Goal: Task Accomplishment & Management: Use online tool/utility

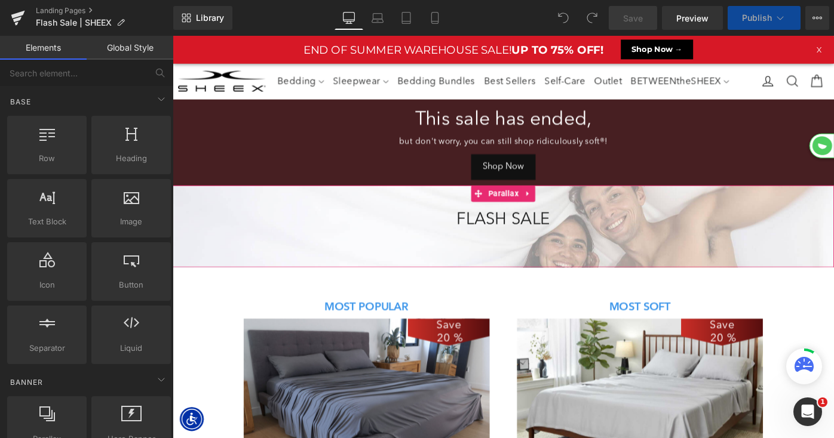
scroll to position [1795, 723]
select select "King/[PERSON_NAME]"
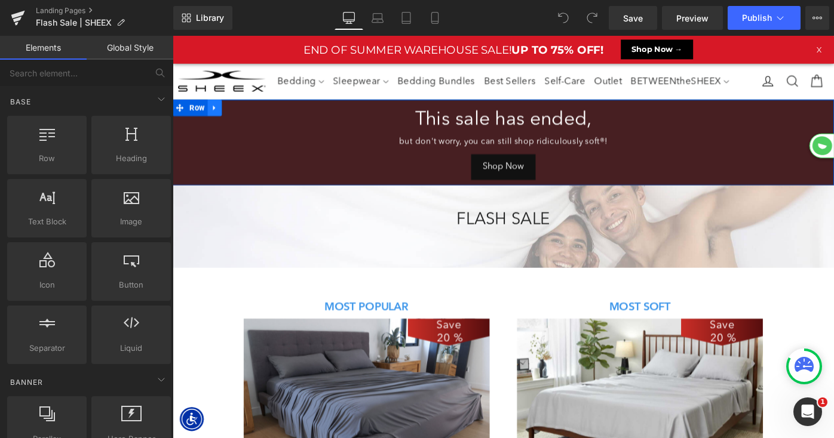
click at [220, 115] on icon at bounding box center [218, 114] width 8 height 9
click at [250, 113] on icon at bounding box center [249, 114] width 8 height 9
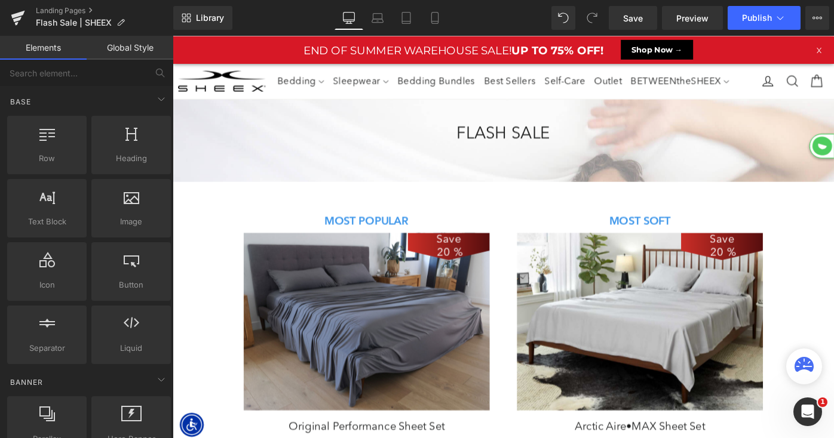
scroll to position [6, 6]
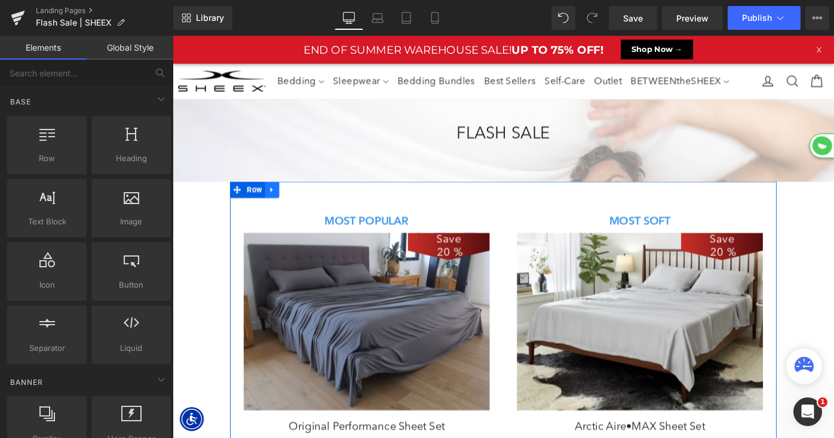
click at [282, 205] on icon at bounding box center [281, 203] width 8 height 9
click at [315, 204] on icon at bounding box center [312, 204] width 8 height 8
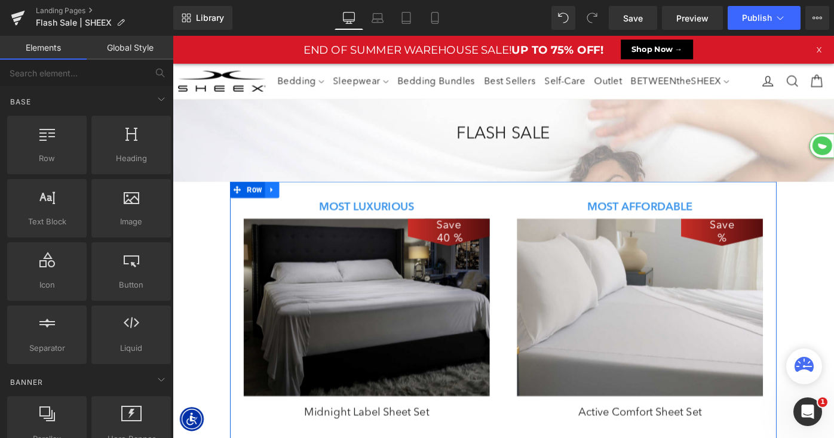
click at [285, 205] on icon at bounding box center [281, 203] width 8 height 9
click at [314, 203] on icon at bounding box center [312, 204] width 8 height 8
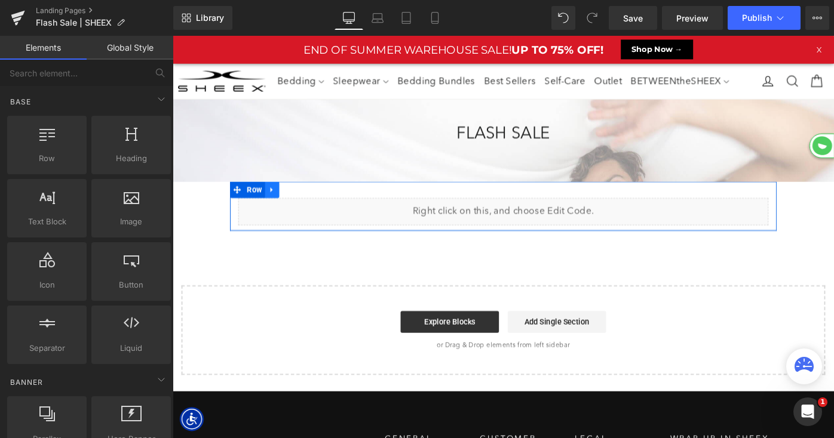
click at [281, 204] on icon at bounding box center [281, 204] width 2 height 5
click at [312, 204] on icon at bounding box center [312, 203] width 8 height 9
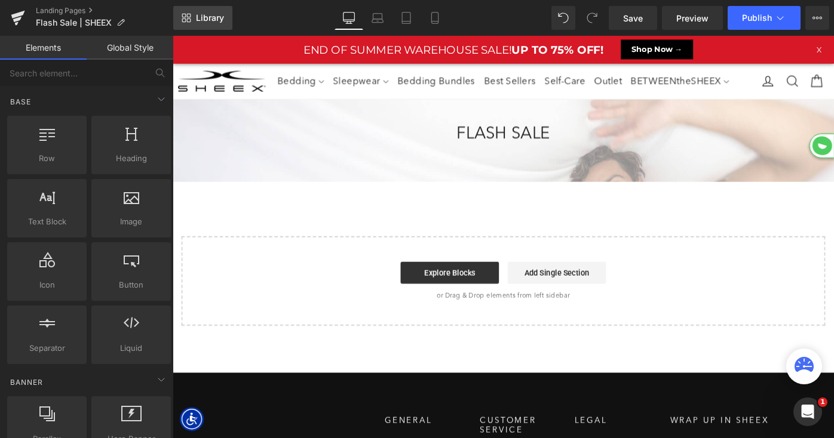
click at [202, 17] on span "Library" at bounding box center [210, 18] width 28 height 11
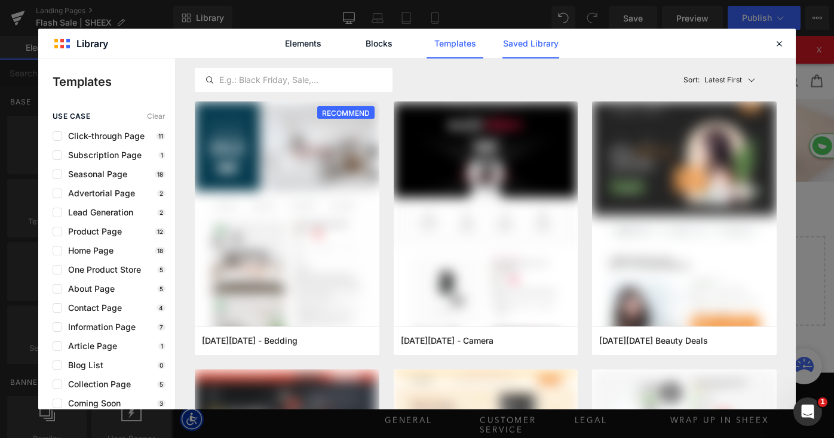
click at [540, 38] on link "Saved Library" at bounding box center [530, 44] width 57 height 30
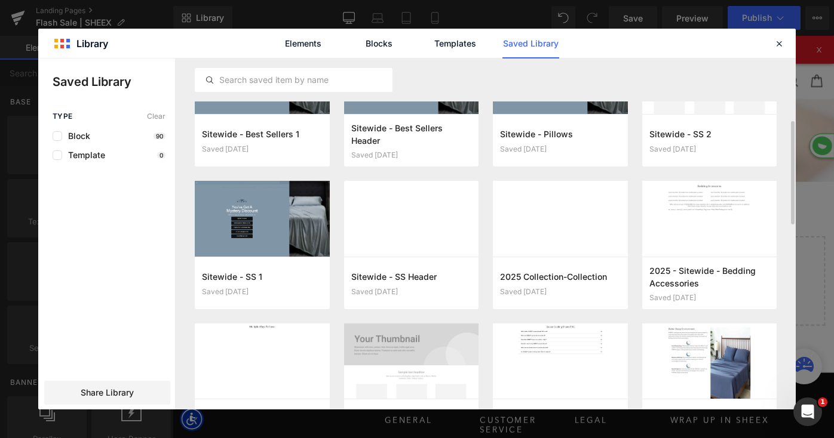
scroll to position [208, 0]
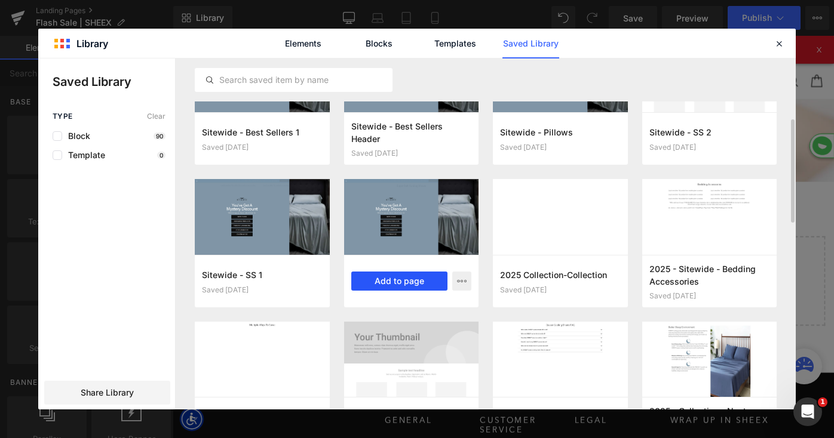
click at [412, 280] on button "Add to page" at bounding box center [399, 281] width 97 height 19
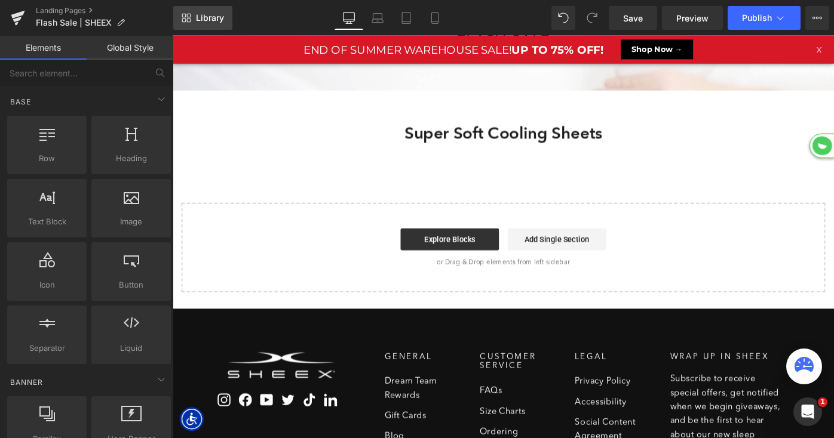
scroll to position [758, 723]
click at [208, 21] on span "Library" at bounding box center [210, 18] width 28 height 11
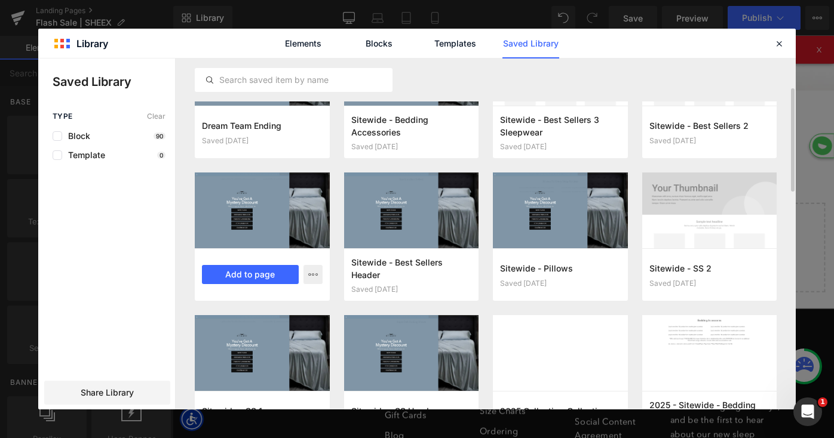
scroll to position [82, 0]
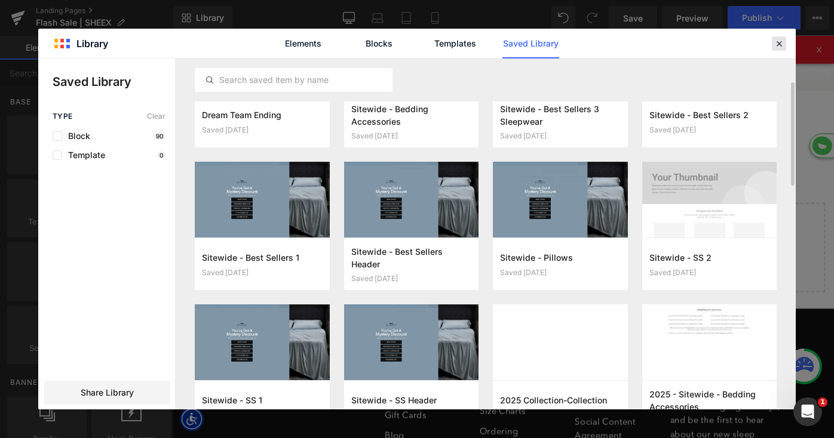
click at [774, 37] on div at bounding box center [779, 43] width 14 height 14
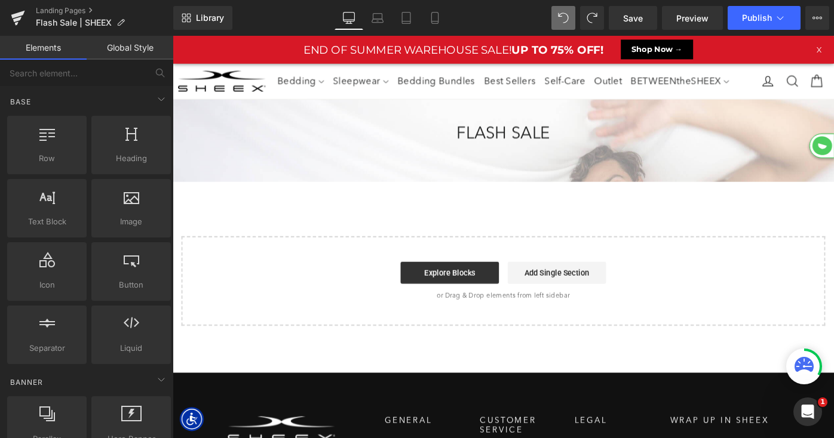
scroll to position [0, 0]
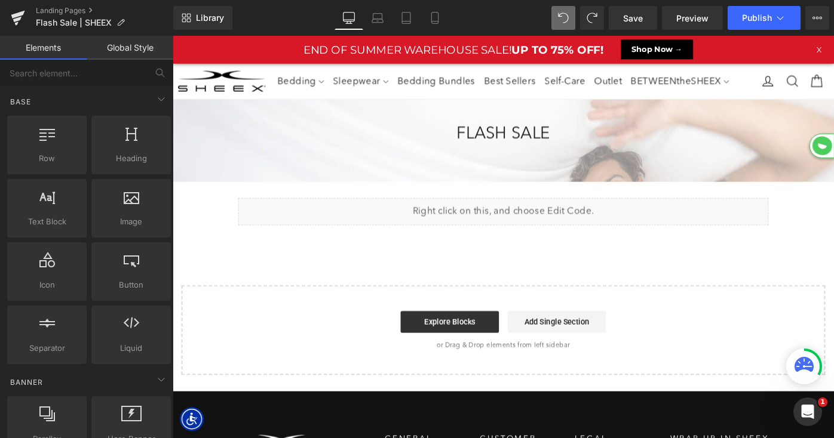
select select "King/[PERSON_NAME]"
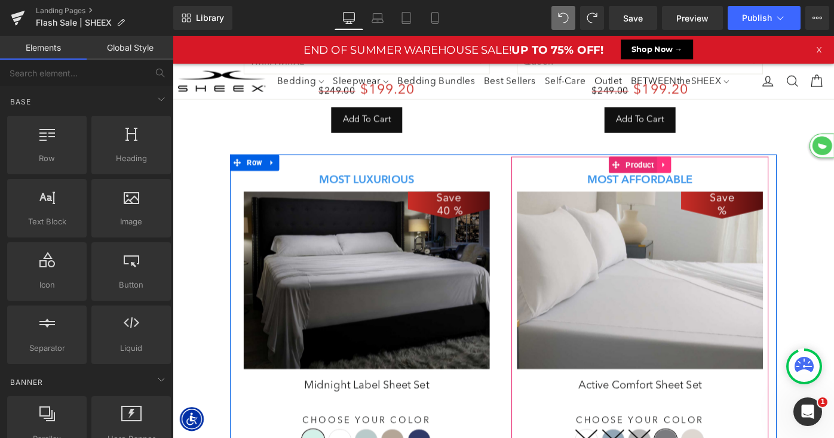
click at [712, 173] on icon at bounding box center [709, 176] width 8 height 9
click at [717, 175] on icon at bounding box center [717, 177] width 8 height 8
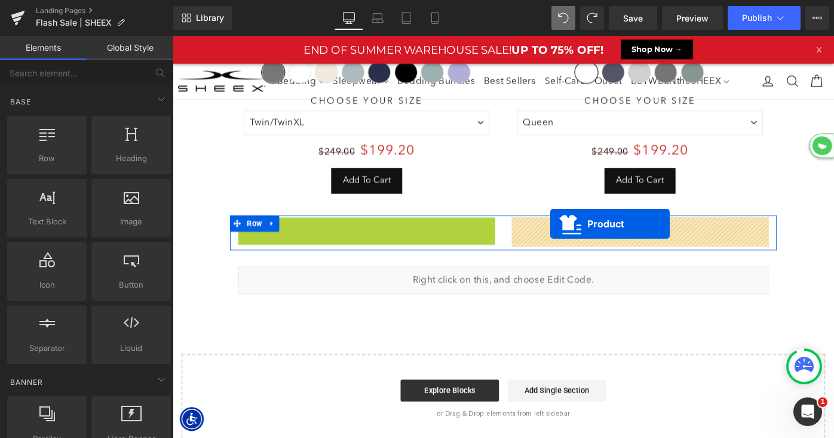
drag, startPoint x: 356, startPoint y: 240, endPoint x: 586, endPoint y: 241, distance: 229.9
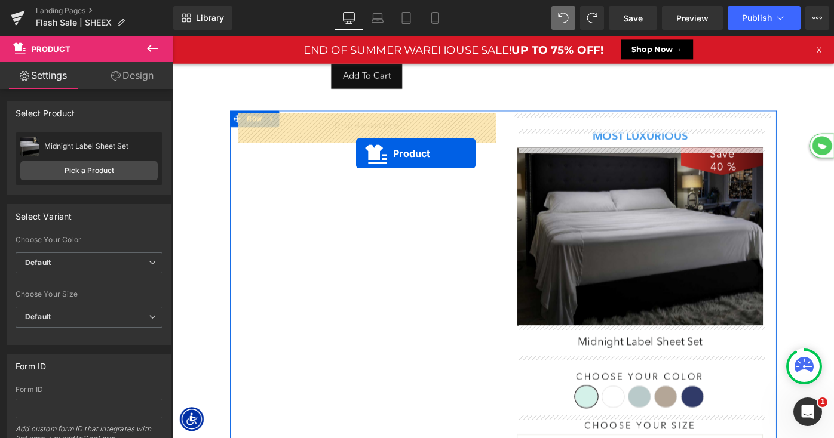
drag, startPoint x: 655, startPoint y: 222, endPoint x: 374, endPoint y: 160, distance: 287.4
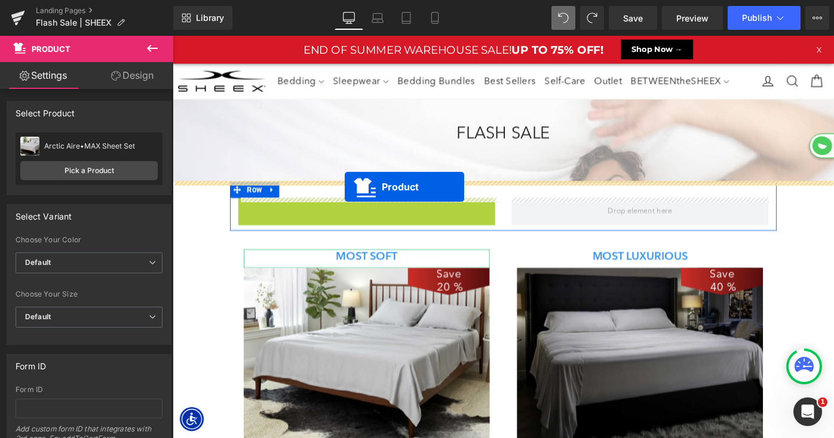
drag, startPoint x: 360, startPoint y: 219, endPoint x: 361, endPoint y: 201, distance: 18.5
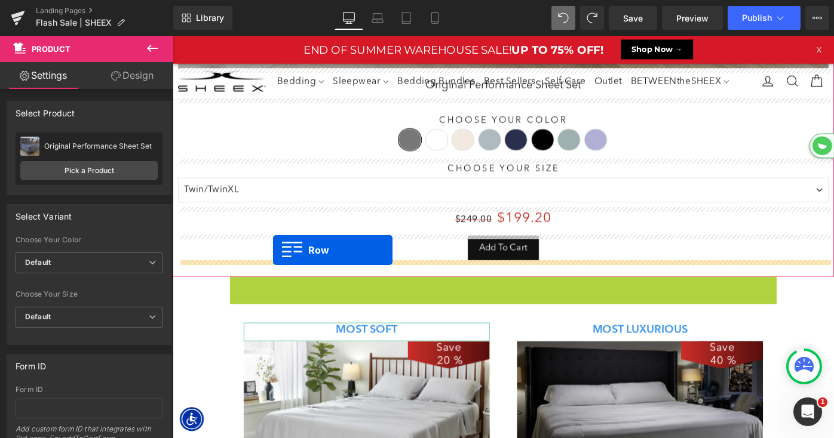
drag, startPoint x: 245, startPoint y: 306, endPoint x: 282, endPoint y: 270, distance: 51.9
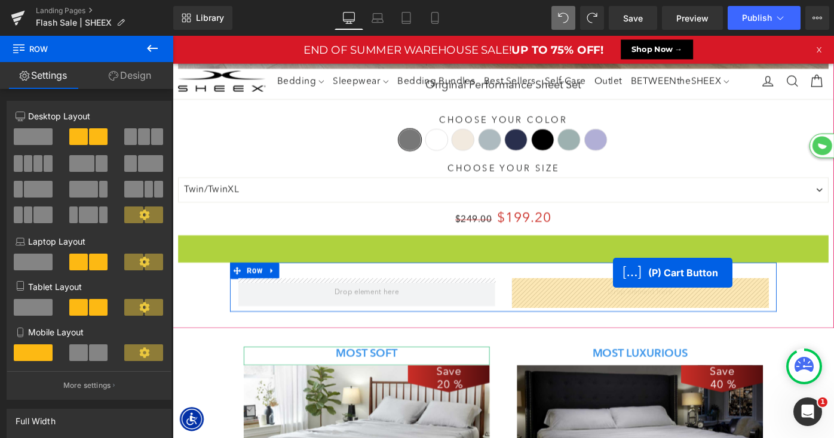
drag, startPoint x: 491, startPoint y: 268, endPoint x: 562, endPoint y: 226, distance: 82.5
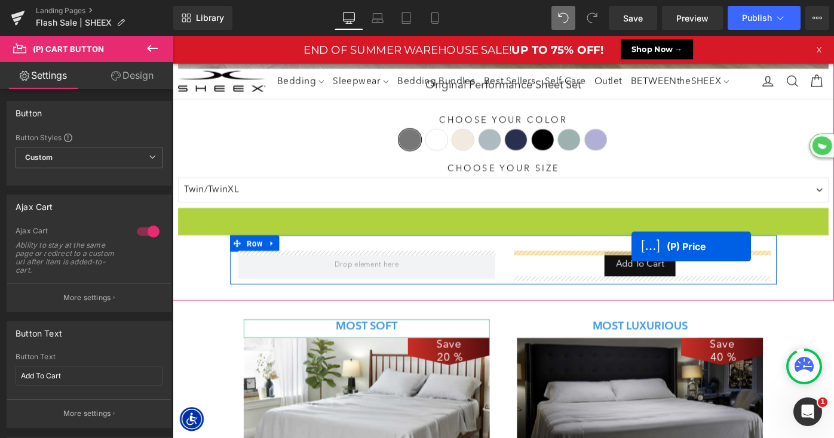
drag, startPoint x: 522, startPoint y: 238, endPoint x: 563, endPoint y: 186, distance: 66.3
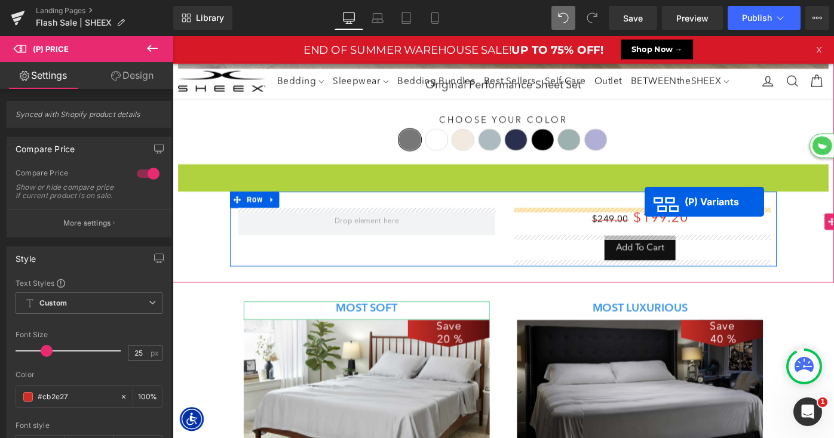
drag, startPoint x: 493, startPoint y: 198, endPoint x: 689, endPoint y: 217, distance: 196.3
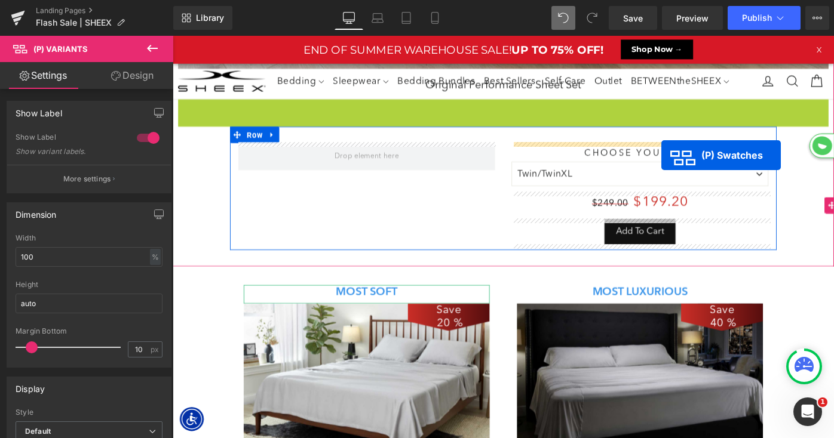
drag, startPoint x: 493, startPoint y: 134, endPoint x: 707, endPoint y: 167, distance: 215.6
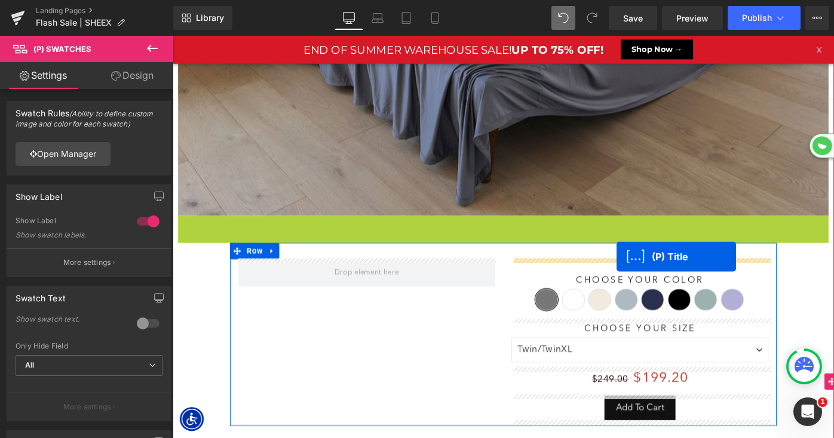
drag, startPoint x: 506, startPoint y: 246, endPoint x: 658, endPoint y: 277, distance: 154.3
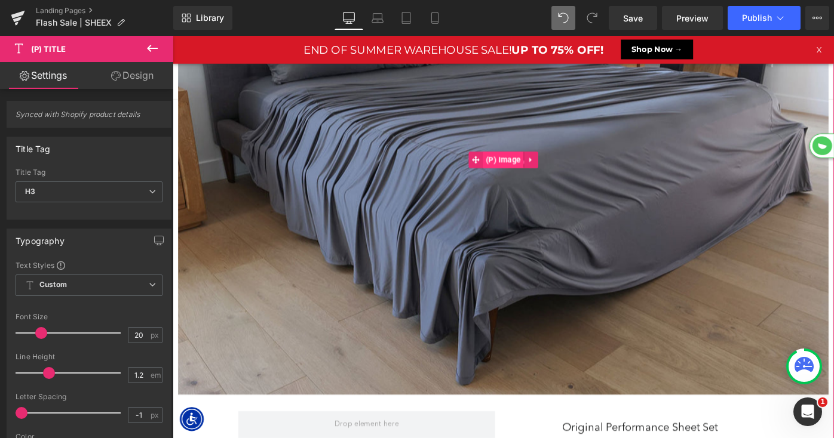
click at [548, 163] on div "Save 20 % (P) Image" at bounding box center [534, 172] width 711 height 514
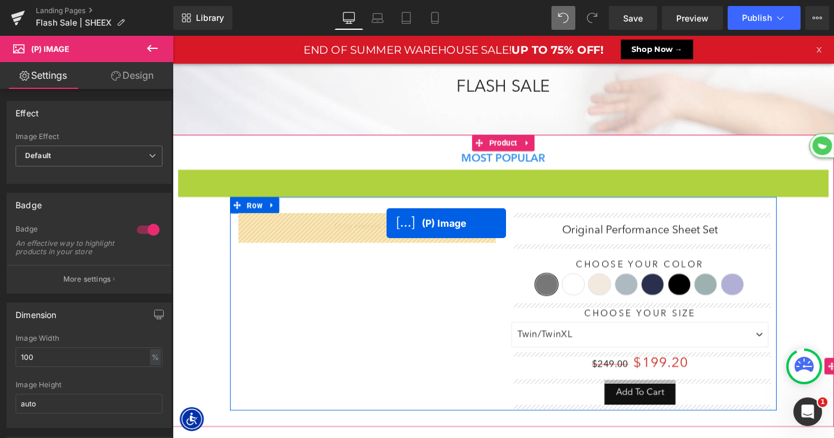
drag, startPoint x: 501, startPoint y: 172, endPoint x: 406, endPoint y: 241, distance: 117.2
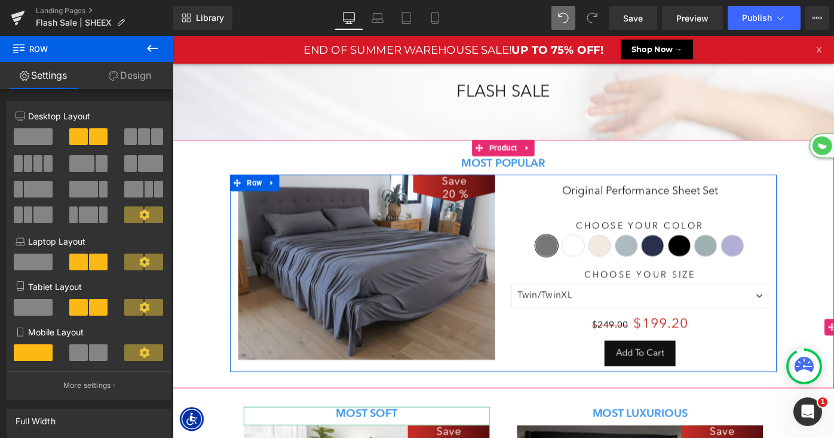
drag, startPoint x: 469, startPoint y: 196, endPoint x: 469, endPoint y: 178, distance: 17.9
click at [469, 178] on div "MOST POPULAR Heading Save 20 % (P) Image Original Performance Sheet Set (P) Tit…" at bounding box center [534, 285] width 711 height 236
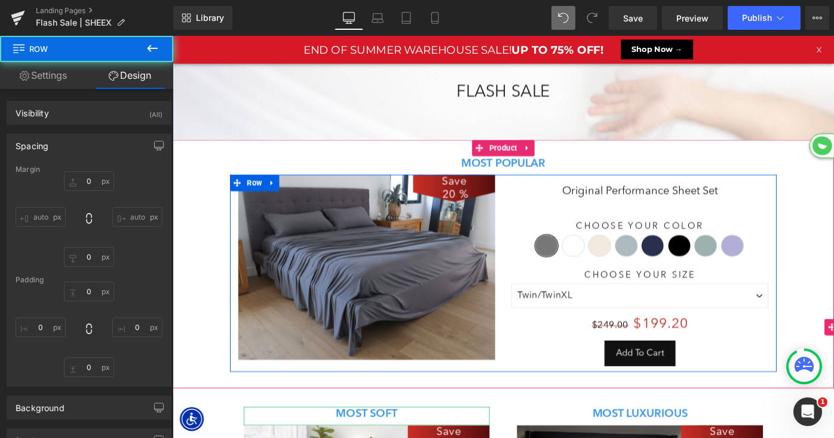
type input "0"
type input "10"
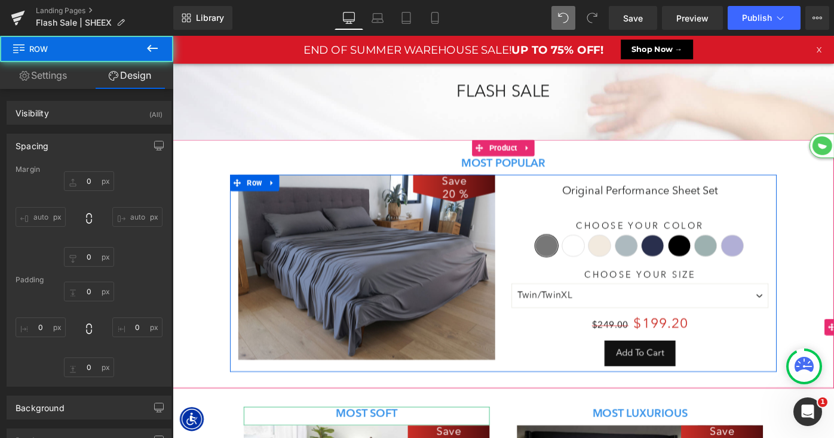
type input "0"
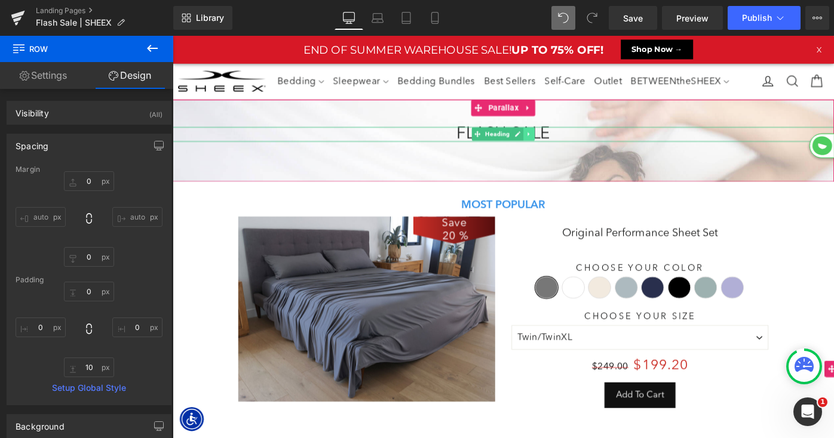
click at [565, 140] on link at bounding box center [562, 143] width 13 height 14
click at [566, 143] on icon at bounding box center [568, 143] width 7 height 7
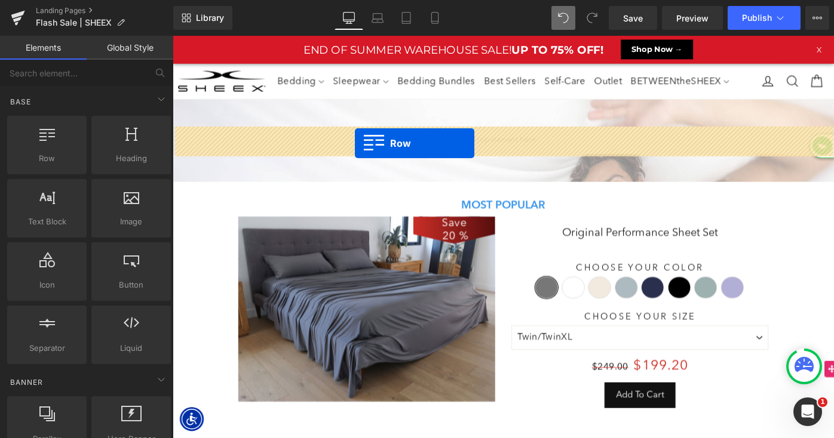
drag, startPoint x: 226, startPoint y: 188, endPoint x: 371, endPoint y: 152, distance: 150.1
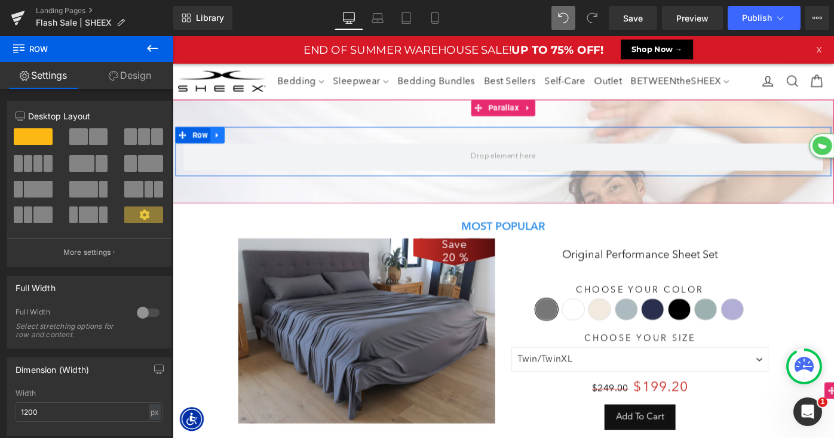
click at [215, 148] on link at bounding box center [222, 145] width 16 height 18
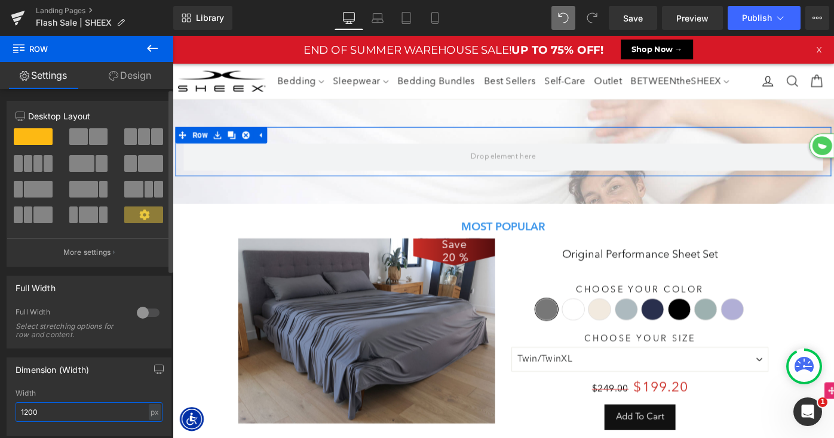
click at [77, 407] on input "1200" at bounding box center [89, 413] width 147 height 20
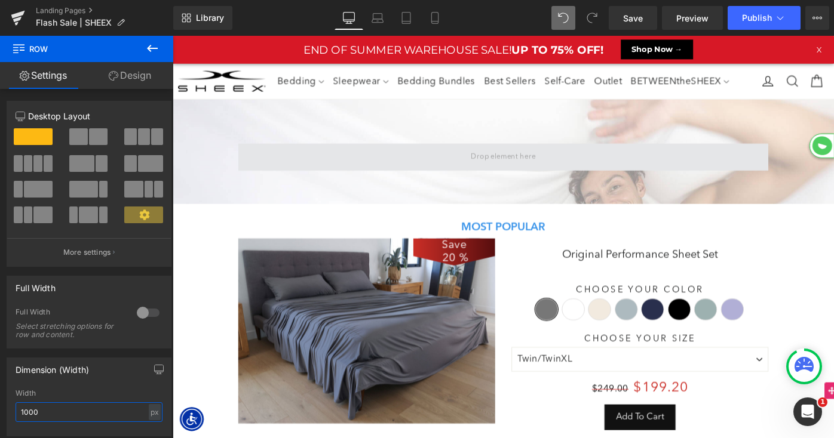
type input "1000"
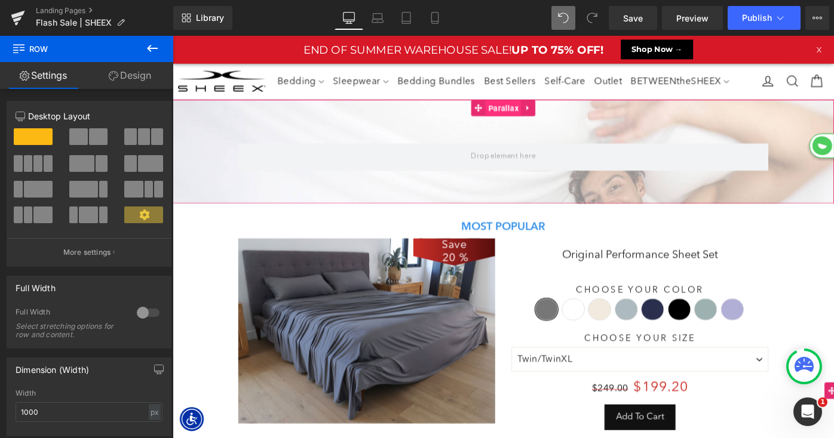
click at [536, 115] on span "Parallax" at bounding box center [533, 115] width 39 height 18
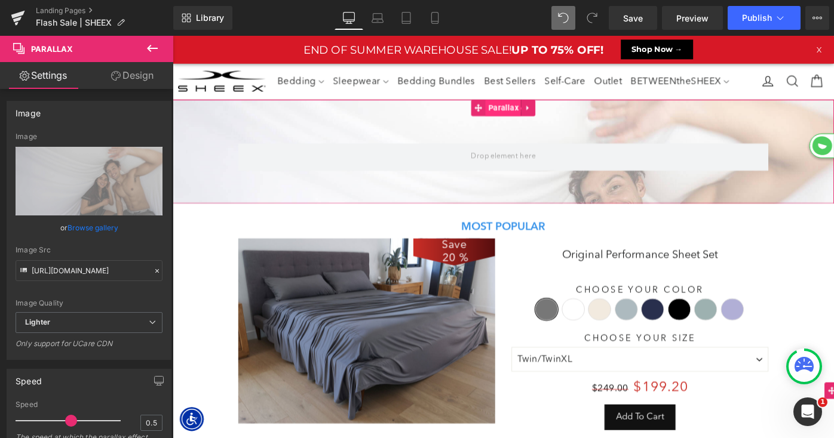
click at [536, 110] on span "Parallax" at bounding box center [533, 115] width 39 height 18
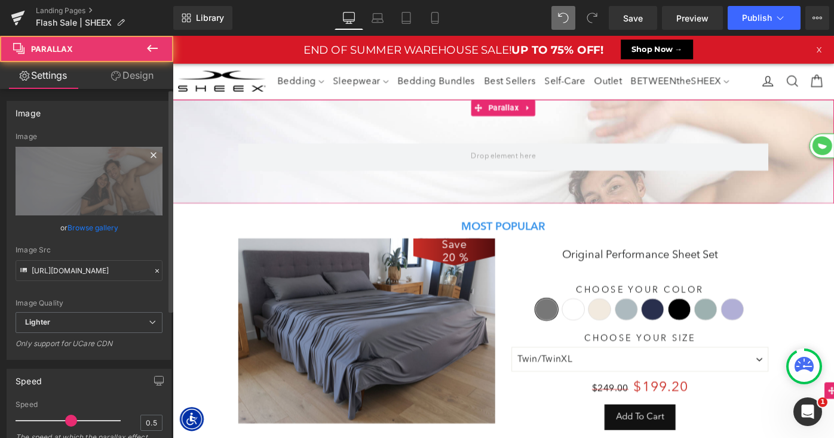
click at [151, 154] on icon at bounding box center [153, 154] width 5 height 5
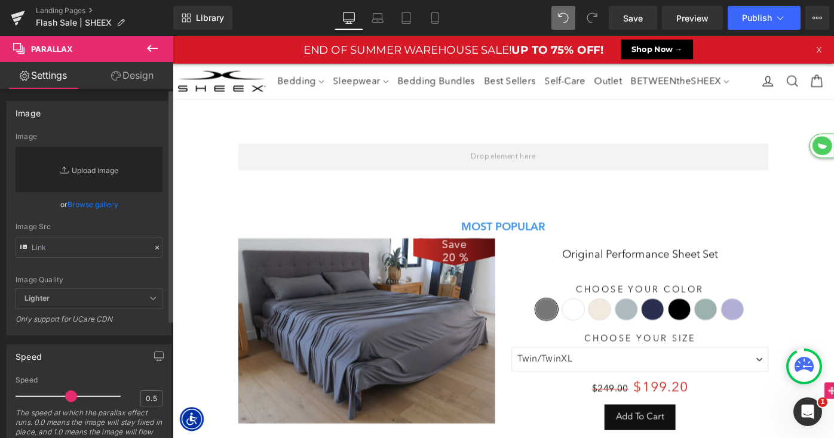
click at [98, 173] on link "Replace Image" at bounding box center [89, 169] width 147 height 45
type input "C:\fakepath\LP-FlashSale-HeroBG.jpg"
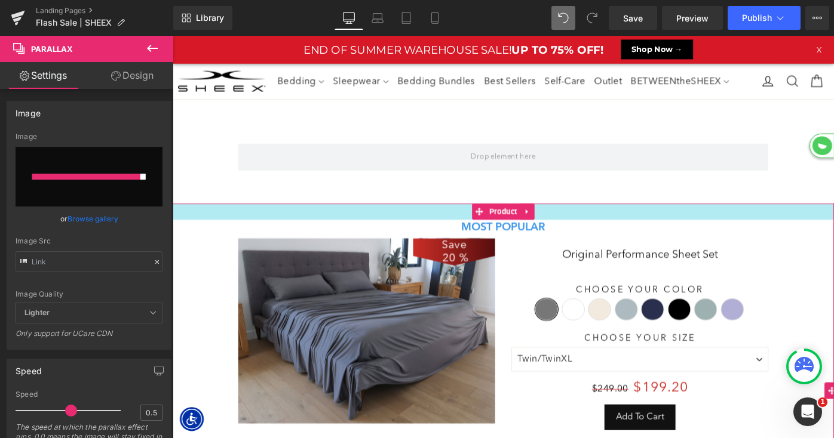
click at [173, 36] on div at bounding box center [173, 36] width 0 height 0
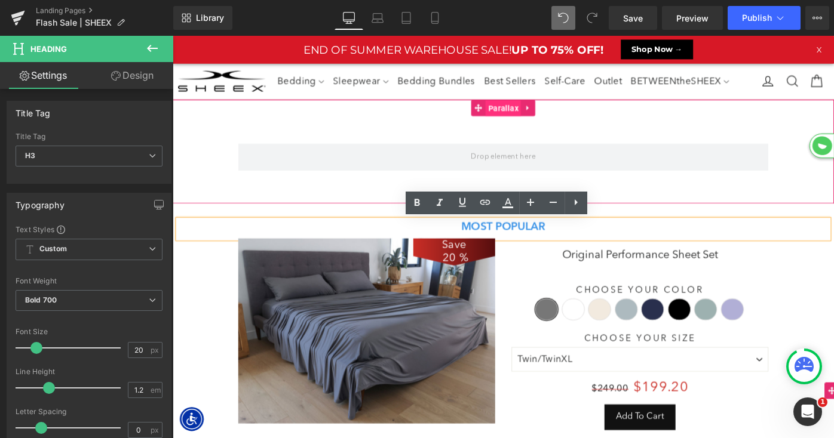
click at [521, 110] on span "Parallax" at bounding box center [533, 115] width 39 height 18
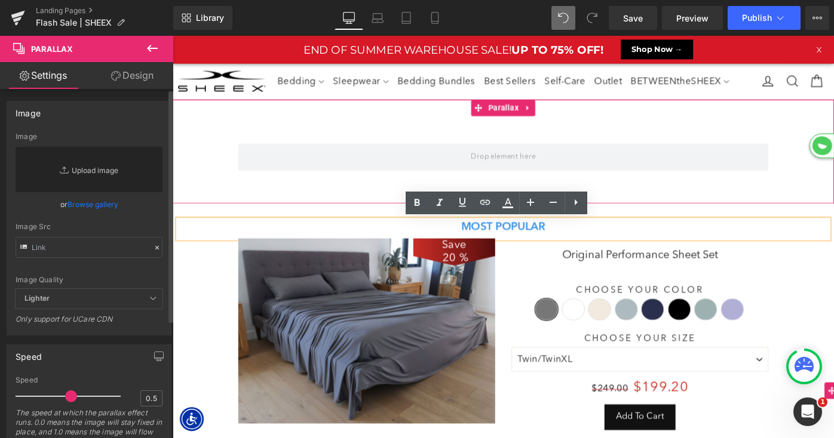
click at [108, 168] on link "Replace Image" at bounding box center [89, 169] width 147 height 45
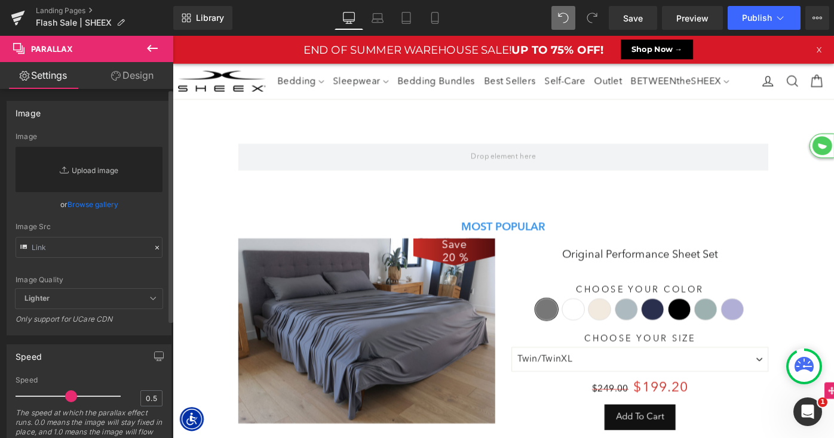
type input "C:\fakepath\LP-FlashSale-HeroBG.jpg"
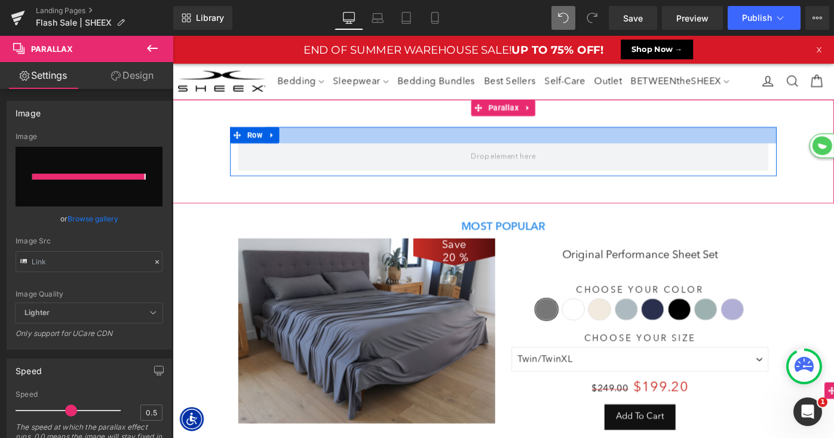
type input "[URL][DOMAIN_NAME]"
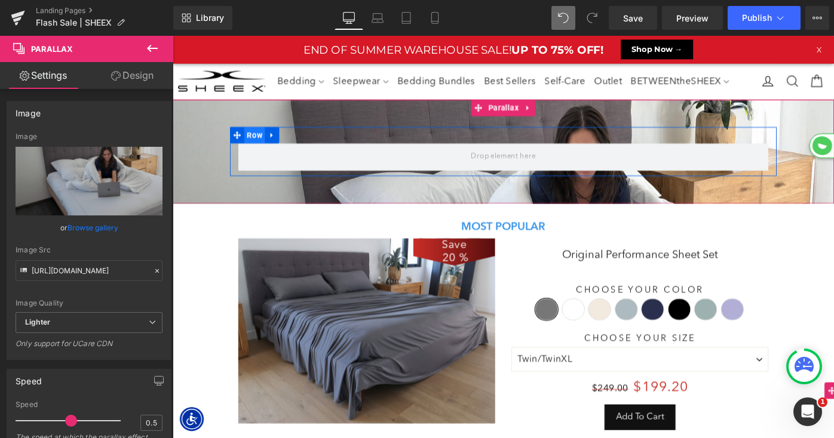
click at [264, 145] on span "Row" at bounding box center [262, 145] width 23 height 18
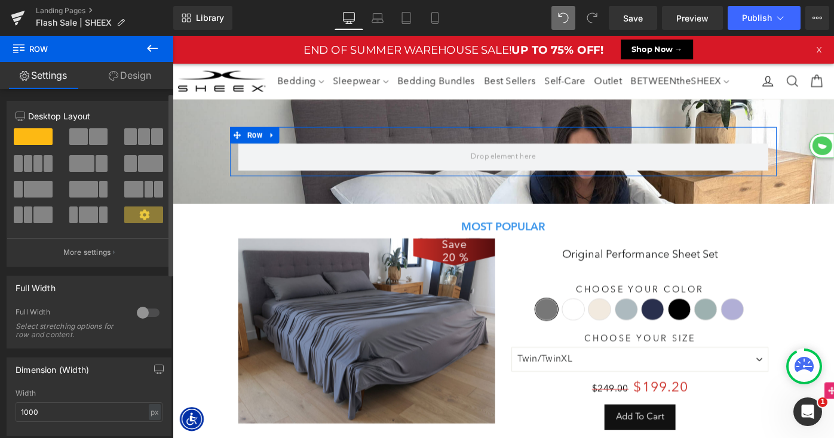
scroll to position [36, 0]
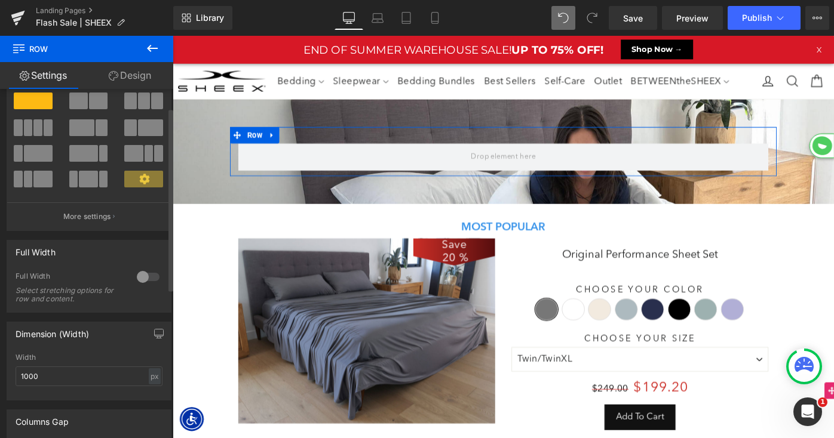
click at [140, 271] on div at bounding box center [148, 277] width 29 height 19
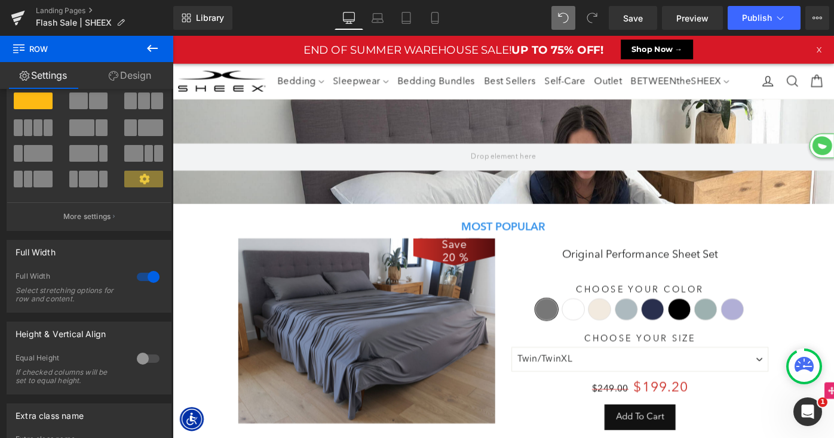
click at [157, 47] on icon at bounding box center [152, 48] width 14 height 14
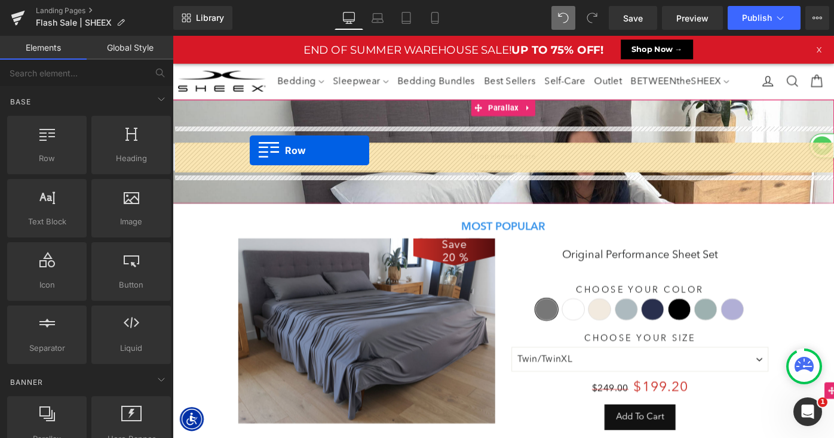
drag, startPoint x: 209, startPoint y: 178, endPoint x: 257, endPoint y: 161, distance: 50.6
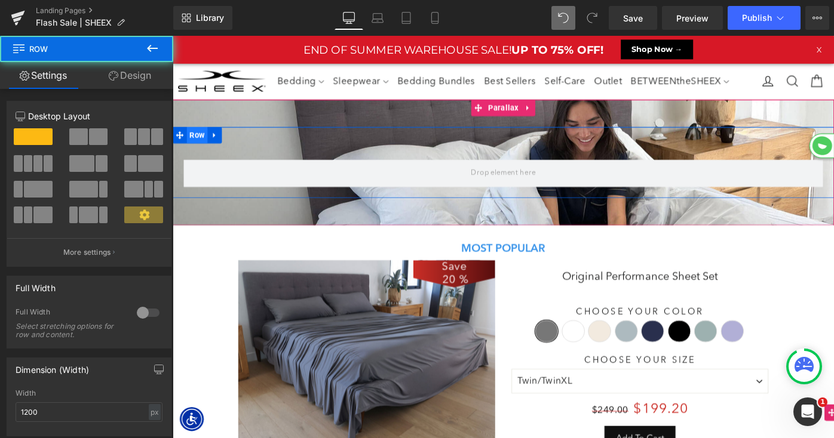
scroll to position [1537, 723]
click at [195, 136] on link "Row" at bounding box center [192, 145] width 38 height 18
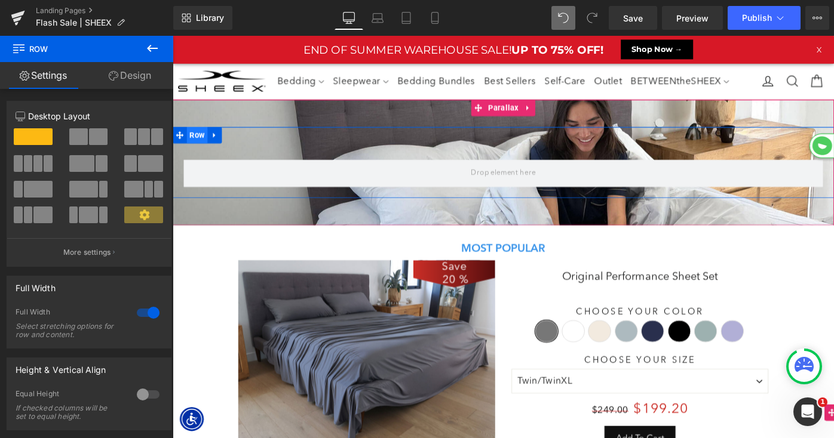
click at [199, 143] on span "Row" at bounding box center [199, 145] width 23 height 18
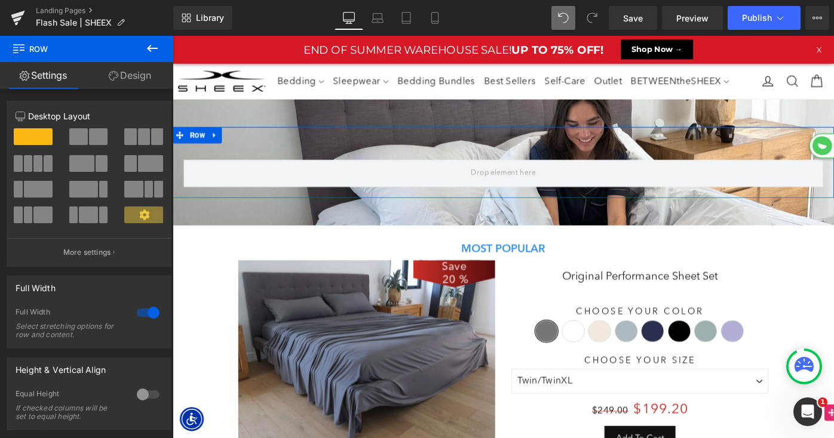
click at [145, 70] on link "Design" at bounding box center [130, 75] width 87 height 27
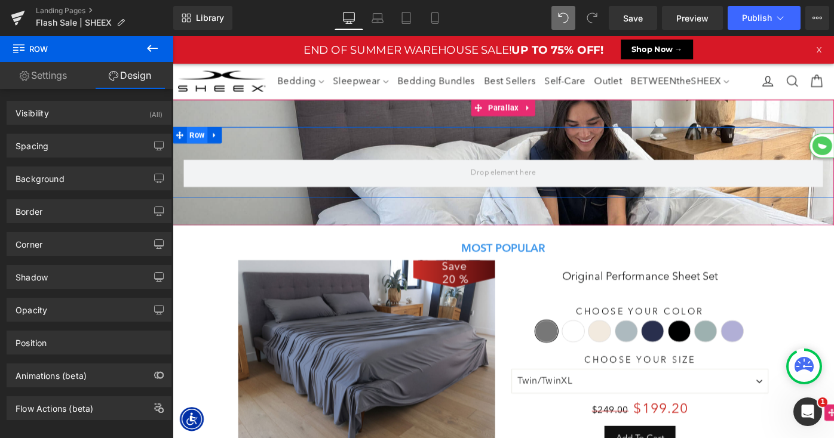
click at [199, 142] on span "Row" at bounding box center [199, 145] width 23 height 18
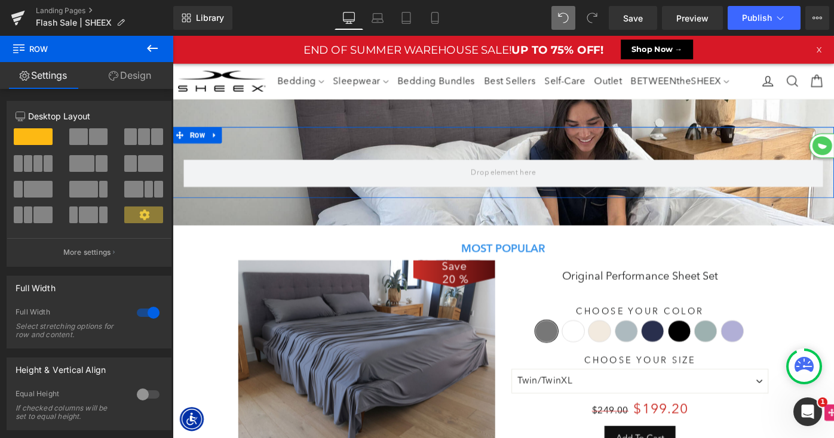
click at [127, 79] on link "Design" at bounding box center [130, 75] width 87 height 27
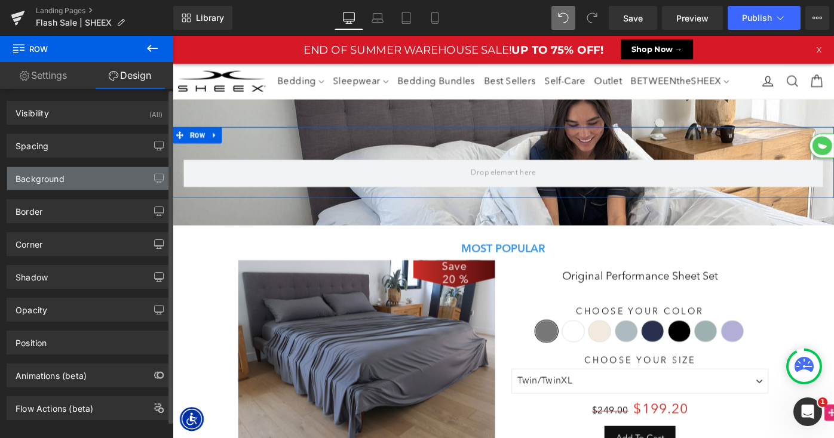
type input "transparent"
type input "0"
click at [75, 185] on div "Background" at bounding box center [89, 178] width 164 height 23
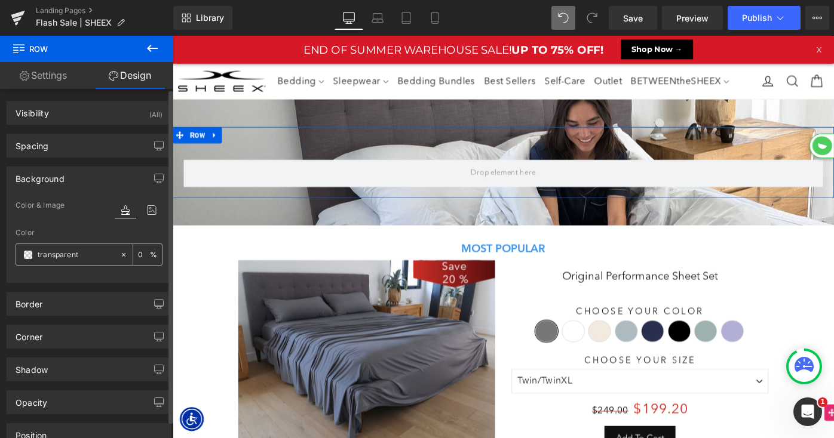
click at [81, 255] on input "transparent" at bounding box center [76, 254] width 76 height 13
paste input "d4d4ce"
type input "#d4d4ce"
type input "100"
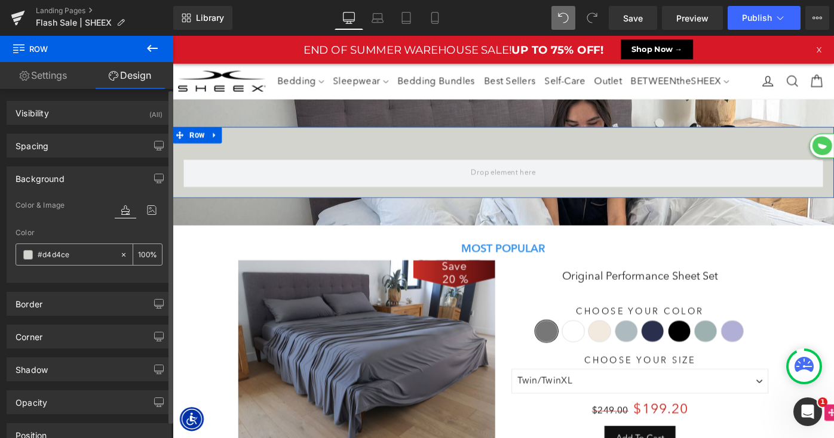
type input "#d4d4ce"
click at [138, 250] on input "100" at bounding box center [144, 254] width 12 height 13
click at [150, 254] on div "100 %" at bounding box center [147, 254] width 29 height 21
click at [145, 254] on div "100 %" at bounding box center [147, 254] width 29 height 21
click at [148, 251] on div "100 %" at bounding box center [147, 254] width 29 height 21
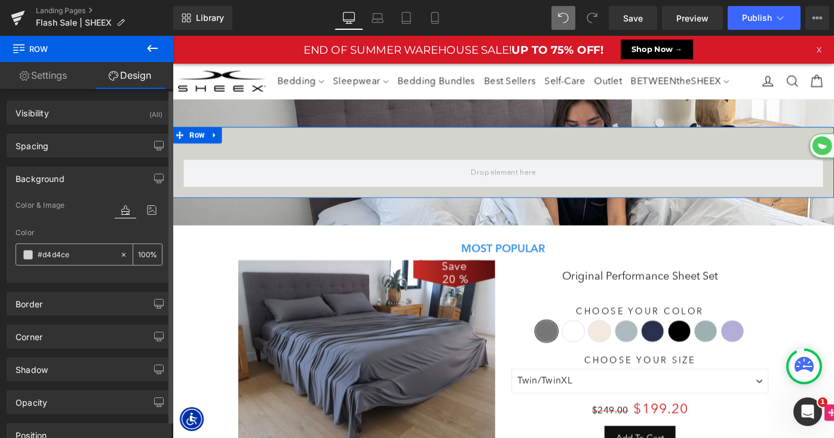
click at [138, 254] on input "100" at bounding box center [144, 254] width 12 height 13
type input "90"
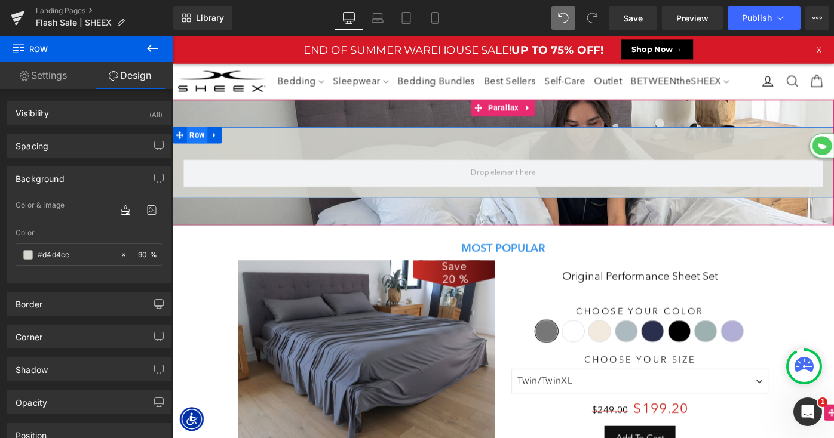
click at [204, 145] on span "Row" at bounding box center [199, 145] width 23 height 18
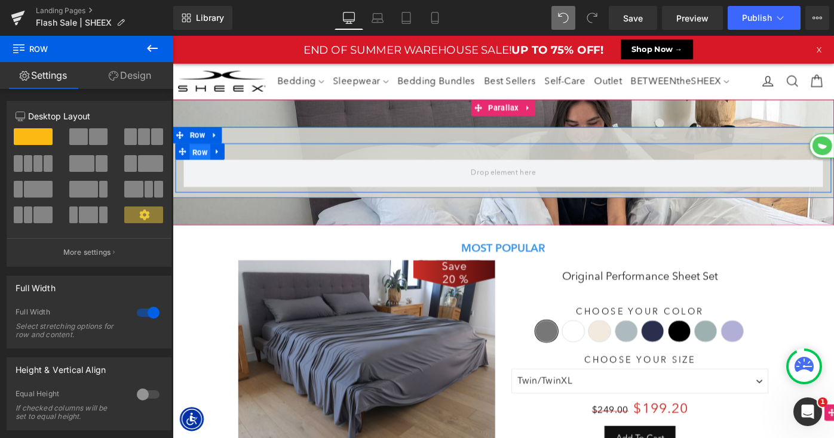
click at [202, 165] on span "Row" at bounding box center [202, 163] width 23 height 18
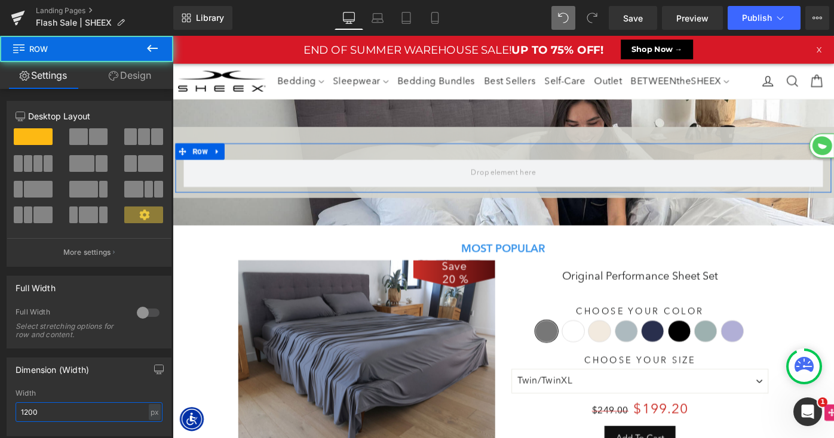
click at [61, 412] on input "1200" at bounding box center [89, 413] width 147 height 20
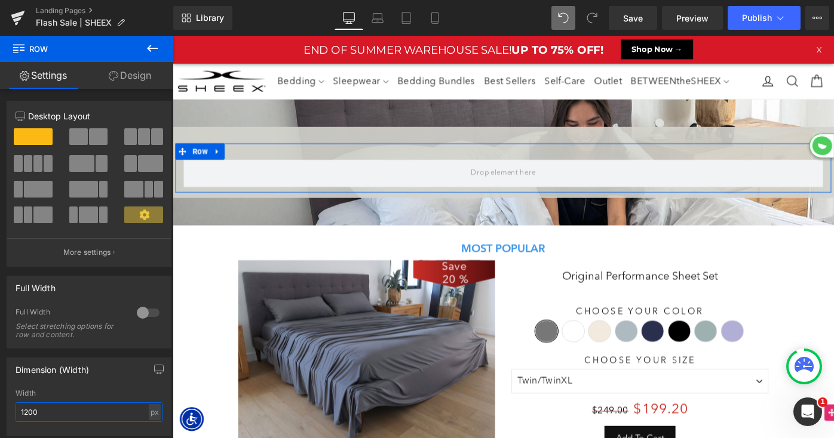
click at [61, 412] on input "1200" at bounding box center [89, 413] width 147 height 20
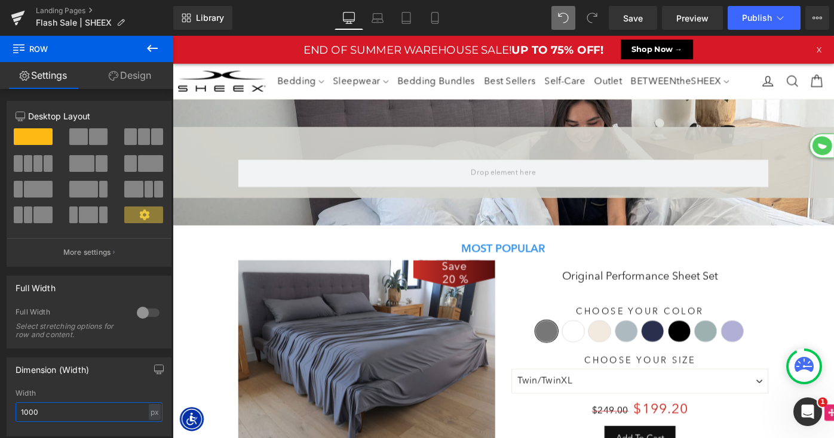
type input "1000"
click at [153, 49] on icon at bounding box center [152, 48] width 14 height 14
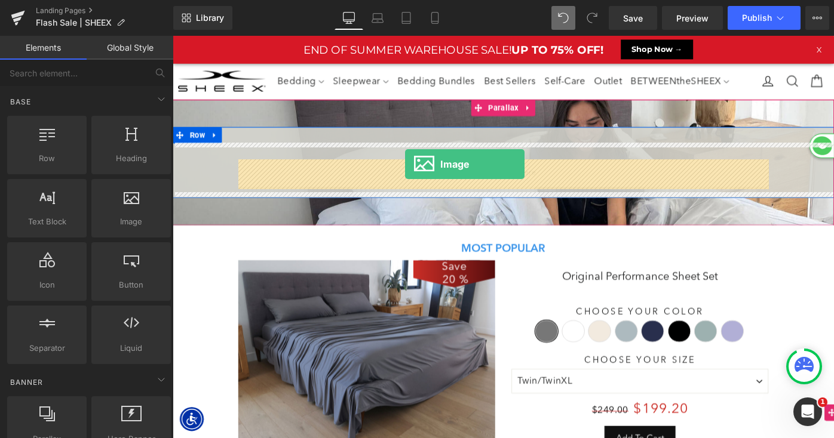
drag, startPoint x: 300, startPoint y: 250, endPoint x: 426, endPoint y: 176, distance: 146.7
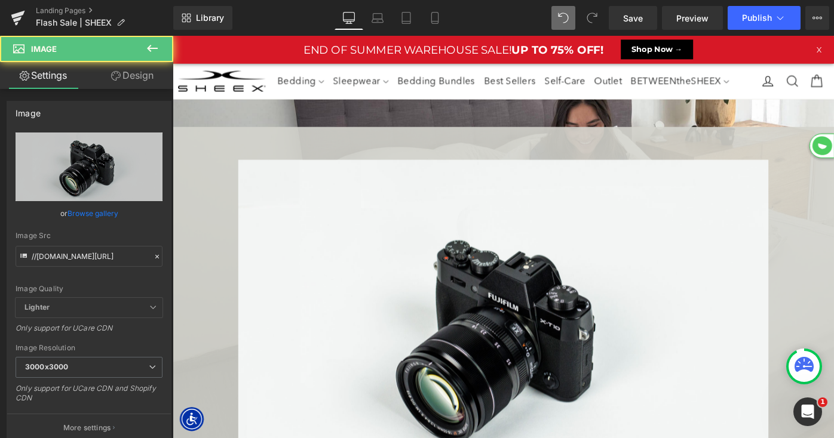
scroll to position [6, 6]
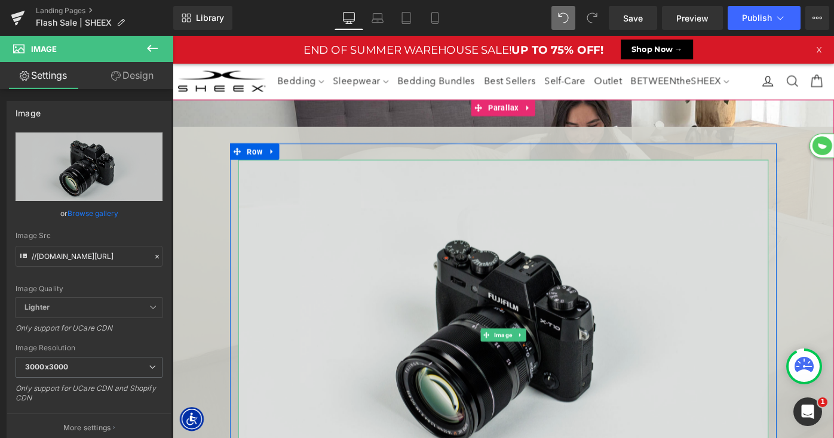
click at [364, 301] on img at bounding box center [533, 363] width 579 height 384
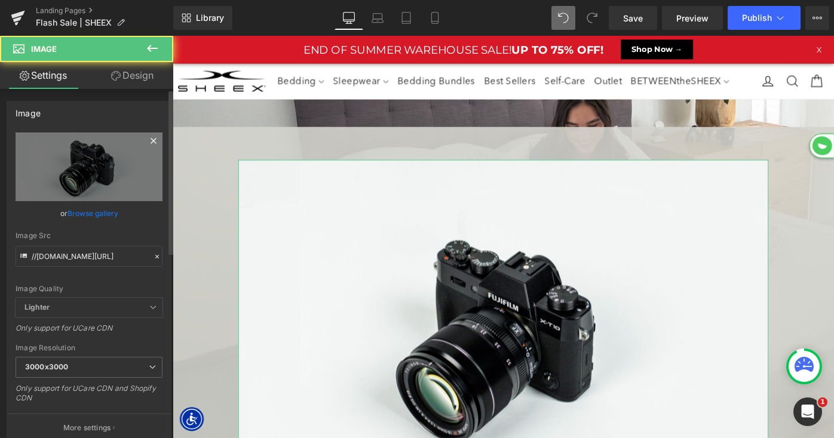
click at [151, 142] on icon at bounding box center [153, 140] width 5 height 5
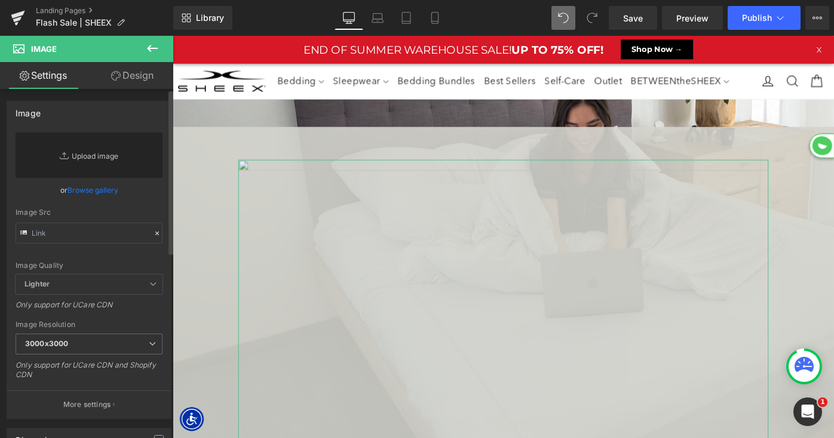
click at [88, 157] on link "Replace Image" at bounding box center [89, 155] width 147 height 45
click at [73, 155] on link "Replace Image" at bounding box center [89, 155] width 147 height 45
type input "C:\fakepath\LP-FlashSale-Header.png"
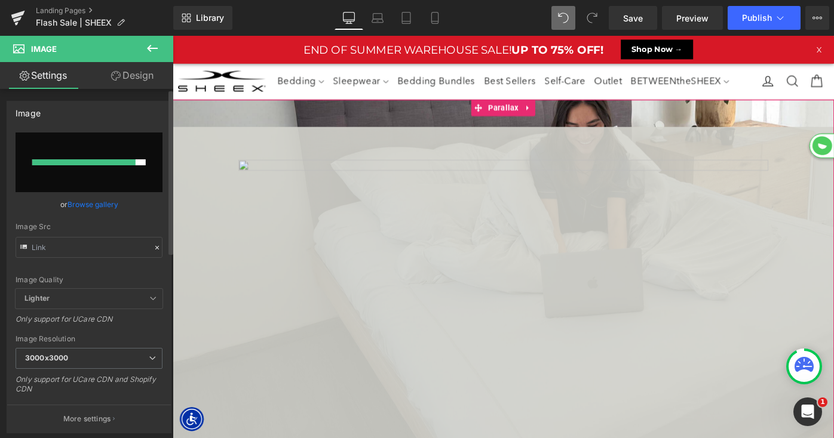
type input "https://ucarecdn.com/8d9d9578-7034-4117-a133-e8473c90deaa/-/format/auto/-/previ…"
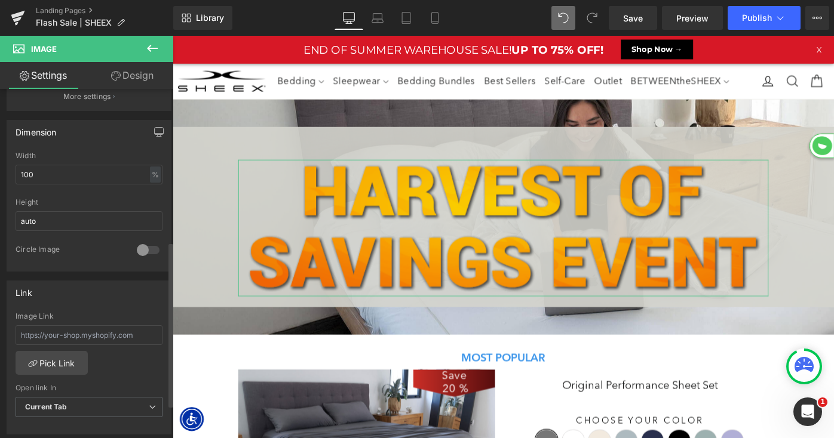
scroll to position [337, 0]
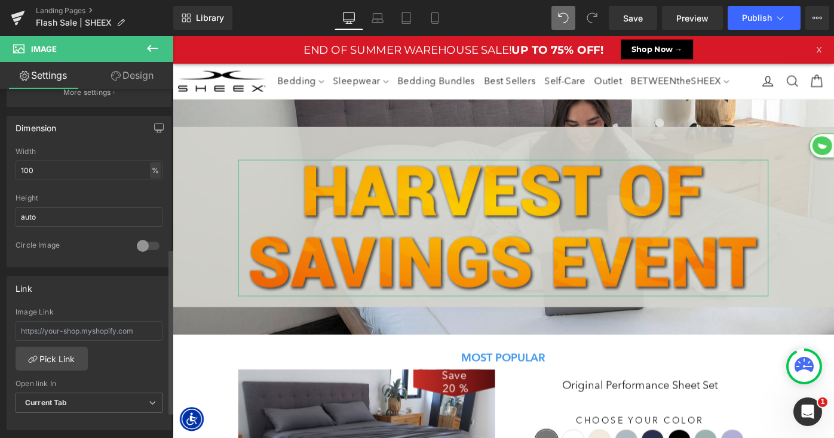
click at [151, 171] on div "%" at bounding box center [155, 170] width 11 height 16
click at [149, 205] on li "px" at bounding box center [154, 206] width 15 height 17
click at [75, 169] on input "970" at bounding box center [89, 171] width 147 height 20
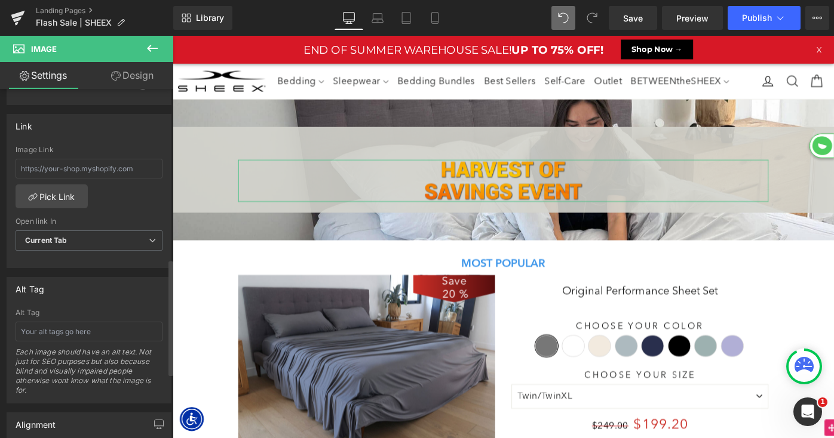
scroll to position [520, 0]
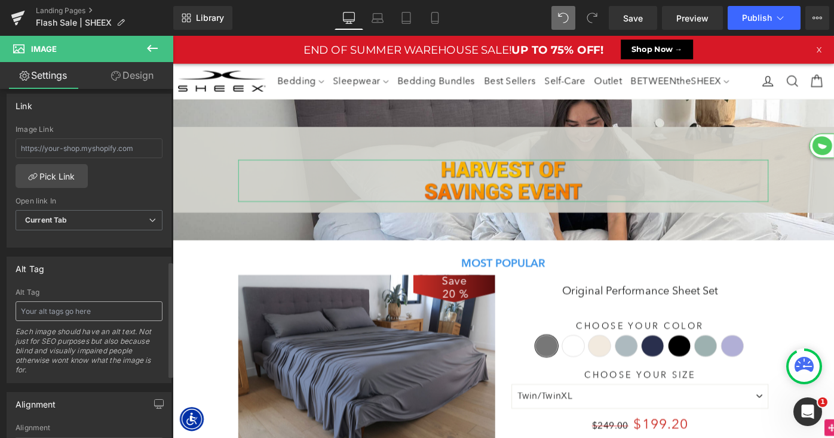
type input "300"
click at [59, 307] on input "text" at bounding box center [89, 312] width 147 height 20
type input "Harvest Of Savings Event"
click at [155, 50] on icon at bounding box center [152, 48] width 14 height 14
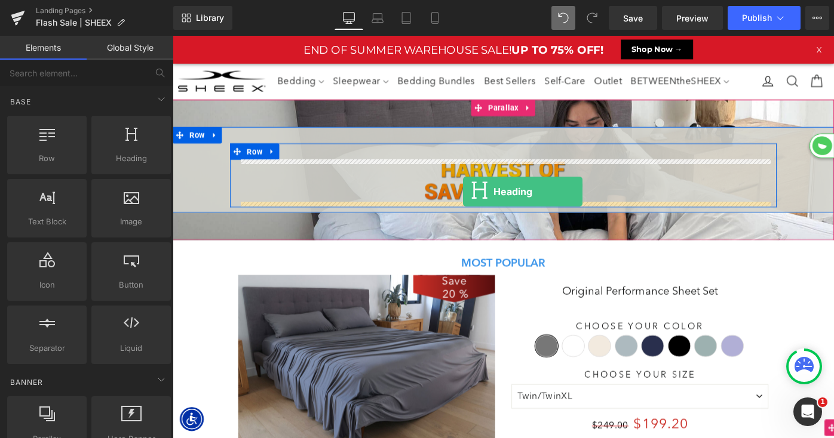
drag, startPoint x: 294, startPoint y: 194, endPoint x: 489, endPoint y: 206, distance: 195.1
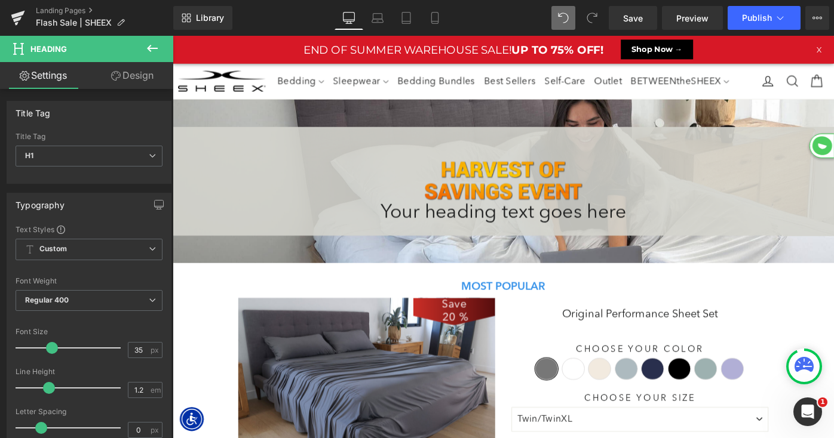
scroll to position [1579, 723]
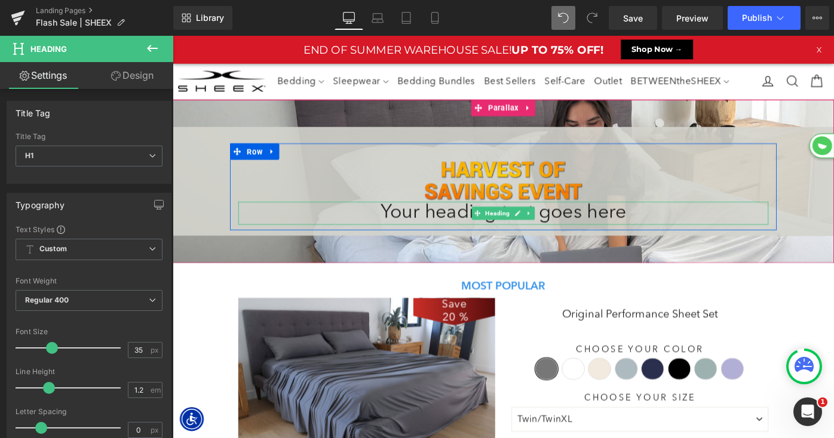
click at [502, 228] on icon at bounding box center [505, 229] width 7 height 7
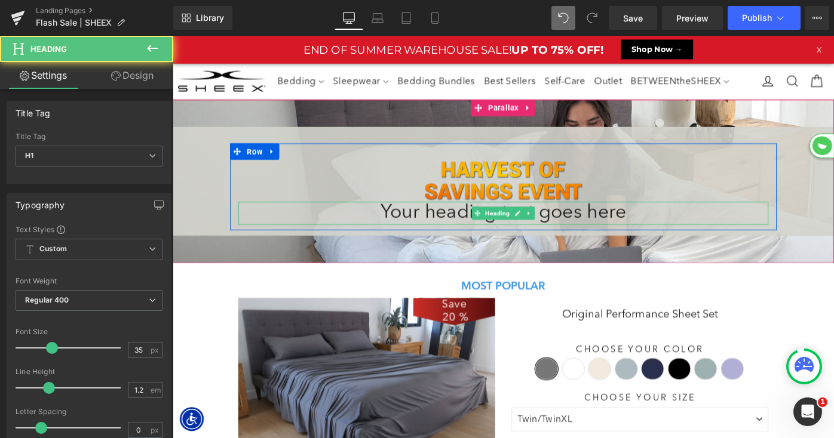
click at [502, 228] on icon at bounding box center [505, 229] width 7 height 7
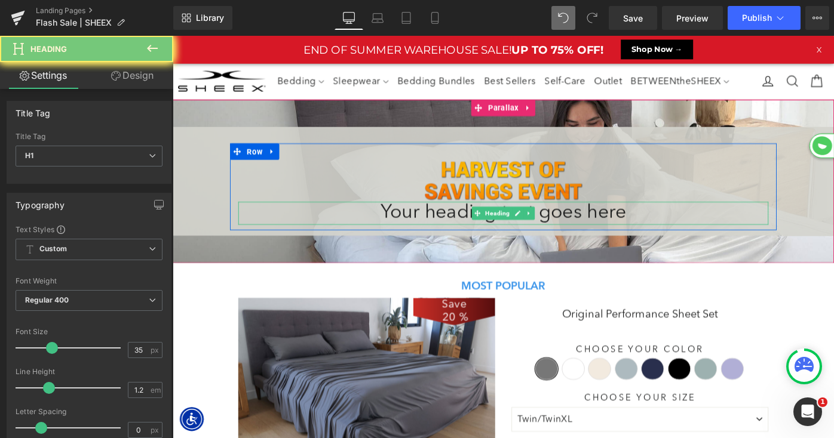
click at [460, 231] on h1 "Your heading text goes here" at bounding box center [533, 229] width 579 height 25
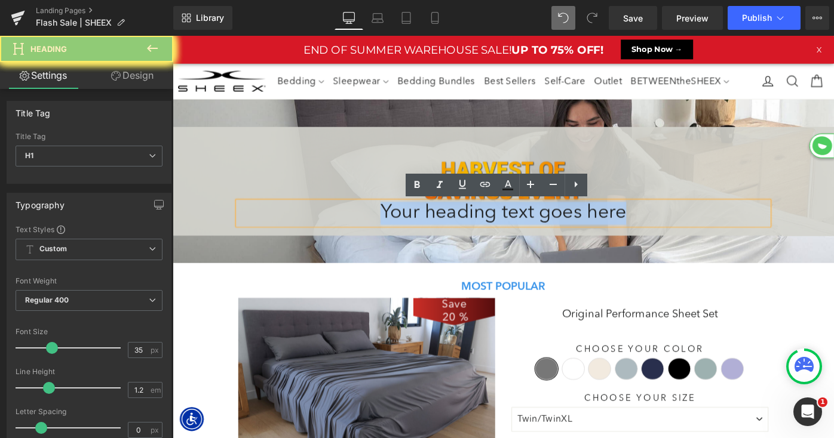
click at [460, 231] on h1 "Your heading text goes here" at bounding box center [533, 229] width 579 height 25
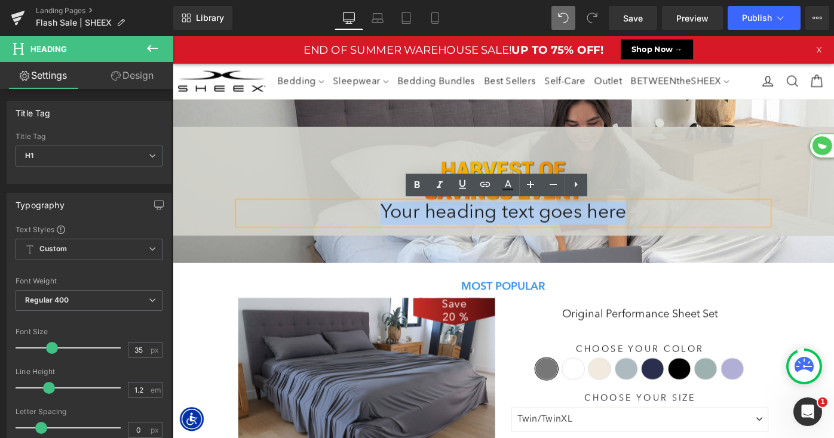
click at [460, 231] on h1 "Your heading text goes here" at bounding box center [533, 229] width 579 height 25
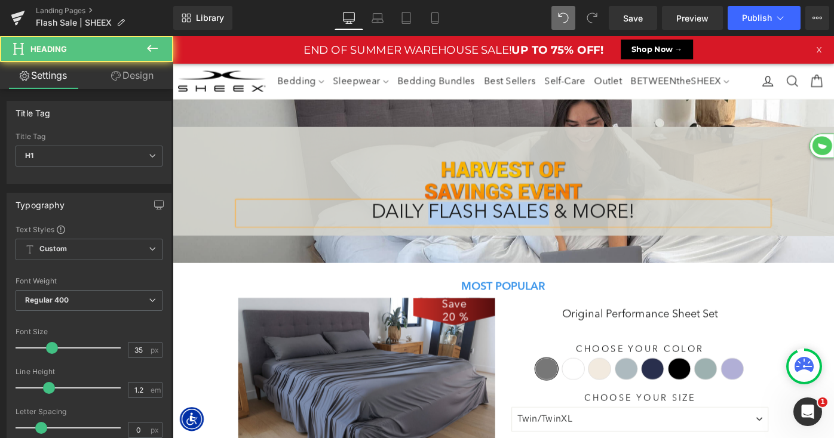
drag, startPoint x: 456, startPoint y: 230, endPoint x: 565, endPoint y: 225, distance: 108.8
click at [582, 231] on h1 "DAILY FLASH SALES & MORE!" at bounding box center [533, 229] width 579 height 25
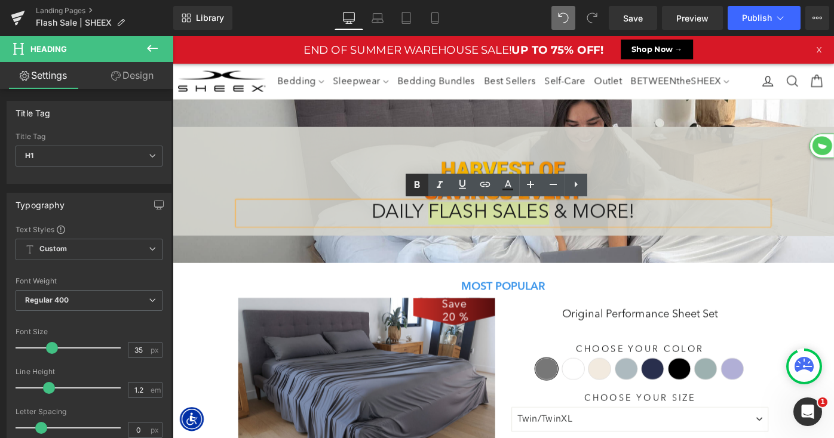
drag, startPoint x: 414, startPoint y: 185, endPoint x: 252, endPoint y: 191, distance: 162.6
click at [414, 185] on icon at bounding box center [416, 185] width 5 height 7
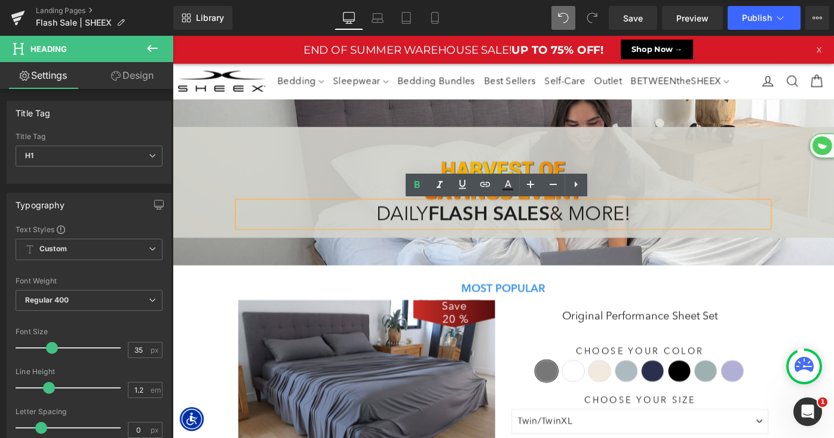
scroll to position [1580, 723]
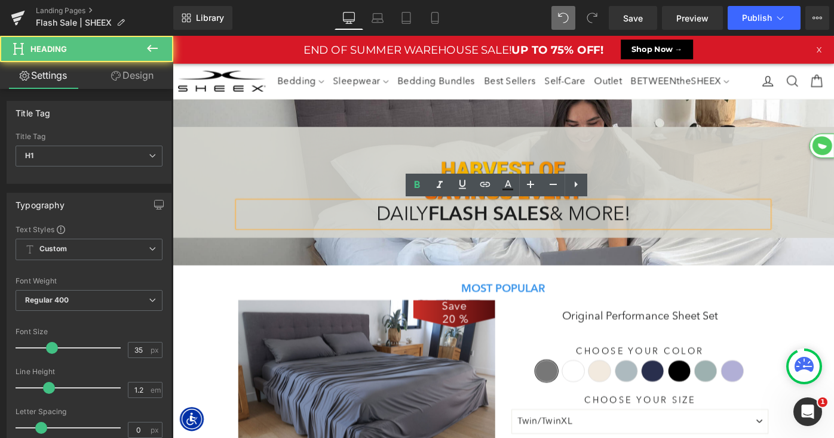
click at [409, 232] on h1 "DAILY FLASH SALES & MORE!" at bounding box center [533, 230] width 579 height 27
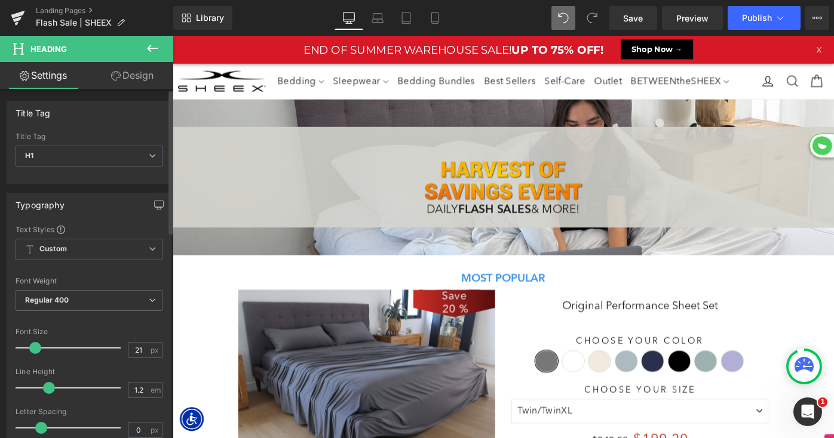
drag, startPoint x: 49, startPoint y: 345, endPoint x: 33, endPoint y: 351, distance: 17.0
click at [33, 351] on span at bounding box center [35, 348] width 12 height 12
type input "19"
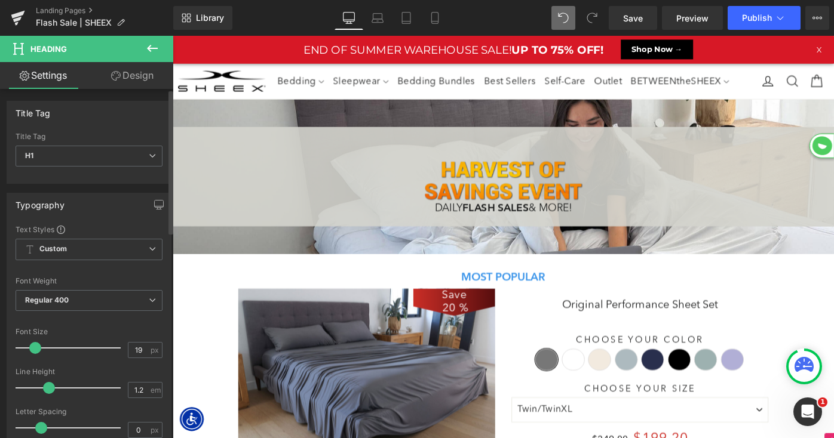
scroll to position [6, 6]
click at [476, 225] on h1 "DAILY FLASH SALES & MORE!" at bounding box center [533, 224] width 579 height 15
click at [473, 223] on h1 "DAILY FLASH SALES & MORE!" at bounding box center [533, 224] width 579 height 15
click at [217, 153] on div "Image DAILY FLASH SALES & MORE! Heading Row" at bounding box center [534, 195] width 723 height 85
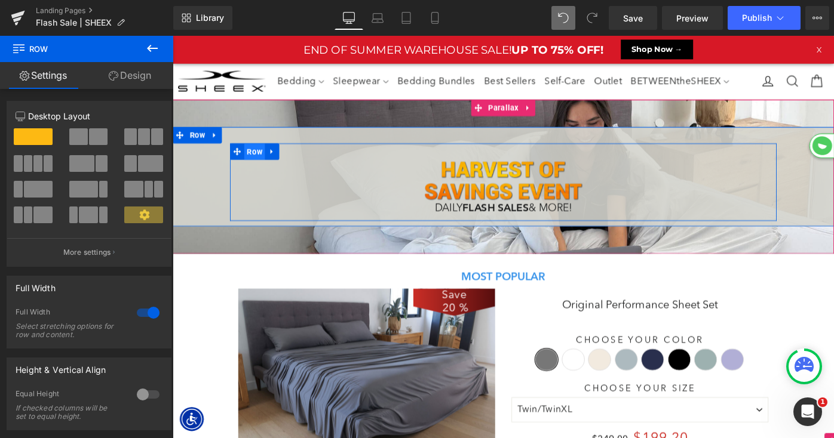
click at [264, 162] on span "Row" at bounding box center [262, 162] width 23 height 18
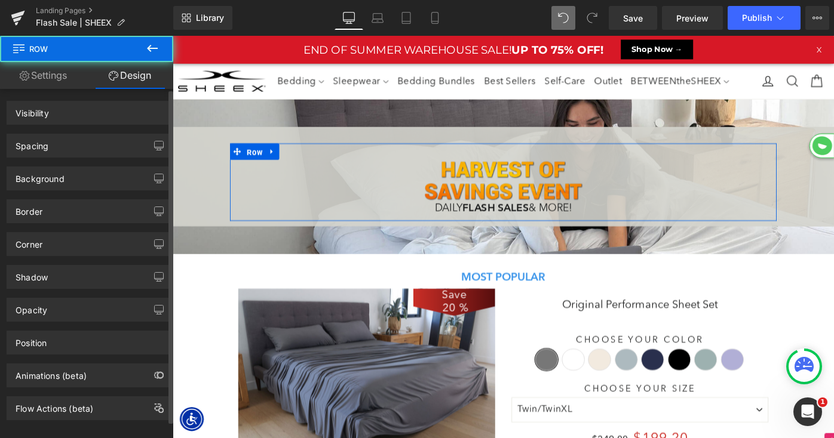
click at [74, 146] on div "Spacing" at bounding box center [89, 145] width 164 height 23
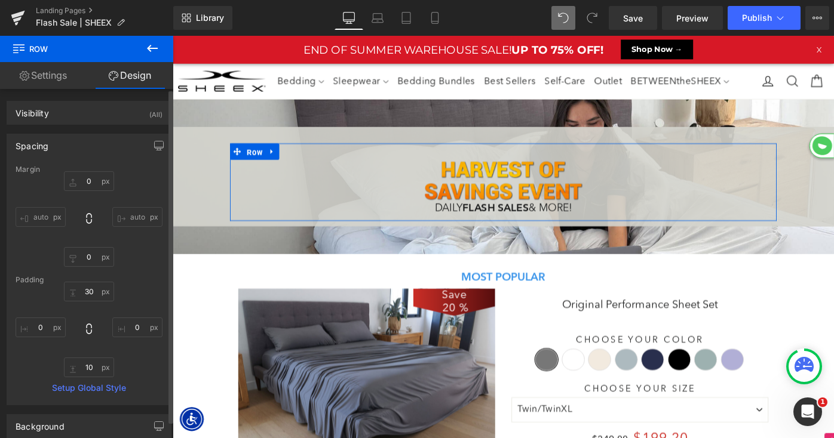
type input "0"
type input "30"
type input "0"
type input "10"
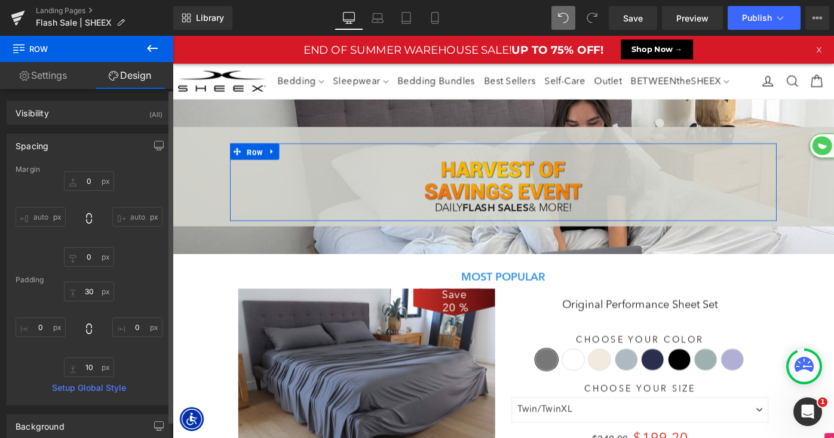
type input "0"
click at [85, 290] on input "30" at bounding box center [89, 292] width 50 height 20
type input "10"
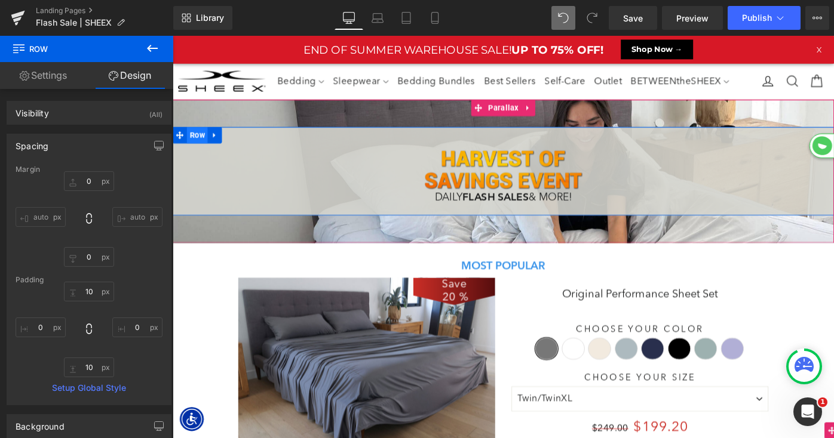
click at [195, 146] on span "Row" at bounding box center [199, 145] width 23 height 18
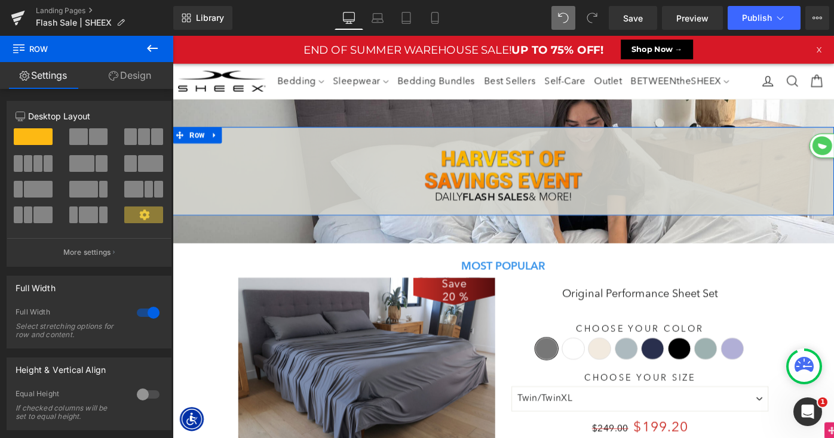
click at [128, 80] on link "Design" at bounding box center [130, 75] width 87 height 27
click at [0, 0] on div "Spacing" at bounding box center [0, 0] width 0 height 0
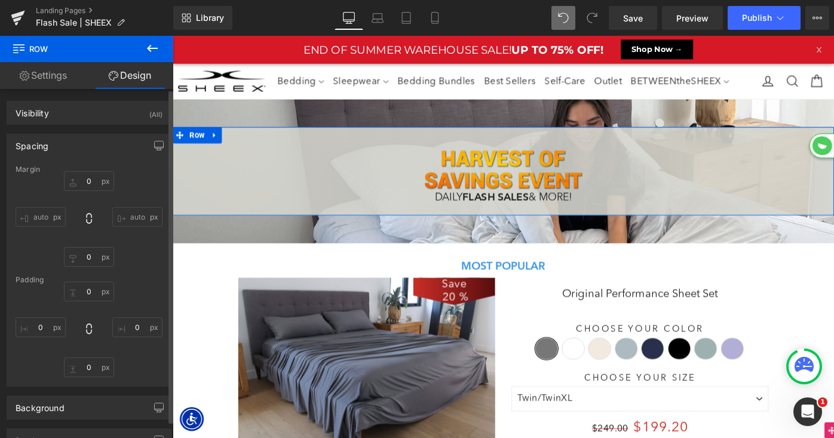
type input "0"
type input "30"
type input "0"
type input "10"
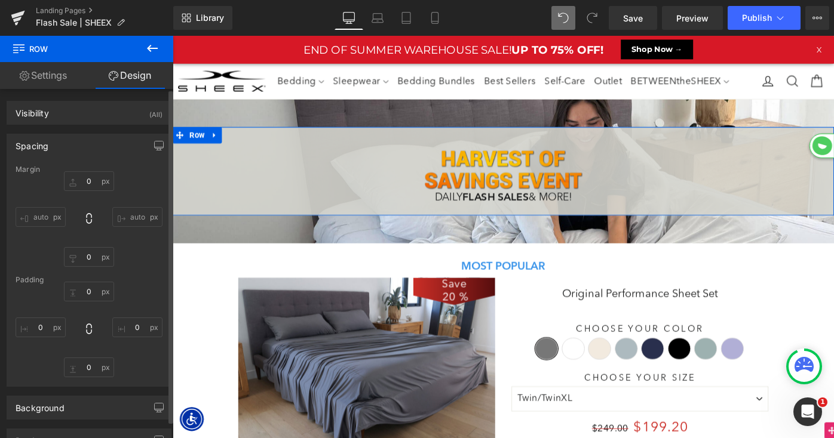
type input "0"
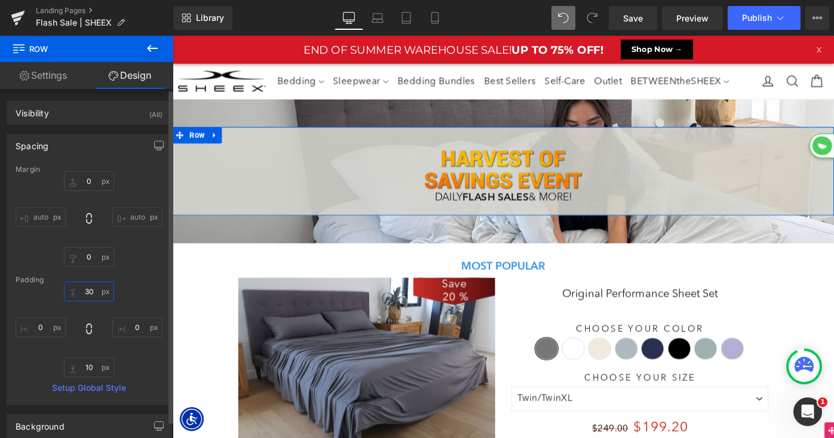
click at [86, 291] on input "30" at bounding box center [89, 292] width 50 height 20
type input "10"
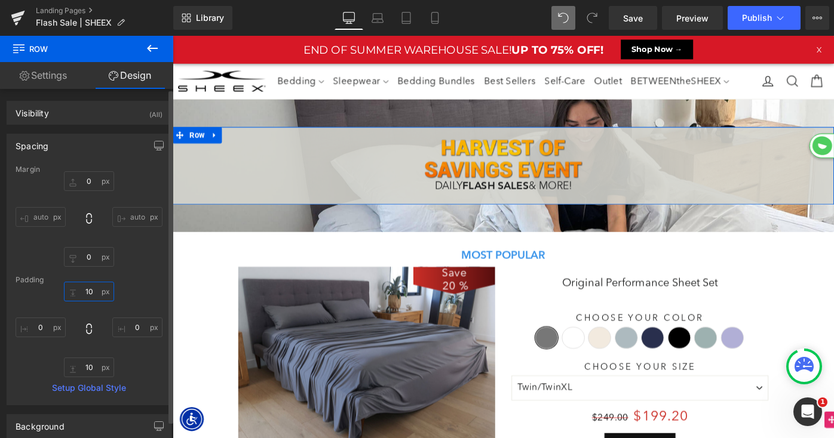
scroll to position [1544, 723]
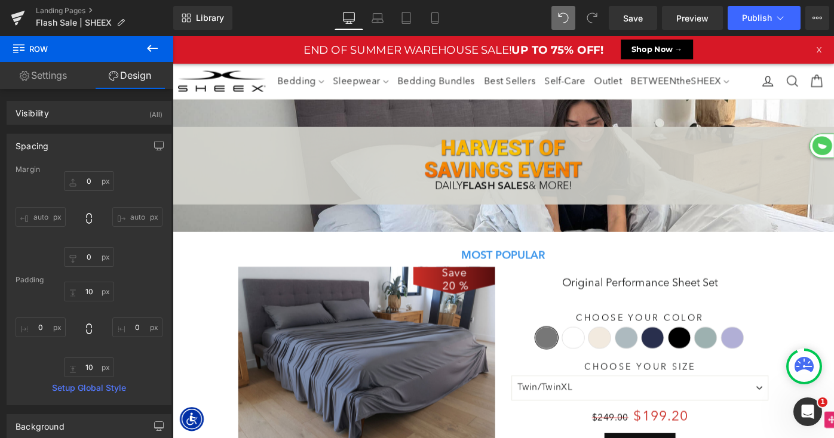
click at [152, 48] on icon at bounding box center [152, 48] width 11 height 7
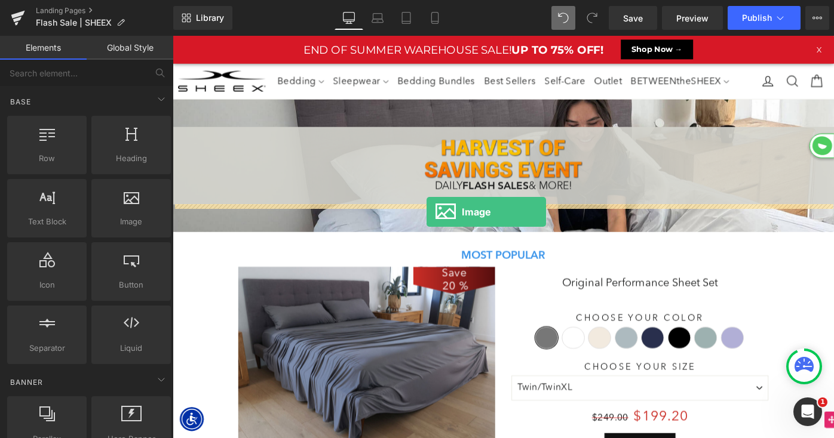
drag, startPoint x: 292, startPoint y: 251, endPoint x: 450, endPoint y: 228, distance: 160.0
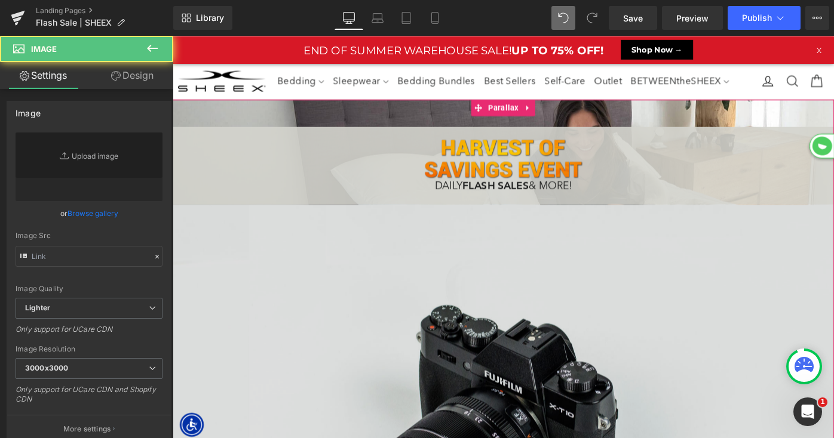
scroll to position [2023, 723]
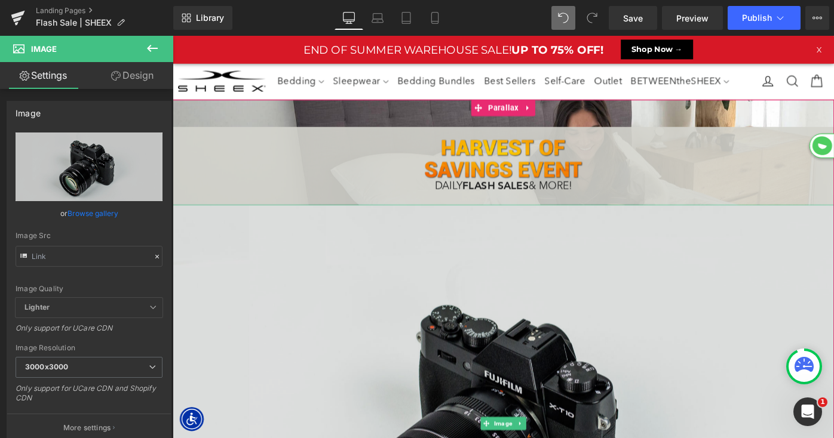
type input "//d1um8515vdn9kb.cloudfront.net/images/parallax.jpg"
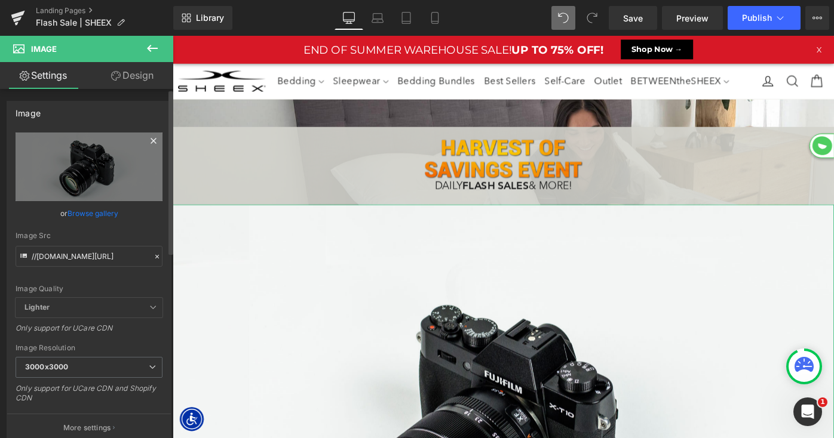
click at [148, 140] on icon at bounding box center [153, 141] width 14 height 14
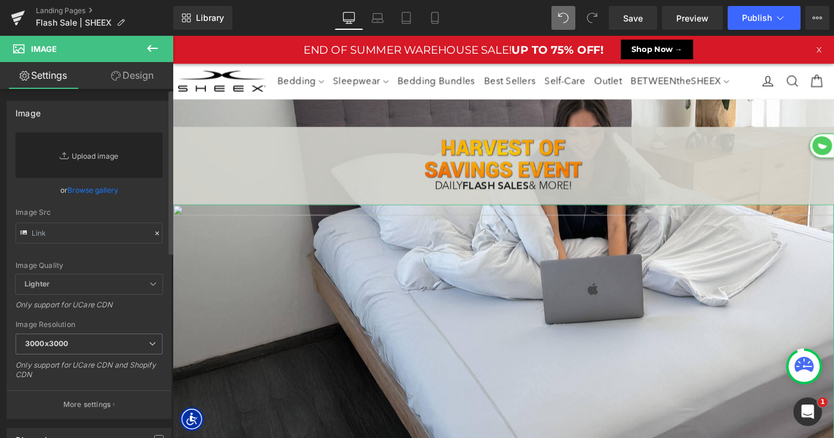
click at [90, 153] on link "Replace Image" at bounding box center [89, 155] width 147 height 45
type input "C:\fakepath\LP-FlashSale-Leaves-Top.png"
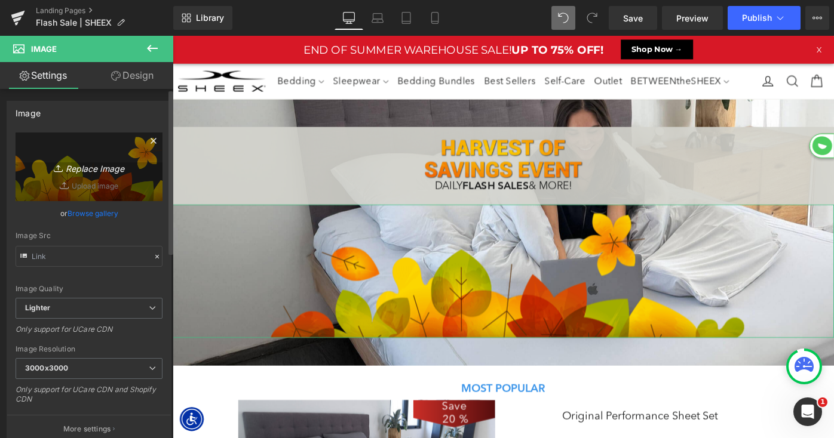
type input "[URL][DOMAIN_NAME]"
click at [146, 141] on icon at bounding box center [153, 141] width 14 height 14
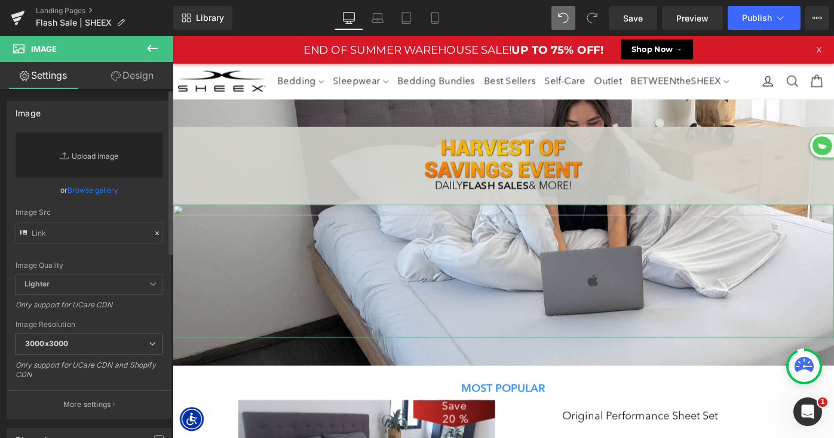
scroll to position [1690, 723]
click at [102, 159] on link "Replace Image" at bounding box center [89, 155] width 147 height 45
type input "C:\fakepath\LP-FlashSale-Leaves-Bottom.png"
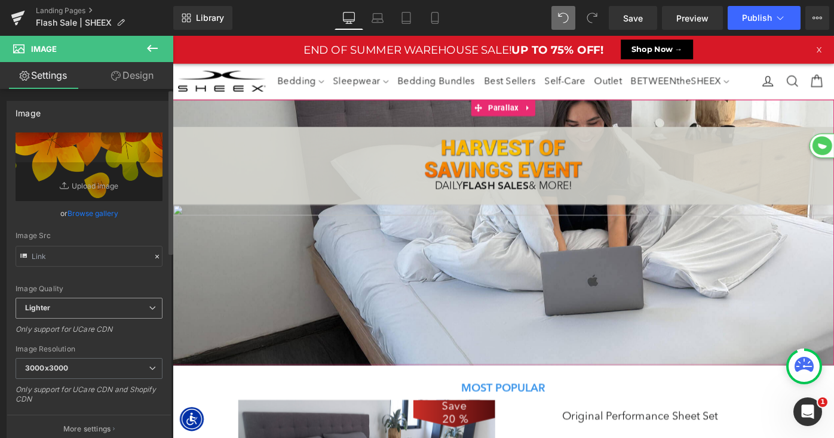
type input "[URL][DOMAIN_NAME]"
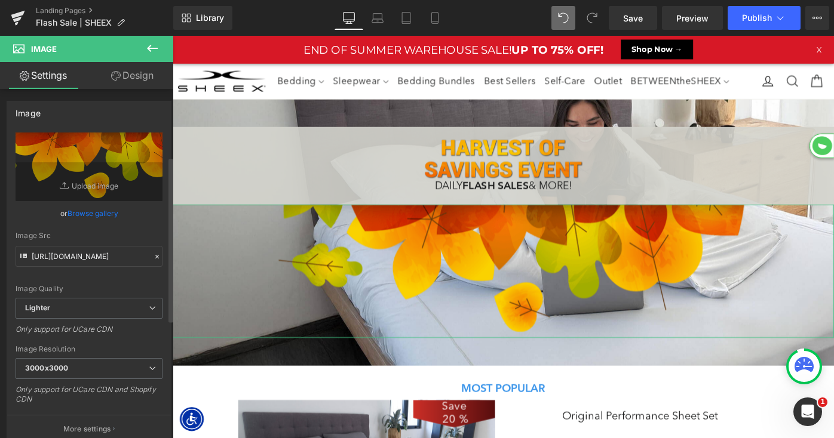
scroll to position [143, 0]
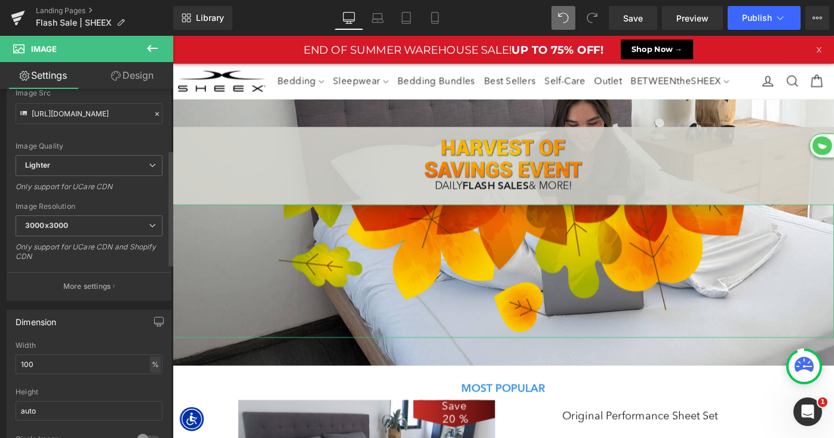
click at [153, 357] on div "%" at bounding box center [155, 365] width 11 height 16
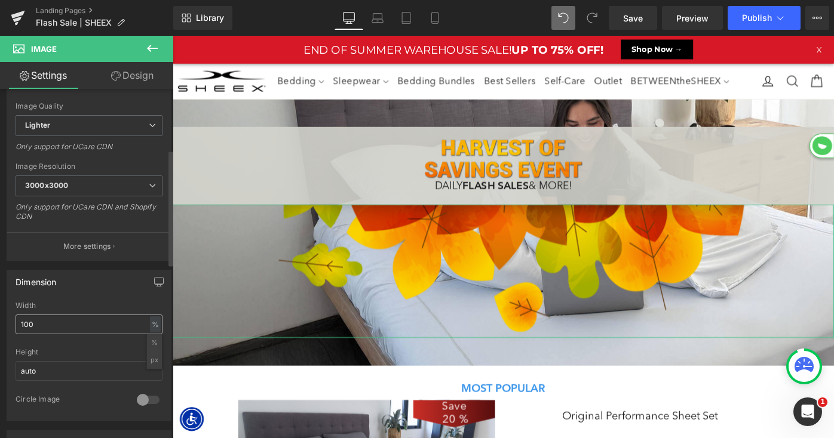
click at [151, 360] on li "px" at bounding box center [154, 360] width 15 height 17
click at [90, 321] on input "1210" at bounding box center [89, 325] width 147 height 20
type input "1"
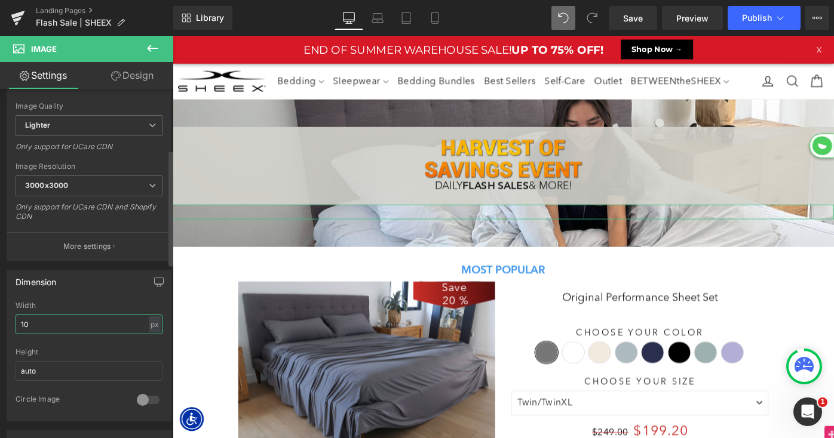
scroll to position [1560, 723]
click at [23, 323] on input "100" at bounding box center [89, 325] width 147 height 20
type input "300"
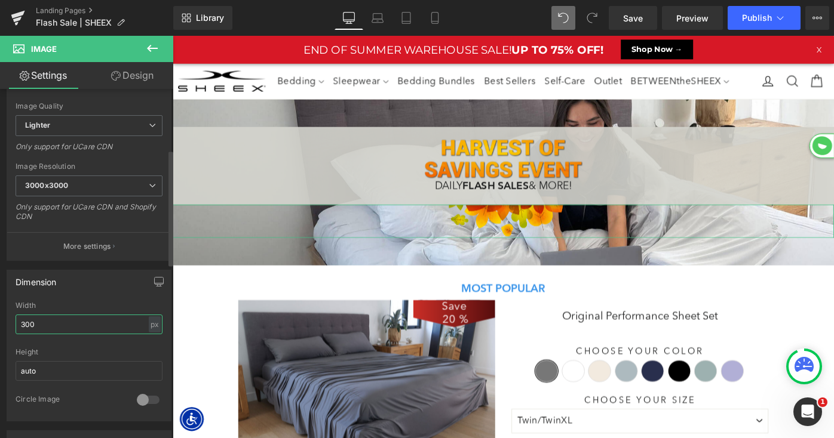
scroll to position [1580, 723]
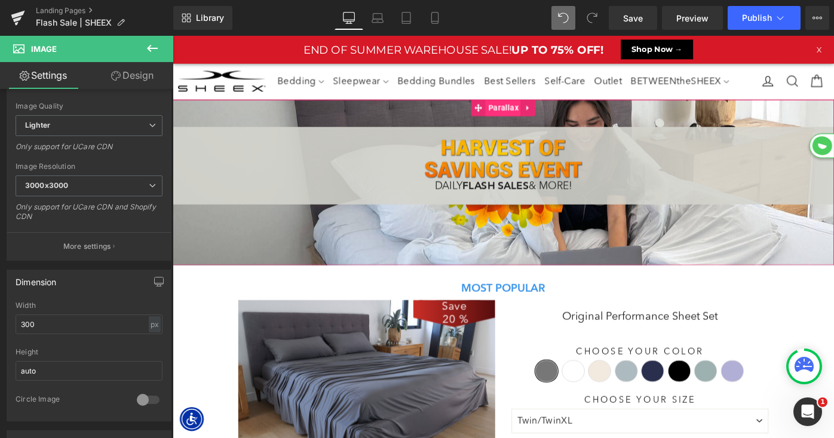
click at [533, 113] on span "Parallax" at bounding box center [533, 115] width 39 height 18
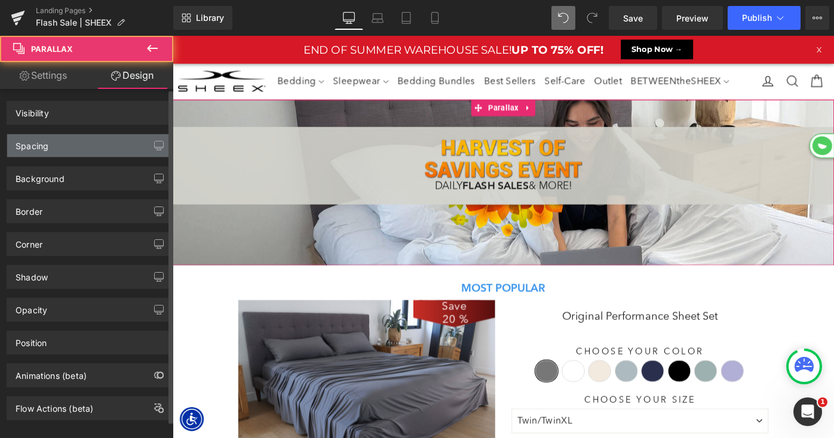
click at [81, 148] on div "Spacing" at bounding box center [89, 145] width 164 height 23
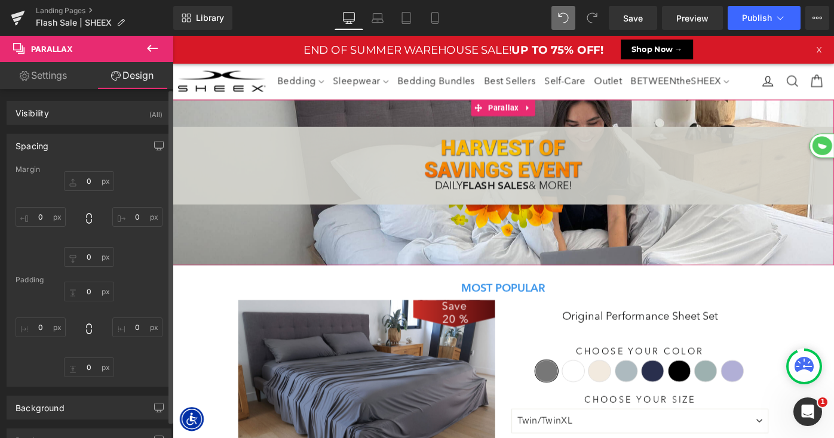
type input "0"
type input "50"
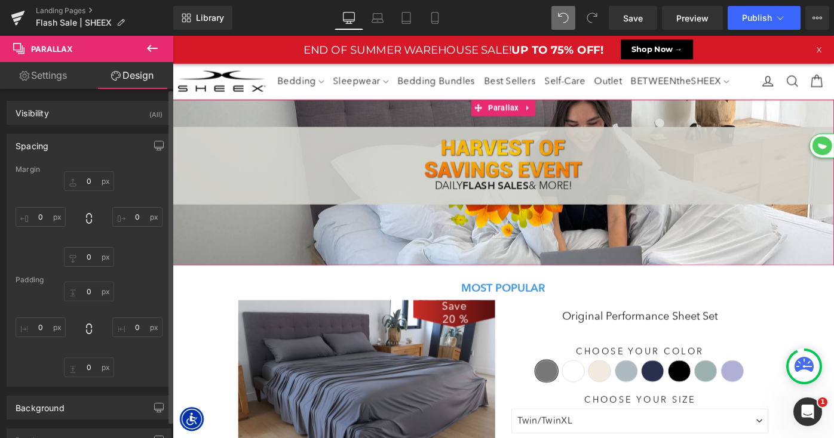
type input "0"
type input "50"
type input "0"
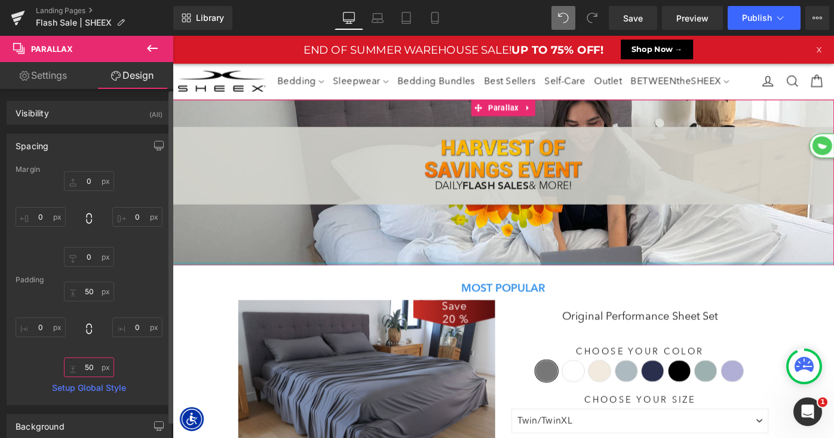
click at [87, 368] on input "50" at bounding box center [89, 368] width 50 height 20
type input "0"
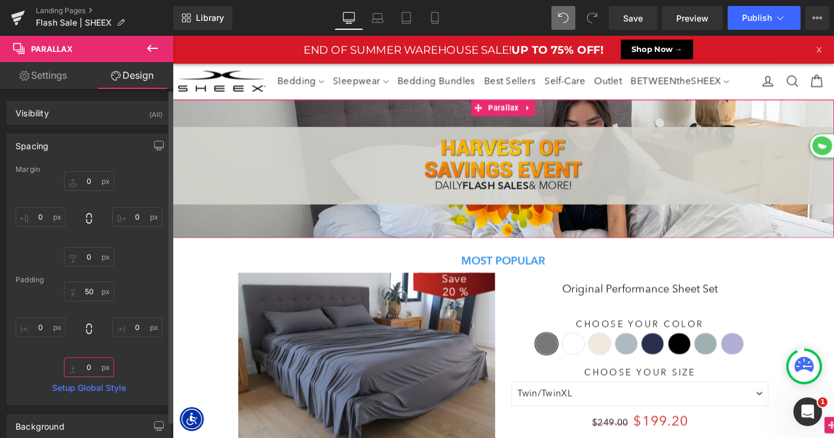
scroll to position [1550, 723]
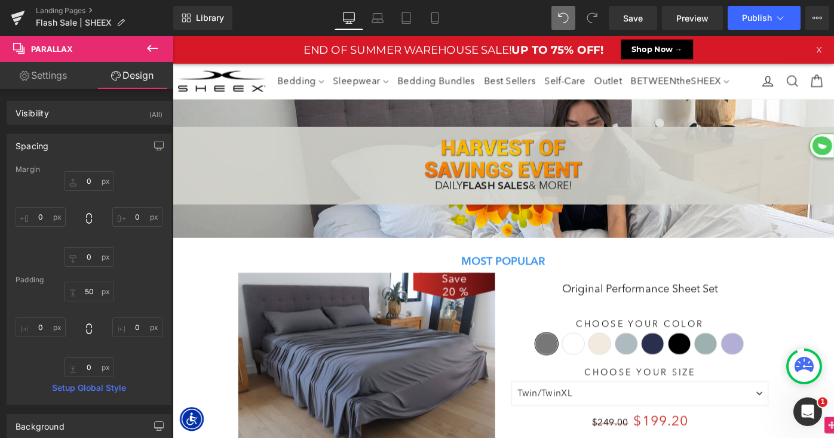
click at [151, 49] on icon at bounding box center [152, 48] width 14 height 14
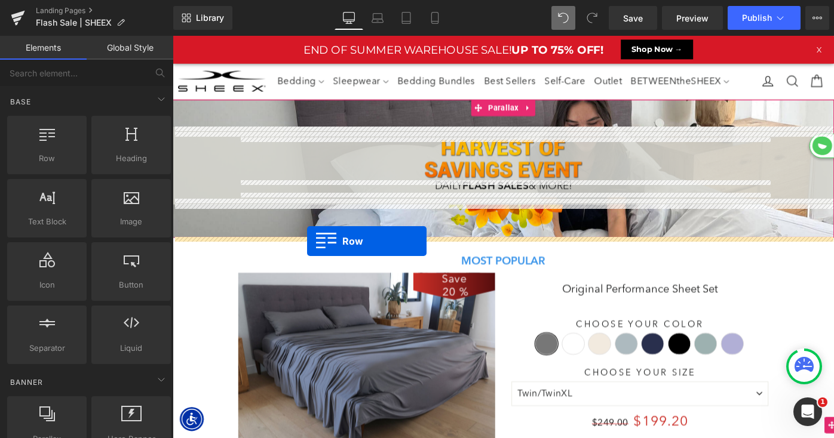
drag, startPoint x: 247, startPoint y: 211, endPoint x: 320, endPoint y: 260, distance: 87.6
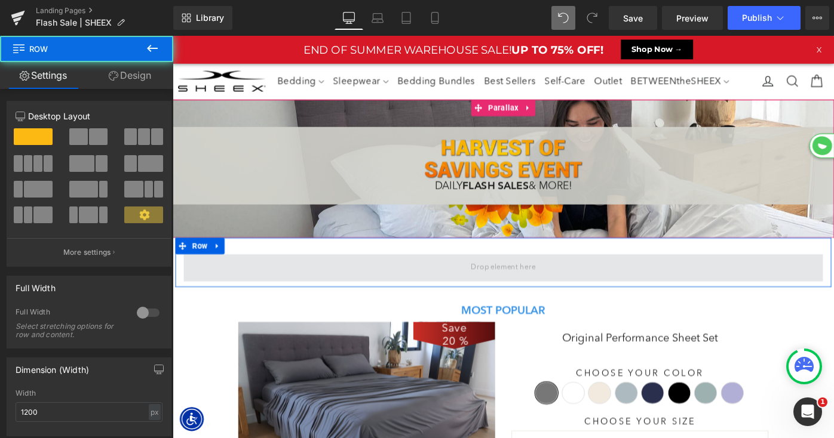
scroll to position [1604, 723]
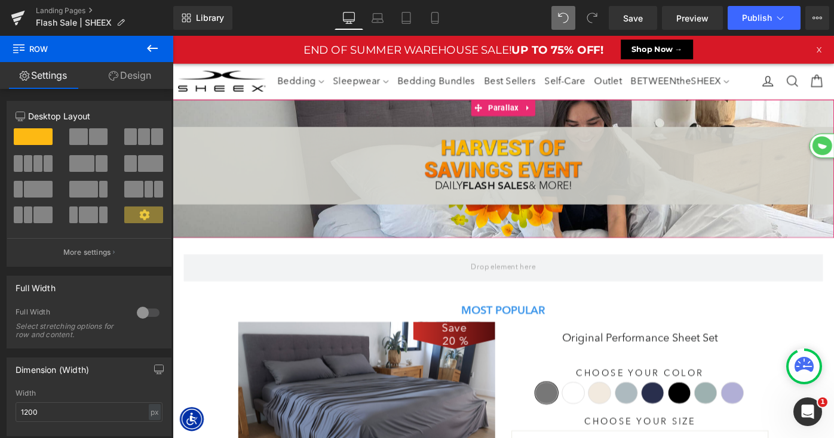
click at [203, 267] on div "Row" at bounding box center [534, 284] width 717 height 54
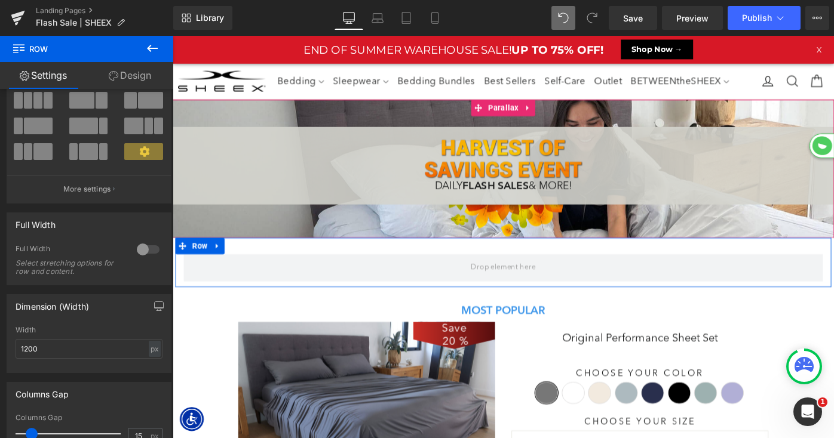
scroll to position [91, 0]
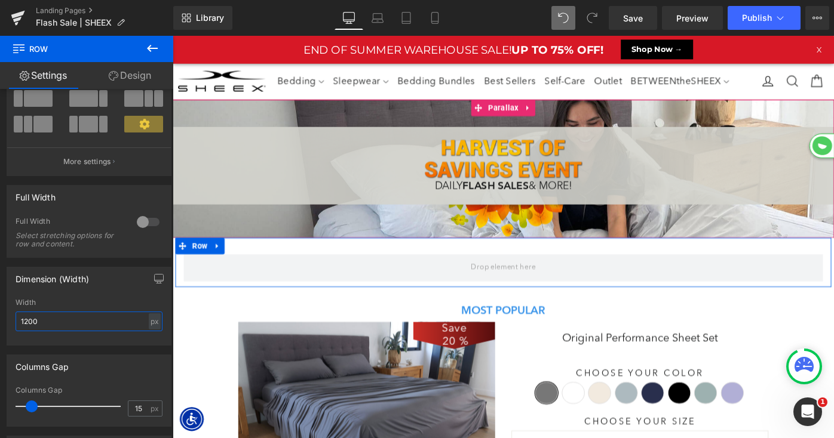
click at [31, 324] on input "1200" at bounding box center [89, 322] width 147 height 20
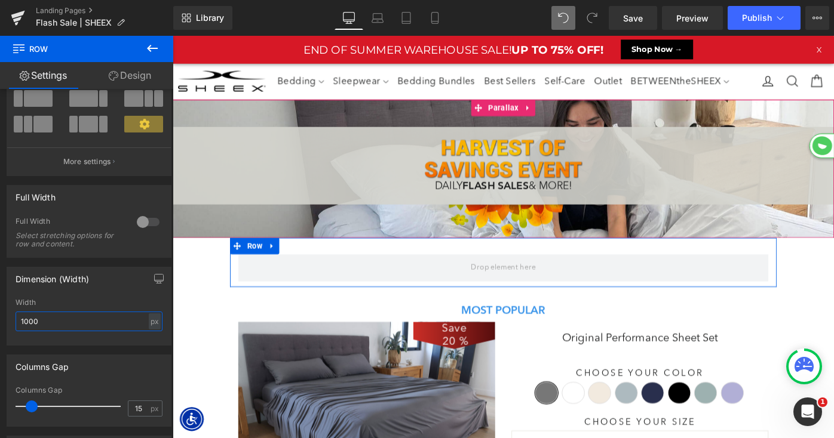
type input "1000"
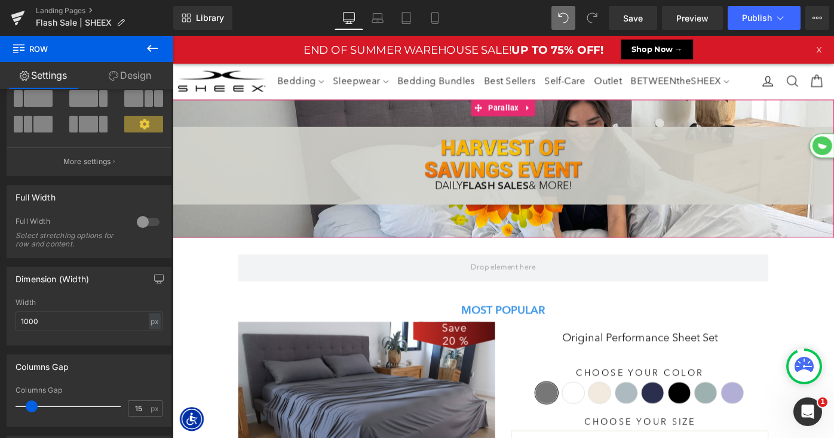
click at [154, 49] on icon at bounding box center [152, 48] width 14 height 14
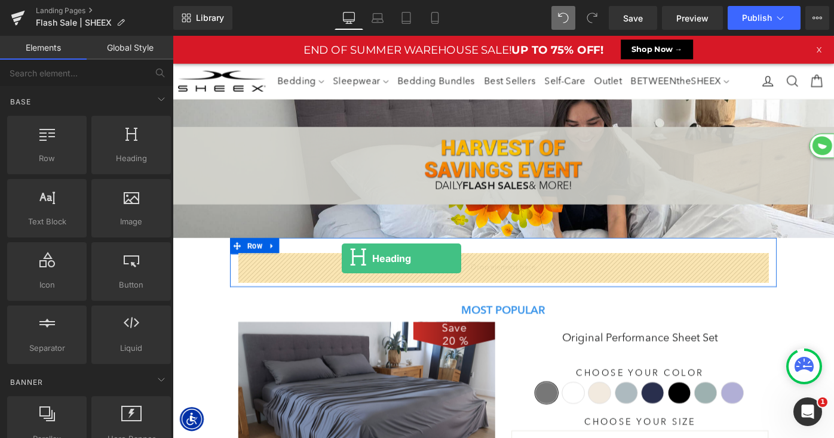
drag, startPoint x: 290, startPoint y: 190, endPoint x: 357, endPoint y: 280, distance: 111.8
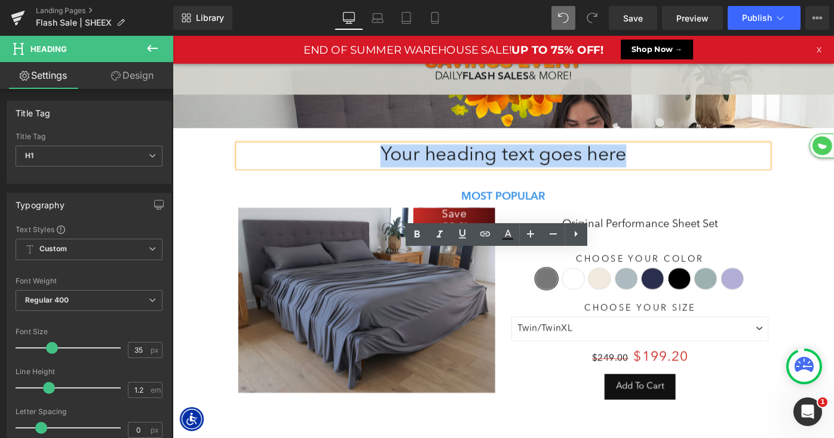
scroll to position [1599, 723]
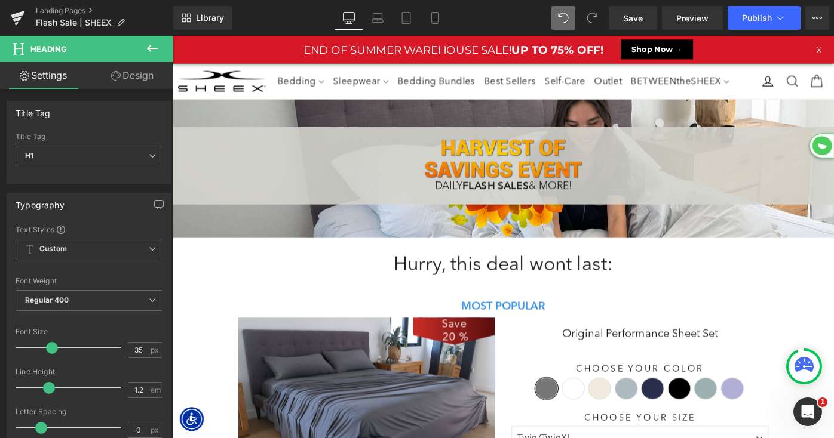
click at [151, 47] on icon at bounding box center [152, 48] width 14 height 14
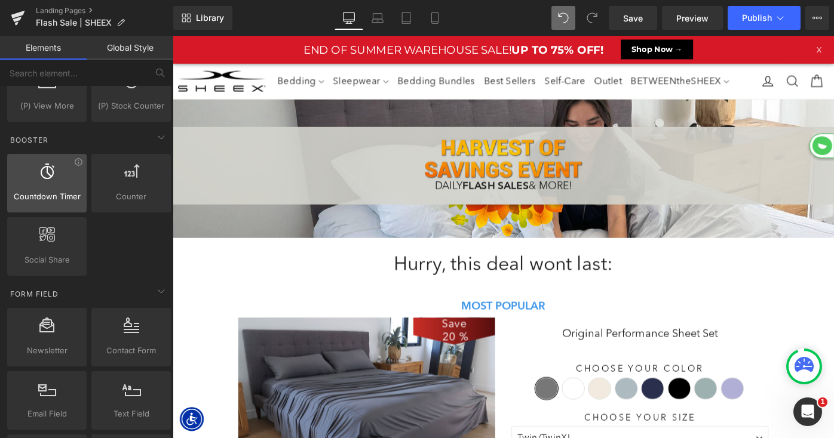
scroll to position [1517, 0]
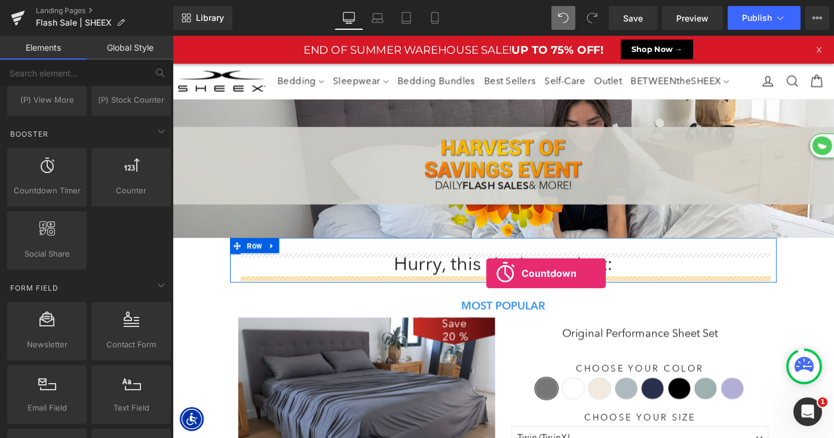
drag, startPoint x: 217, startPoint y: 222, endPoint x: 515, endPoint y: 296, distance: 307.7
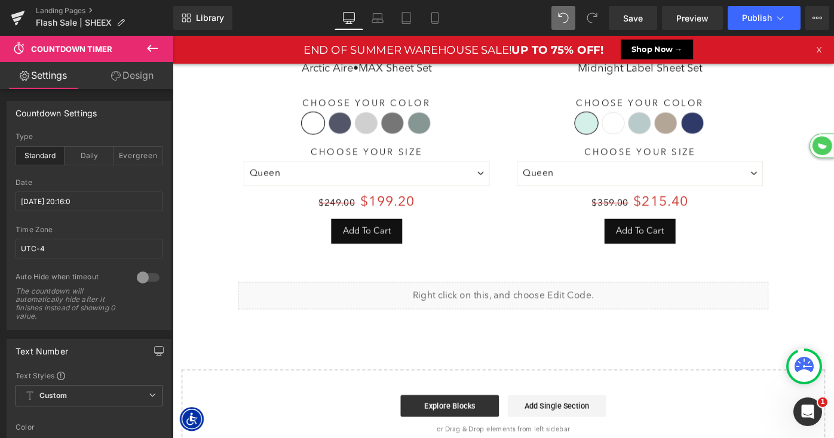
scroll to position [1623, 723]
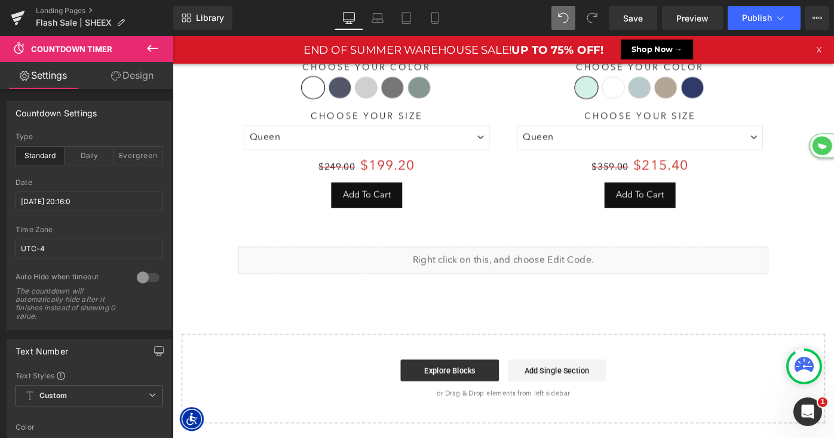
click at [157, 50] on icon at bounding box center [152, 48] width 14 height 14
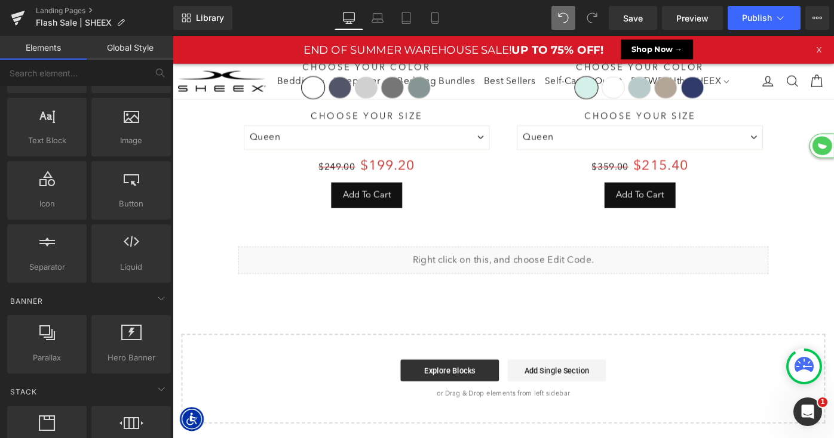
scroll to position [0, 0]
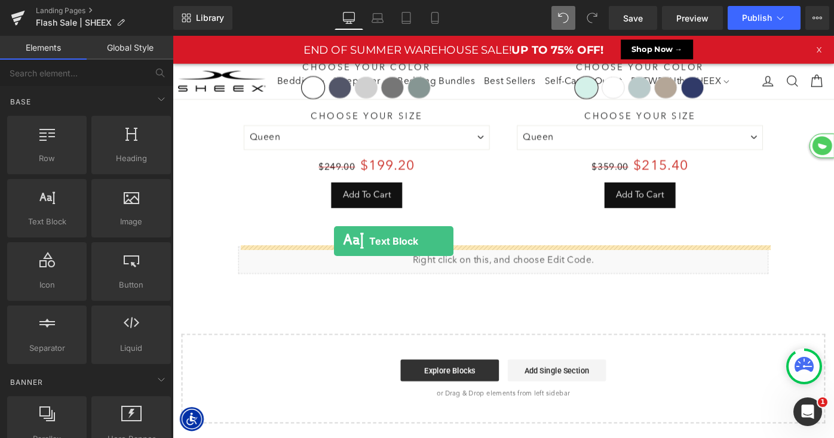
drag, startPoint x: 227, startPoint y: 245, endPoint x: 349, endPoint y: 260, distance: 122.7
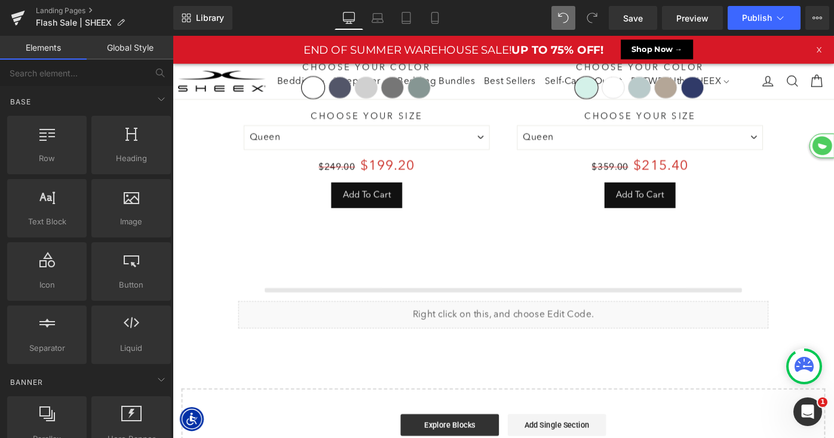
scroll to position [1683, 723]
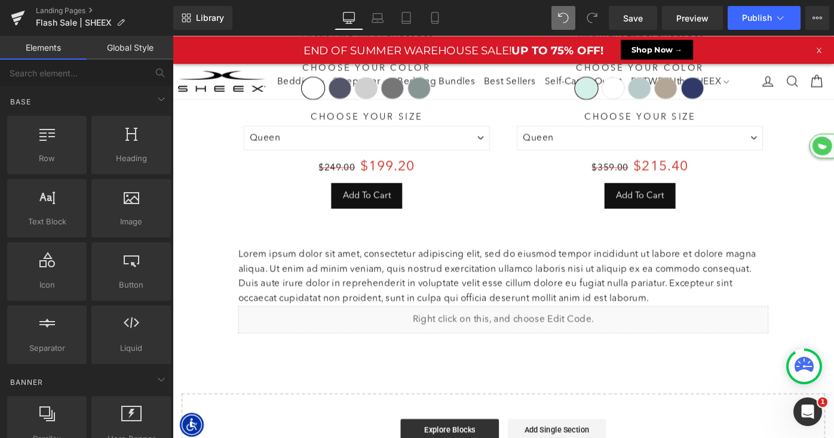
click at [320, 291] on p "Lorem ipsum dolor sit amet, consectetur adipiscing elit, sed do eiusmod tempor …" at bounding box center [533, 298] width 579 height 65
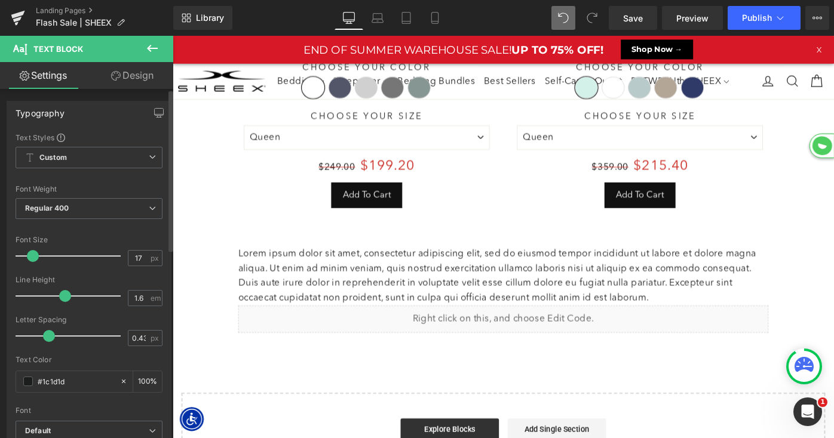
scroll to position [407, 0]
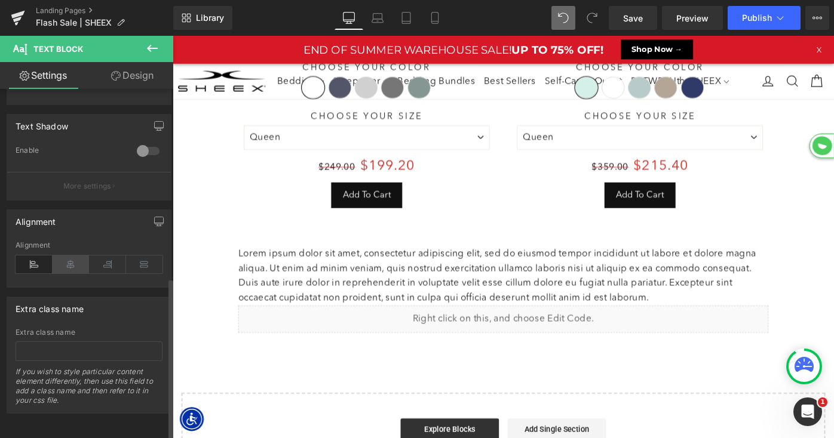
drag, startPoint x: 71, startPoint y: 251, endPoint x: 139, endPoint y: 265, distance: 69.3
click at [71, 256] on icon at bounding box center [71, 265] width 37 height 18
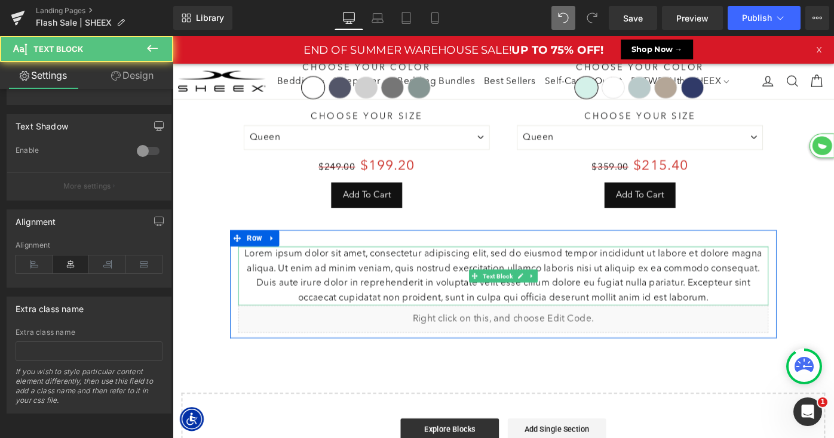
click at [349, 295] on p "Lorem ipsum dolor sit amet, consectetur adipiscing elit, sed do eiusmod tempor …" at bounding box center [533, 298] width 579 height 65
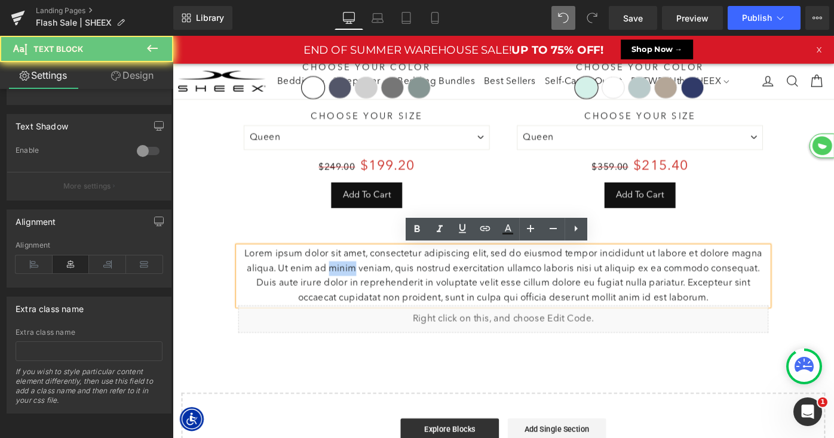
click at [349, 295] on p "Lorem ipsum dolor sit amet, consectetur adipiscing elit, sed do eiusmod tempor …" at bounding box center [533, 298] width 579 height 65
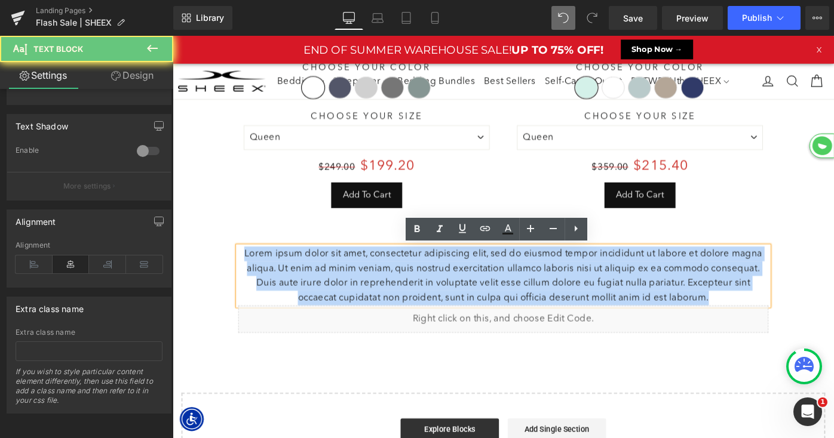
click at [349, 295] on p "Lorem ipsum dolor sit amet, consectetur adipiscing elit, sed do eiusmod tempor …" at bounding box center [533, 298] width 579 height 65
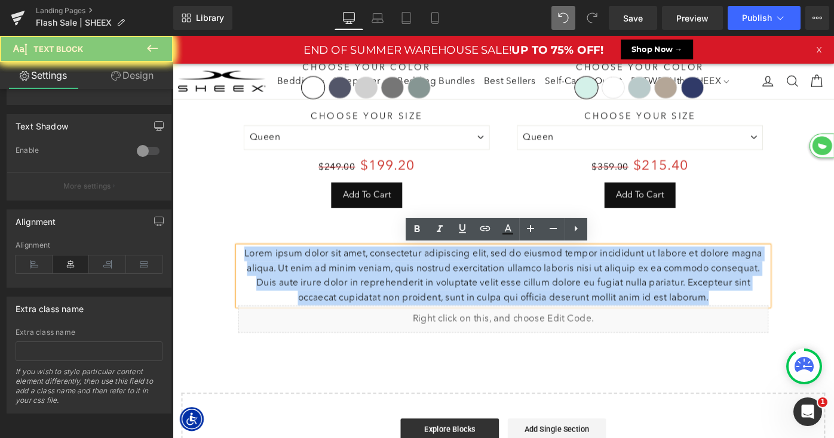
click at [349, 295] on p "Lorem ipsum dolor sit amet, consectetur adipiscing elit, sed do eiusmod tempor …" at bounding box center [533, 298] width 579 height 65
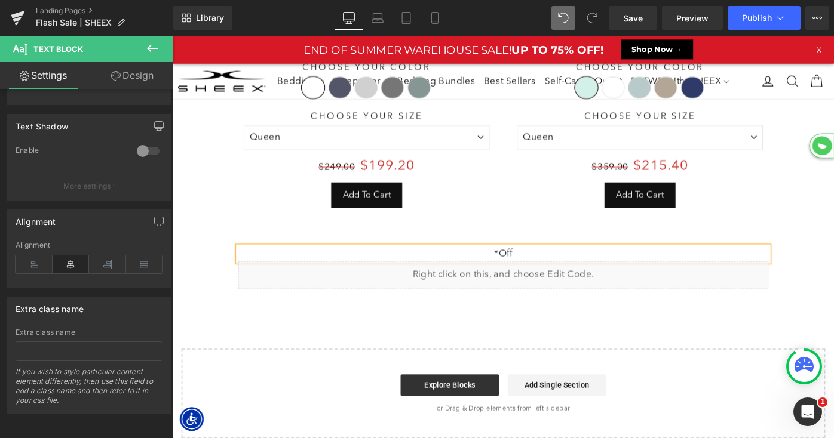
scroll to position [6, 6]
click at [607, 271] on p "*Offer valid now through" at bounding box center [533, 274] width 579 height 16
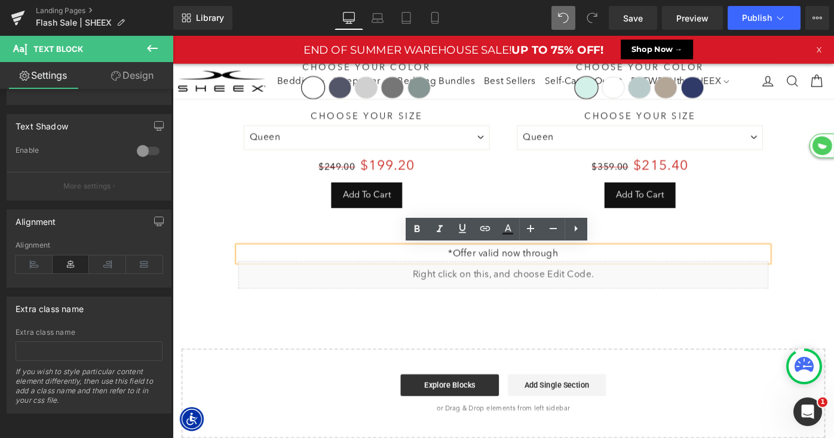
click at [482, 272] on p "*Offer valid now through" at bounding box center [533, 274] width 579 height 16
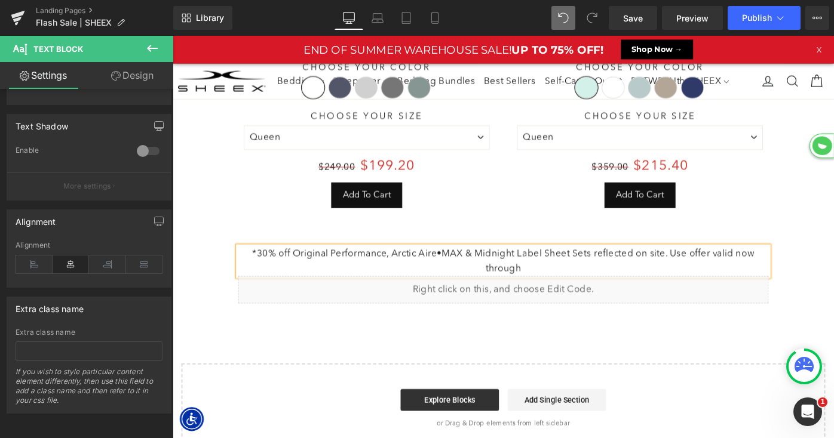
scroll to position [1656, 723]
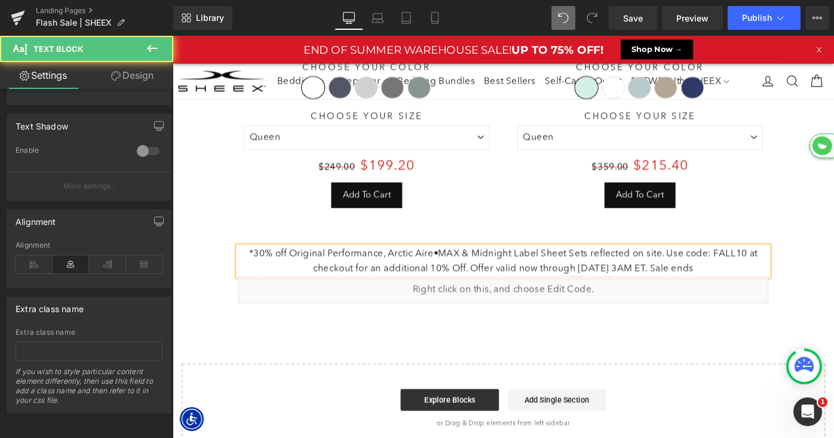
drag, startPoint x: 256, startPoint y: 275, endPoint x: 430, endPoint y: 294, distance: 174.8
click at [257, 275] on p "*30% off Original Performance, Arctic Aire•MAX & Midnight Label Sheet Sets refl…" at bounding box center [533, 282] width 579 height 32
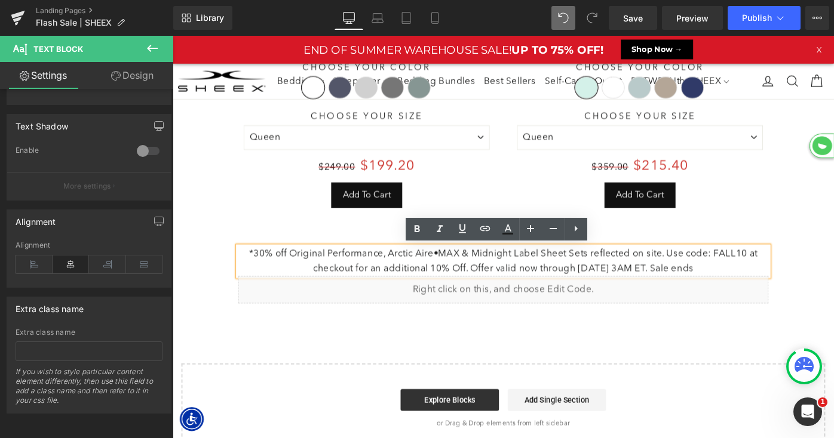
click at [756, 289] on p "*30% off Original Performance, Arctic Aire•MAX & Midnight Label Sheet Sets refl…" at bounding box center [533, 282] width 579 height 32
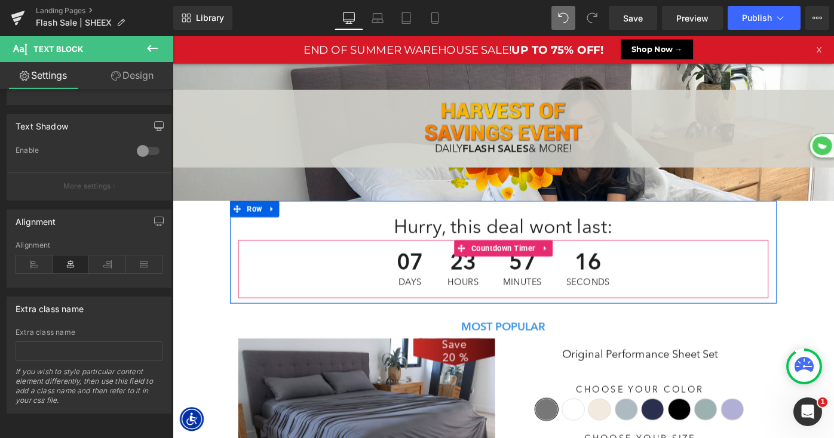
scroll to position [0, 0]
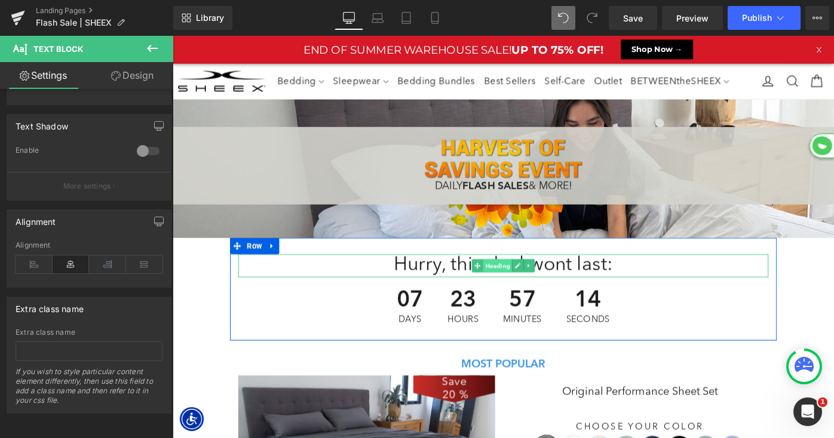
click at [518, 285] on span "Heading" at bounding box center [528, 287] width 32 height 14
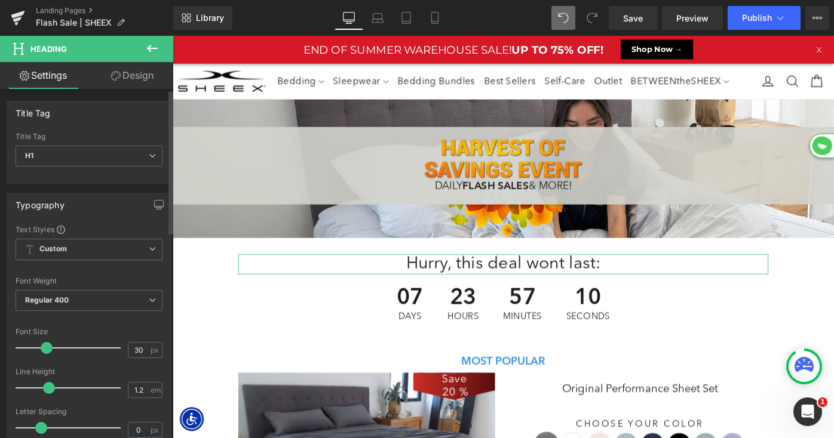
scroll to position [6, 6]
type input "28"
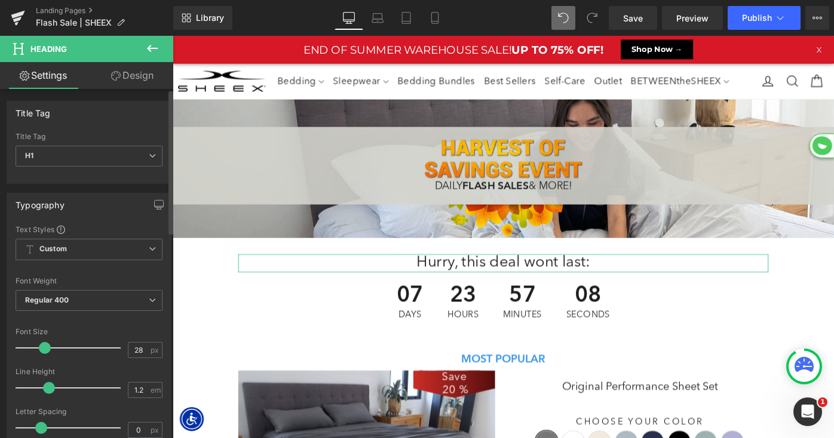
drag, startPoint x: 50, startPoint y: 348, endPoint x: 43, endPoint y: 348, distance: 7.2
click at [43, 348] on span at bounding box center [45, 348] width 12 height 12
click at [155, 47] on icon at bounding box center [152, 48] width 14 height 14
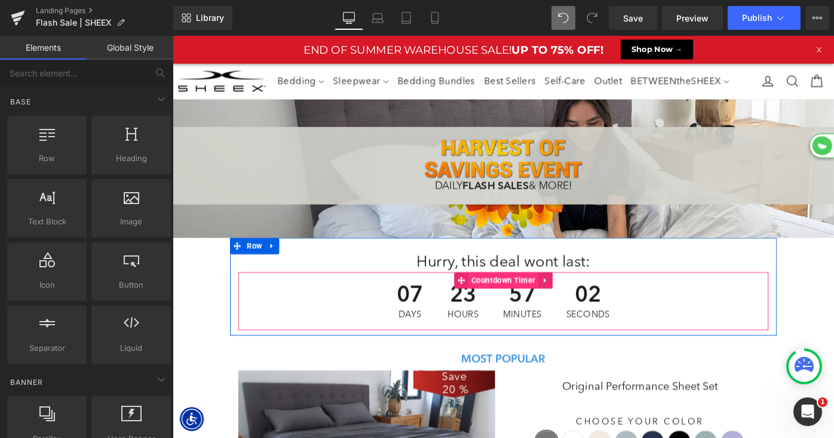
click at [532, 298] on span "Countdown Timer" at bounding box center [534, 303] width 76 height 18
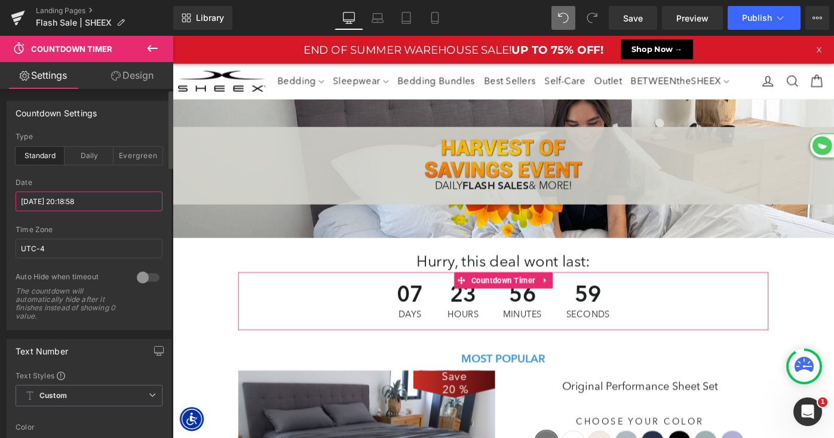
click at [101, 199] on input "2025/9/27 20:18:58" at bounding box center [89, 202] width 147 height 20
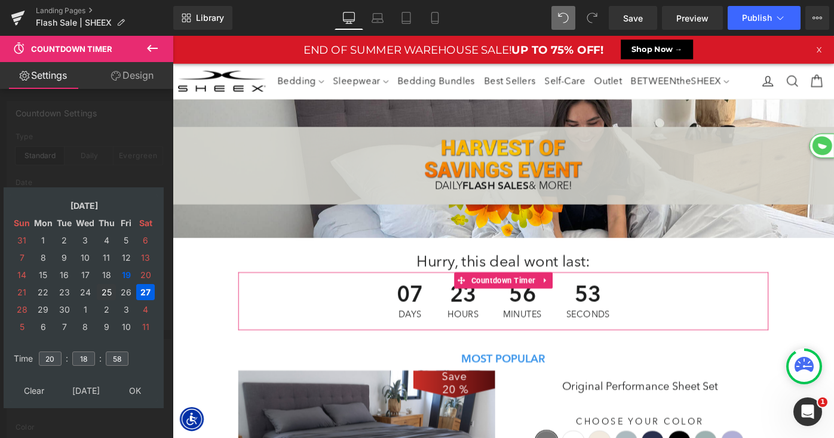
click at [104, 293] on td "25" at bounding box center [106, 292] width 19 height 16
click at [54, 355] on input "20" at bounding box center [50, 359] width 23 height 14
type input "03"
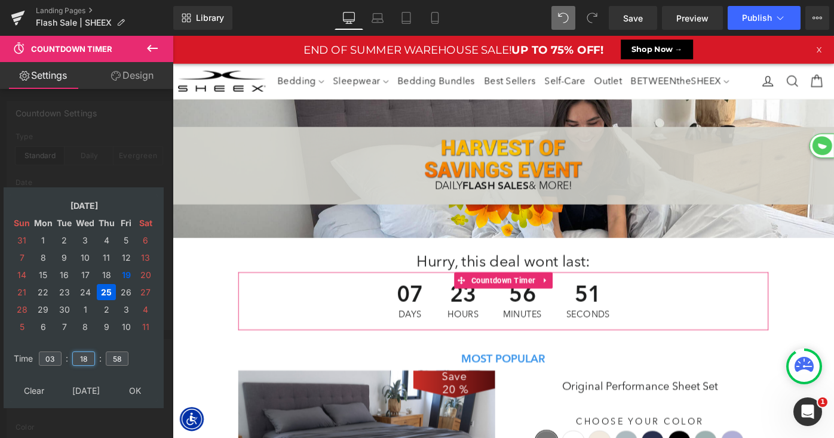
click at [93, 359] on input "18" at bounding box center [83, 359] width 23 height 14
type input "00"
click at [121, 358] on input "58" at bounding box center [117, 359] width 23 height 14
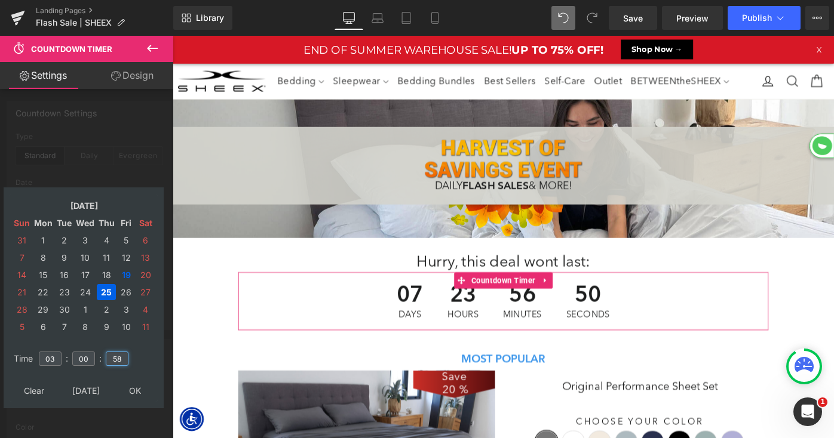
click at [121, 358] on input "58" at bounding box center [117, 359] width 23 height 14
type input "00"
type input "[DATE] 03:00:00"
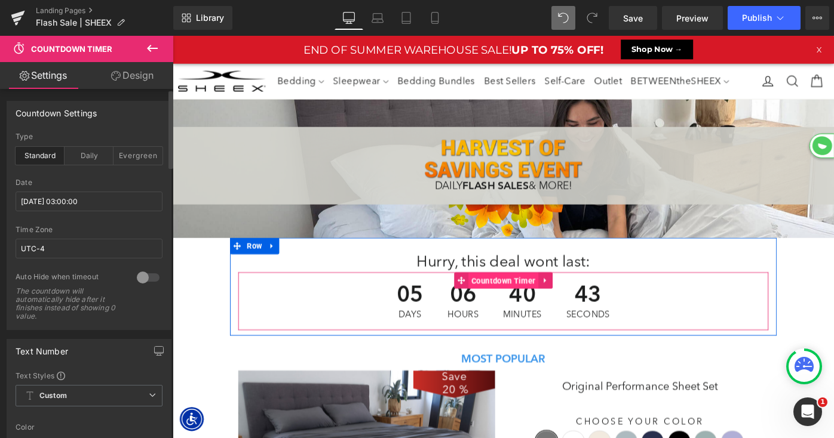
click at [520, 303] on span "Countdown Timer" at bounding box center [534, 304] width 76 height 18
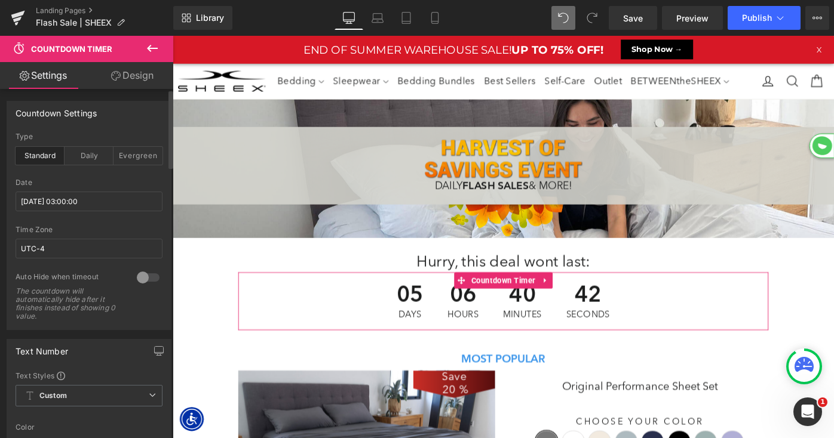
click at [134, 66] on link "Design" at bounding box center [132, 75] width 87 height 27
click at [0, 0] on div "Spacing" at bounding box center [0, 0] width 0 height 0
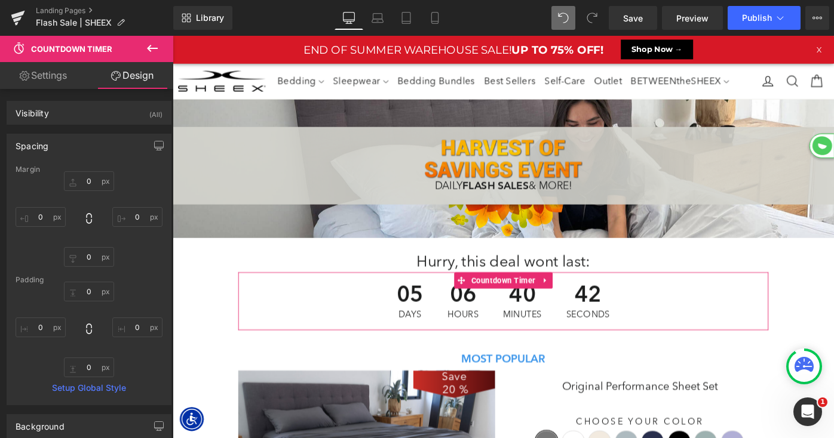
type input "0"
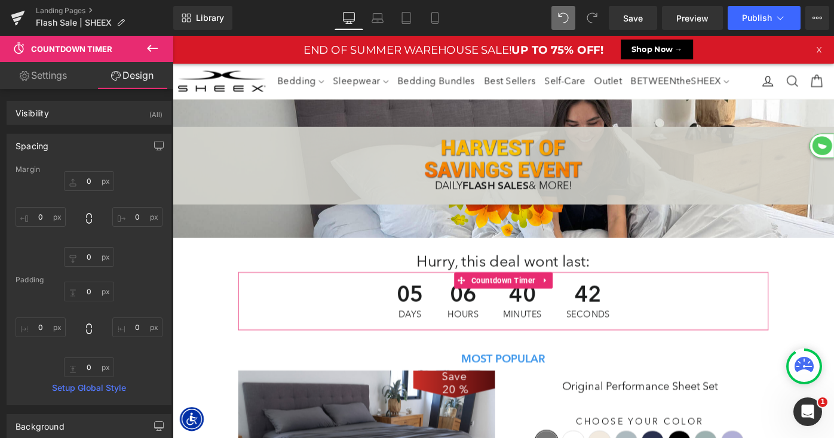
type input "0"
click at [79, 183] on input "0" at bounding box center [89, 181] width 50 height 20
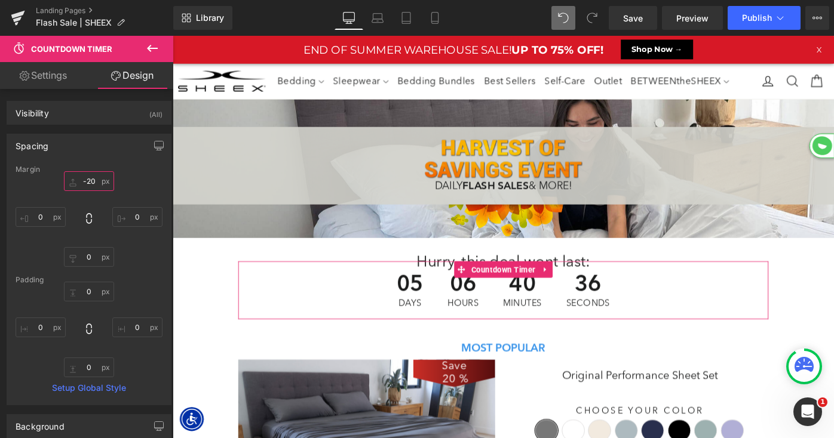
scroll to position [1678, 723]
type input "-10"
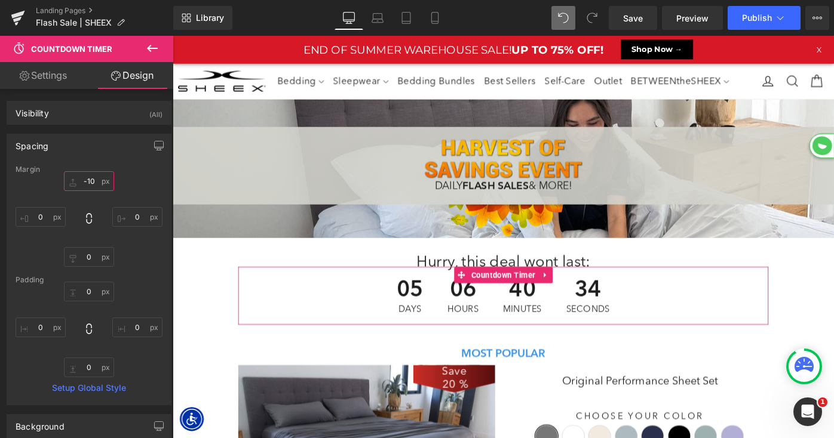
scroll to position [1684, 723]
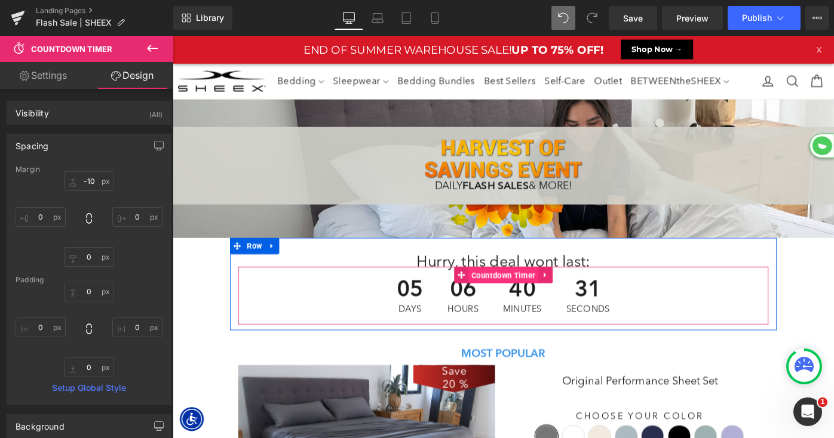
click at [519, 299] on span "Countdown Timer" at bounding box center [534, 298] width 76 height 18
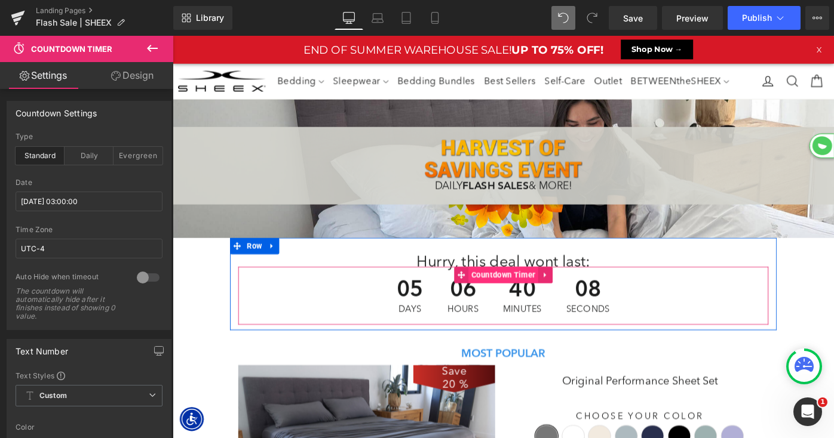
click at [526, 300] on span "Countdown Timer" at bounding box center [534, 297] width 76 height 18
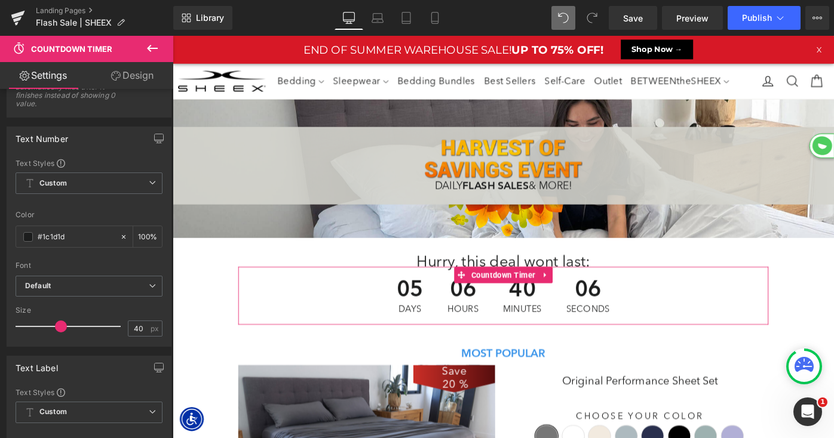
scroll to position [251, 0]
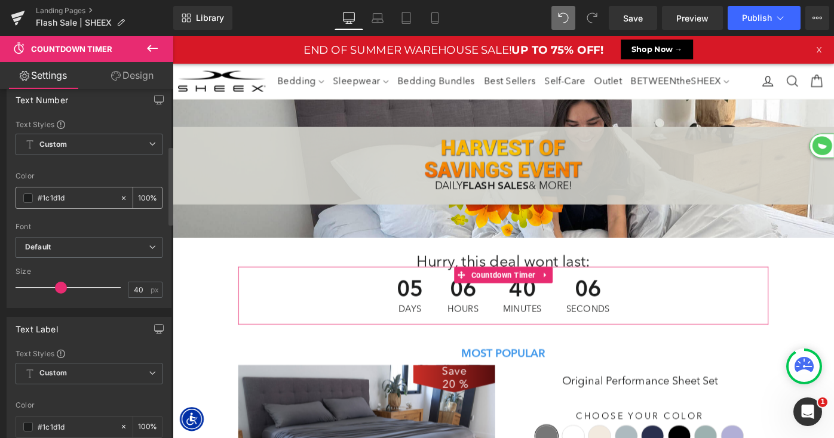
click at [66, 194] on input "#1c1d1d" at bounding box center [76, 198] width 76 height 13
paste input "f69b03"
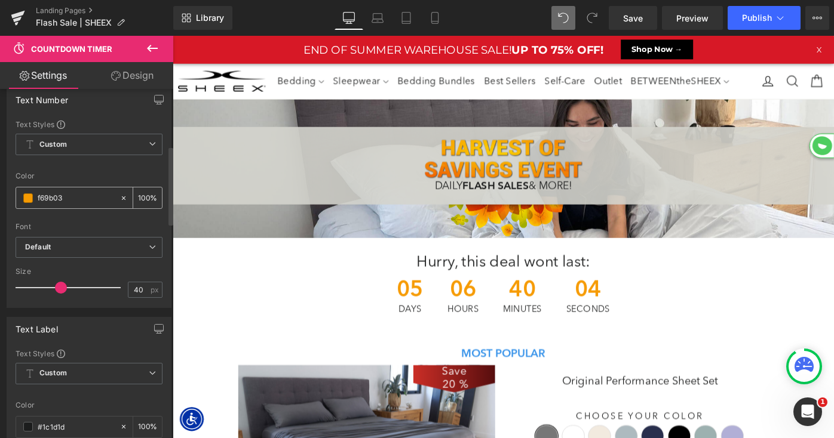
click at [39, 196] on input "f69b03" at bounding box center [76, 198] width 76 height 13
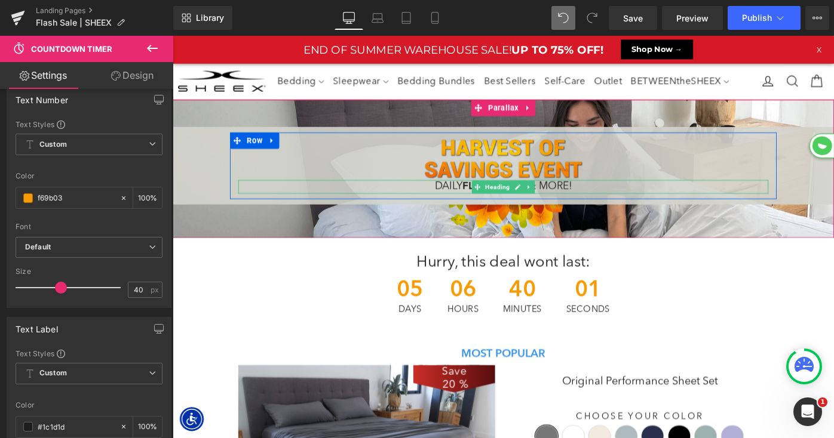
type input "#f69b03"
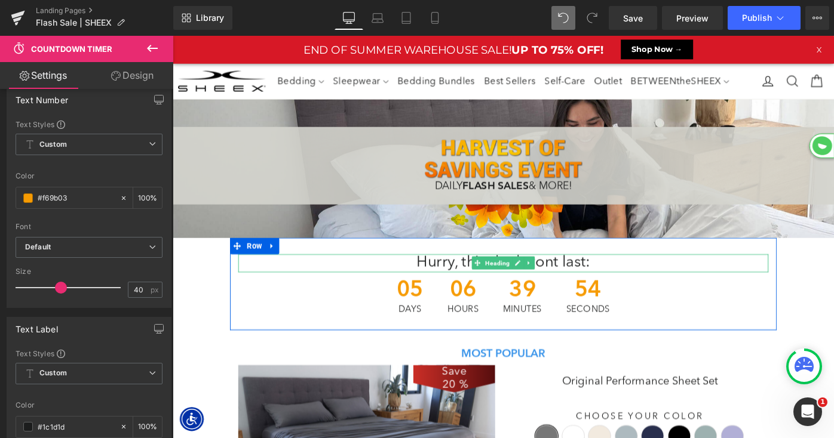
click at [643, 282] on h1 "Hurry, this deal wont last:" at bounding box center [533, 285] width 579 height 20
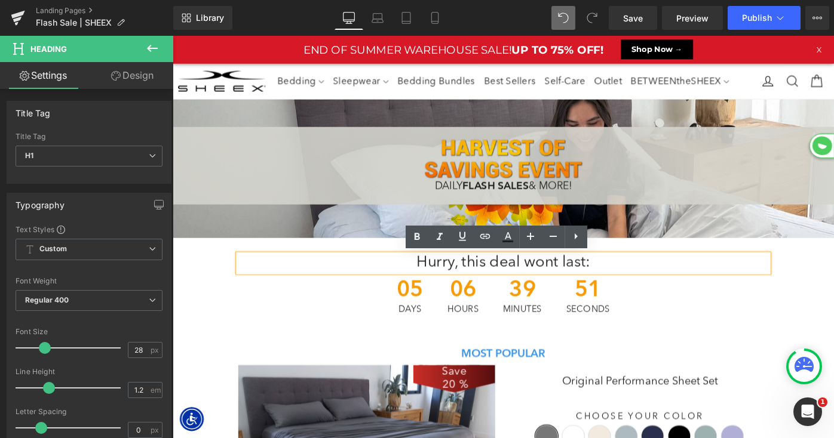
click at [551, 282] on h1 "Hurry, this deal wont last:" at bounding box center [533, 285] width 579 height 20
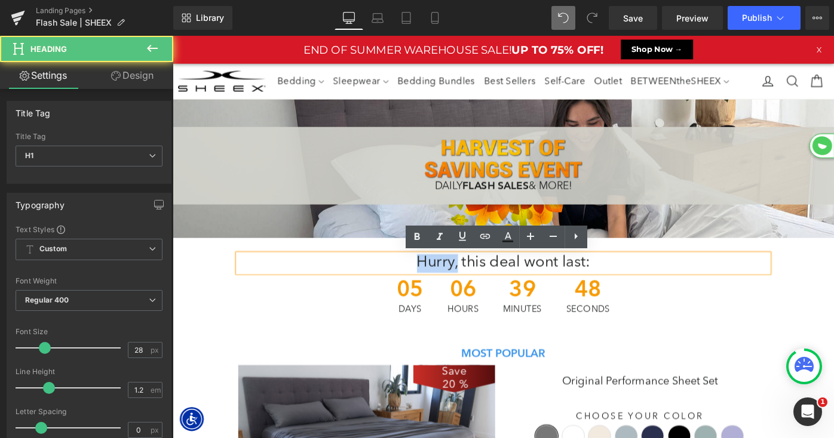
drag, startPoint x: 483, startPoint y: 284, endPoint x: 409, endPoint y: 282, distance: 73.5
click at [409, 282] on h1 "Hurry, this deal wont last:" at bounding box center [533, 285] width 579 height 20
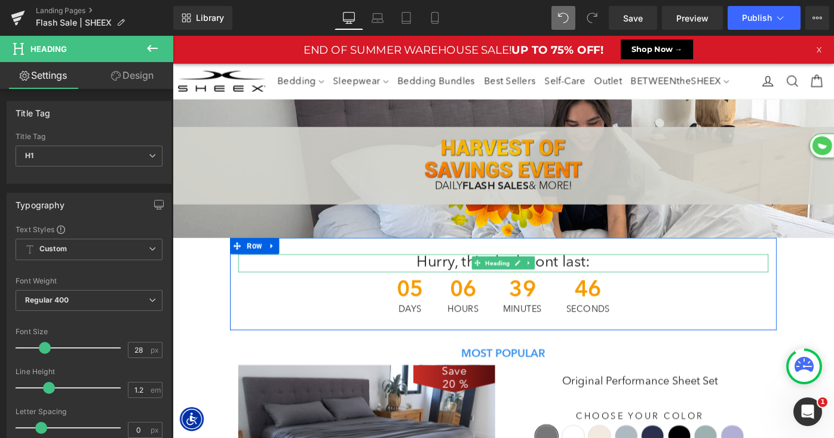
click at [458, 284] on h1 "Hurry, this deal wont last:" at bounding box center [533, 285] width 579 height 20
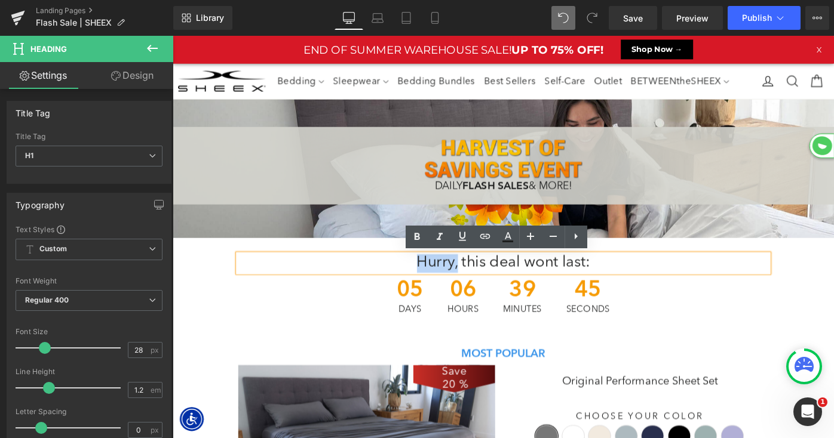
drag, startPoint x: 484, startPoint y: 284, endPoint x: 426, endPoint y: 280, distance: 57.5
click at [426, 280] on h1 "Hurry, this deal wont last:" at bounding box center [533, 285] width 579 height 20
click at [416, 237] on icon at bounding box center [417, 237] width 14 height 14
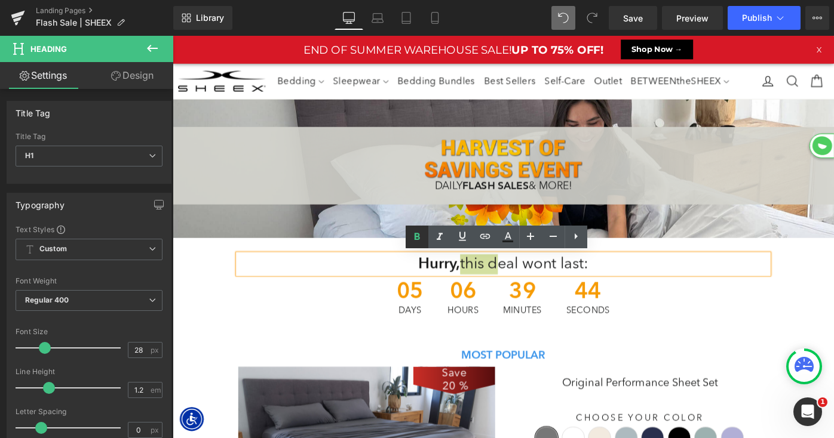
scroll to position [1685, 723]
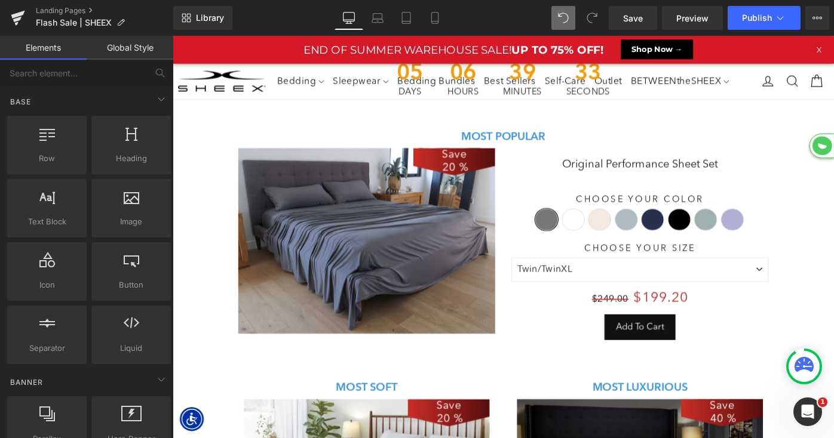
scroll to position [208, 0]
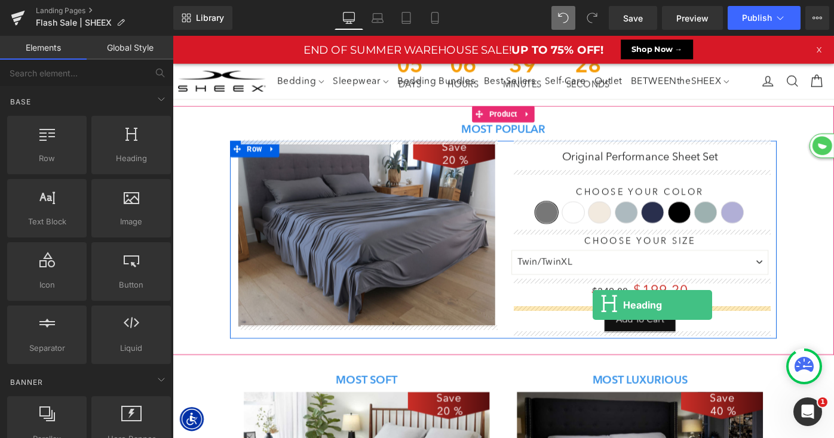
drag, startPoint x: 294, startPoint y: 189, endPoint x: 631, endPoint y: 330, distance: 365.7
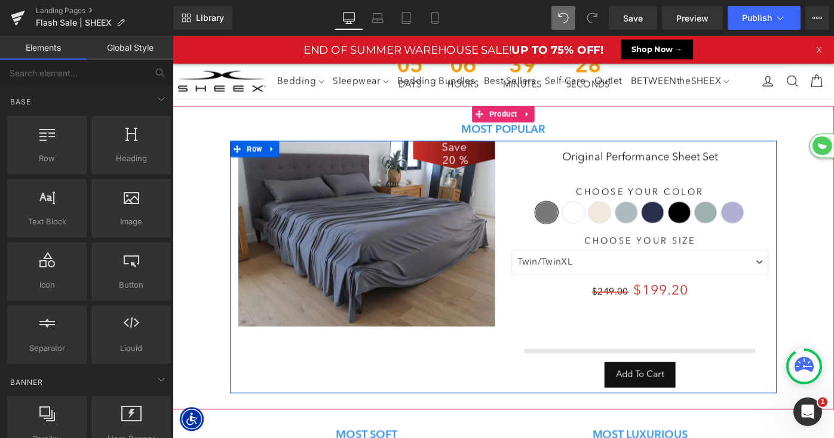
scroll to position [1706, 723]
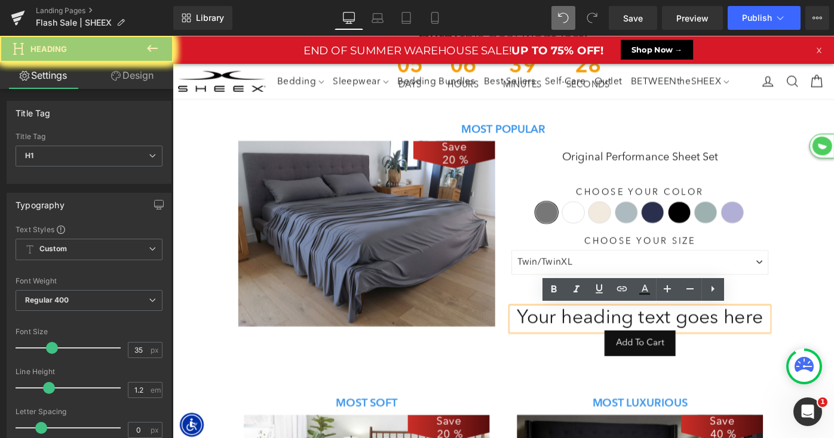
click at [612, 344] on h1 "Your heading text goes here" at bounding box center [683, 345] width 281 height 25
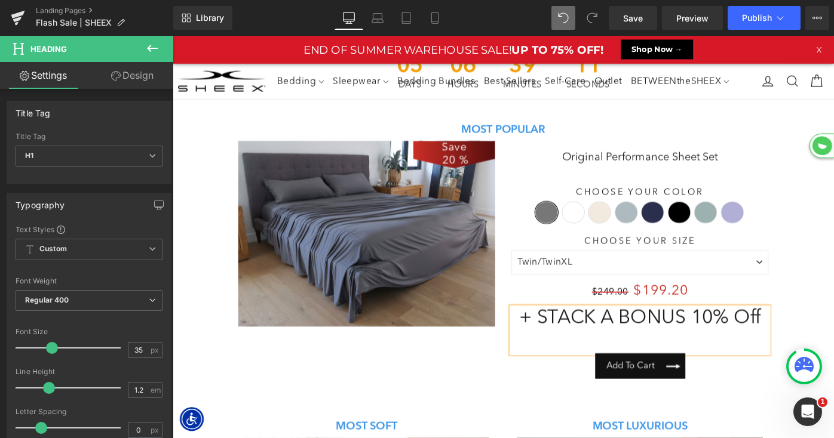
scroll to position [1696, 723]
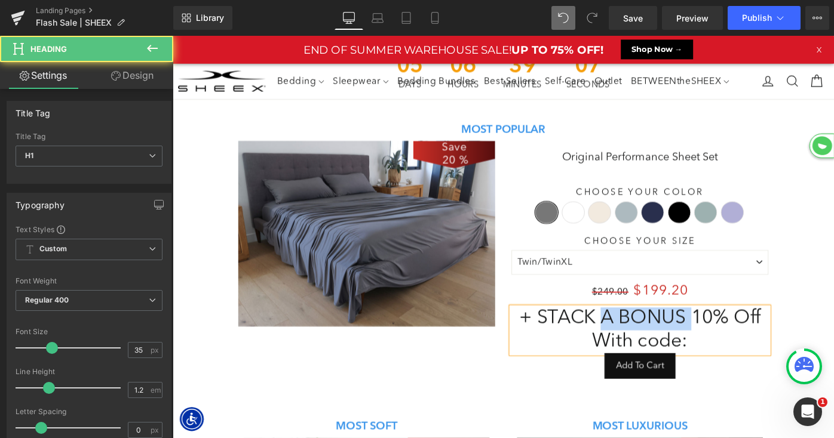
drag, startPoint x: 741, startPoint y: 341, endPoint x: 641, endPoint y: 341, distance: 99.7
click at [641, 341] on h1 "+ STACK A BONUS 10% Off With code:" at bounding box center [683, 358] width 281 height 50
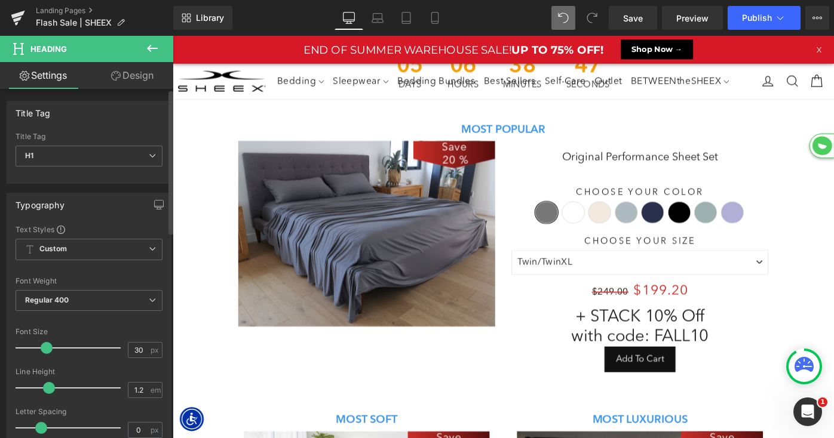
scroll to position [5, 6]
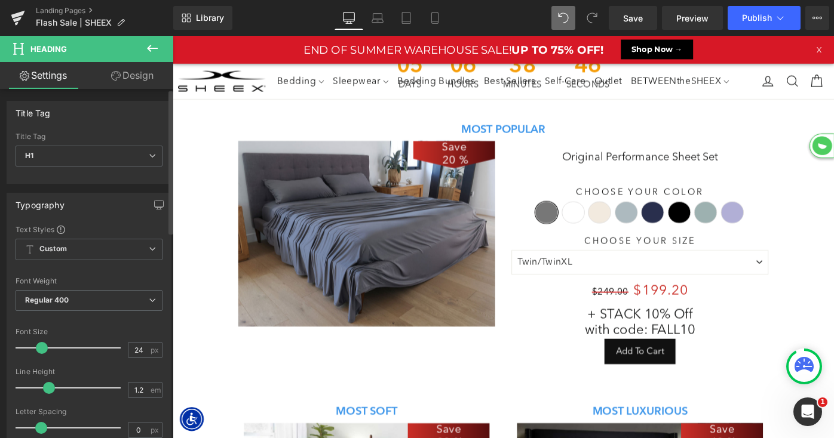
type input "25"
drag, startPoint x: 52, startPoint y: 345, endPoint x: 42, endPoint y: 348, distance: 10.4
click at [42, 348] on span at bounding box center [42, 348] width 12 height 12
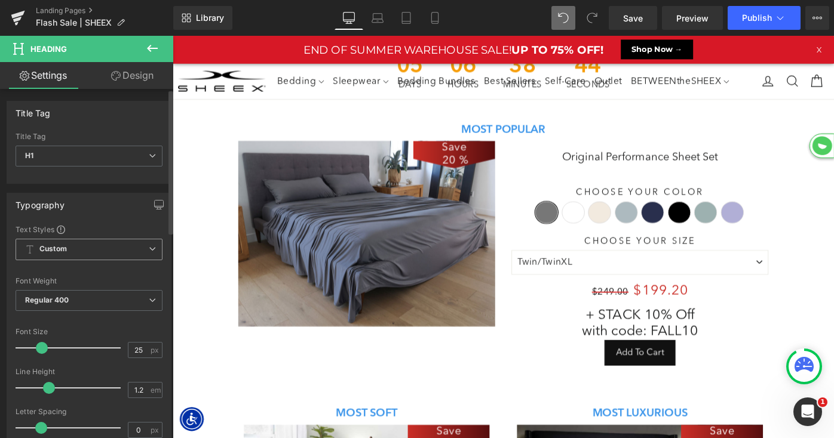
click at [149, 251] on icon at bounding box center [152, 248] width 7 height 7
click at [140, 233] on div "Text Styles" at bounding box center [89, 230] width 147 height 10
click at [146, 308] on span "Regular 400" at bounding box center [89, 300] width 147 height 21
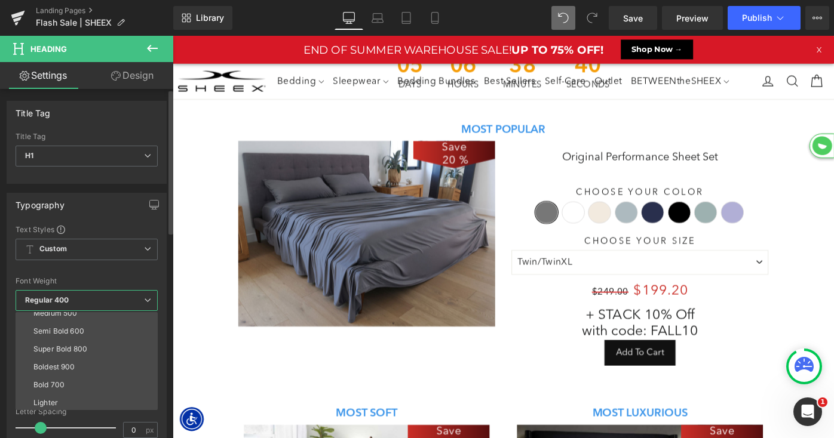
scroll to position [88, 0]
click at [99, 360] on li "Boldest 900" at bounding box center [90, 358] width 148 height 18
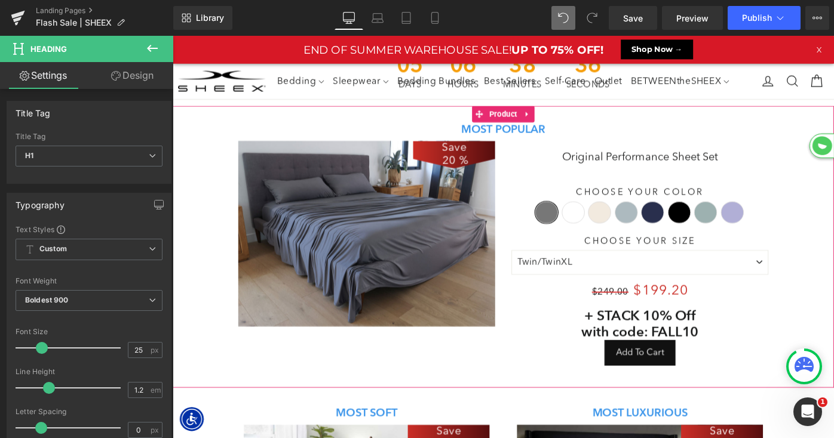
click at [649, 343] on span at bounding box center [655, 350] width 13 height 14
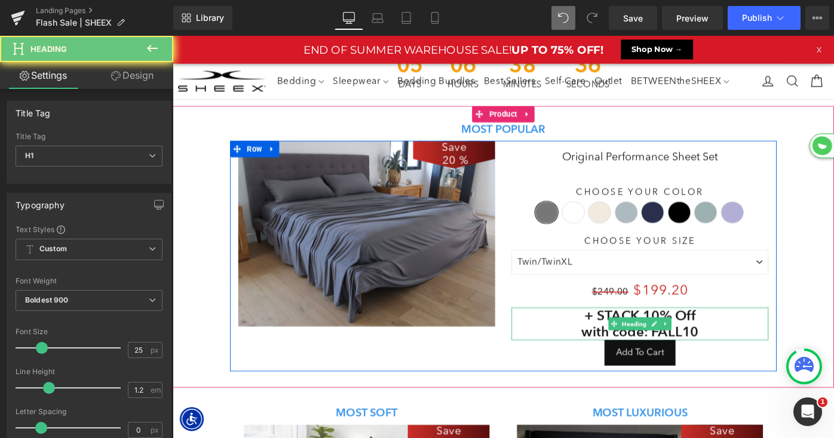
click at [613, 346] on h1 "+ STACK 10% Off with code: FALL10" at bounding box center [683, 351] width 281 height 36
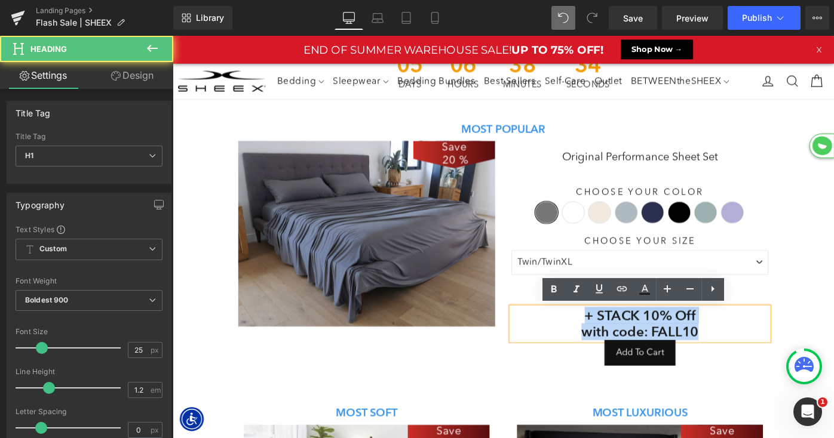
drag, startPoint x: 610, startPoint y: 343, endPoint x: 770, endPoint y: 365, distance: 160.9
click at [770, 365] on h1 "+ STACK 10% Off with code: FALL10" at bounding box center [683, 351] width 281 height 36
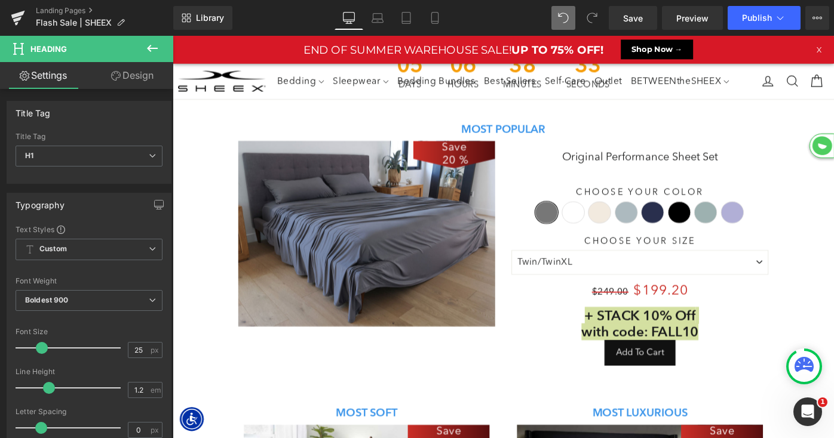
click at [135, 77] on link "Design" at bounding box center [132, 75] width 87 height 27
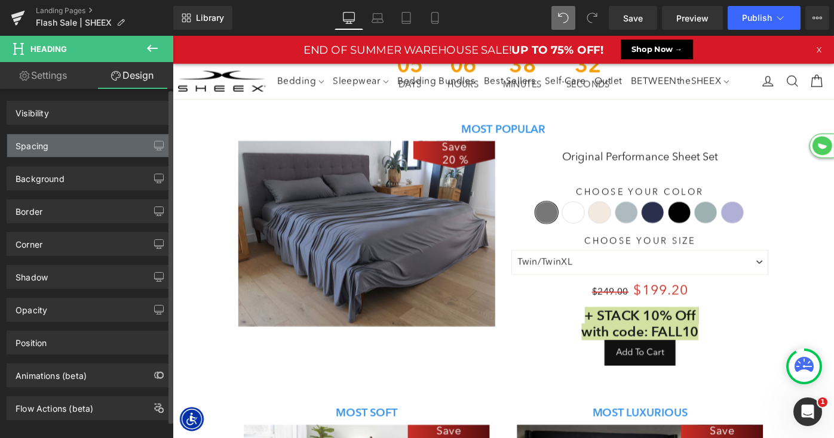
click at [76, 151] on div "Spacing" at bounding box center [89, 145] width 164 height 23
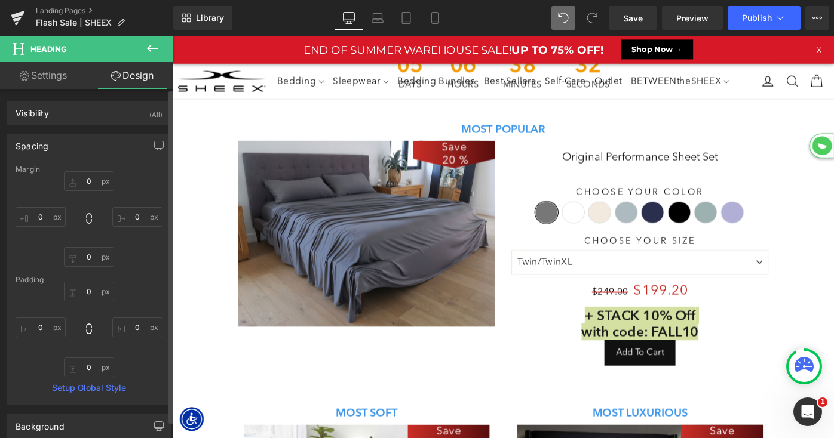
type input "0"
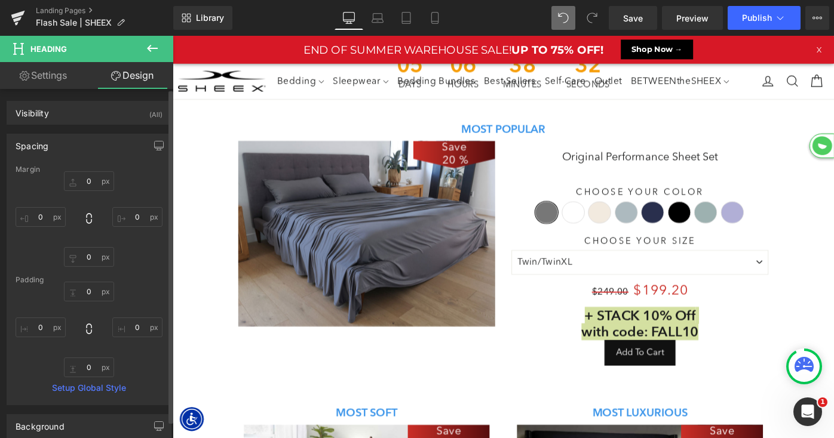
type input "0"
click at [81, 368] on input "0" at bounding box center [89, 368] width 50 height 20
type input "10"
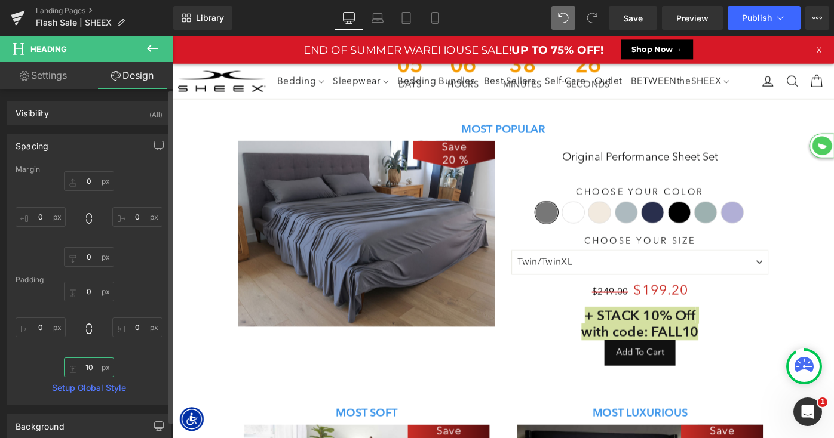
click at [85, 368] on input "10" at bounding box center [89, 368] width 50 height 20
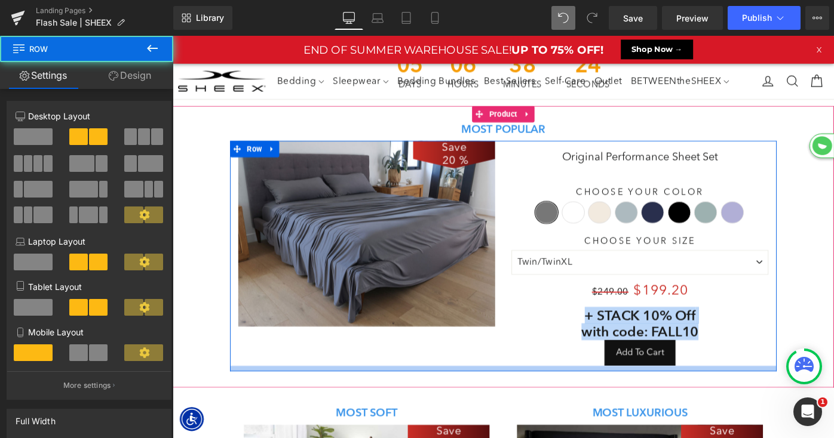
click at [379, 398] on div "Save 20 % (P) Image Original Performance Sheet Set (P) Title Choose Your Color …" at bounding box center [533, 276] width 597 height 251
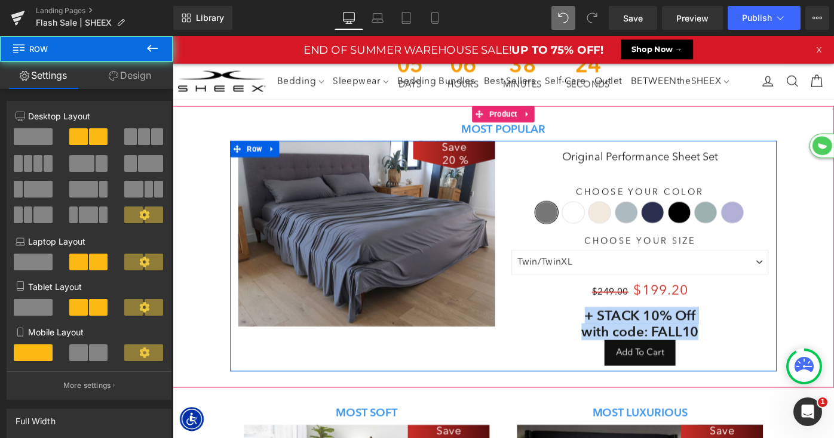
click at [690, 344] on div "+ STACK 10% Off with code: FALL10 Heading" at bounding box center [683, 351] width 281 height 36
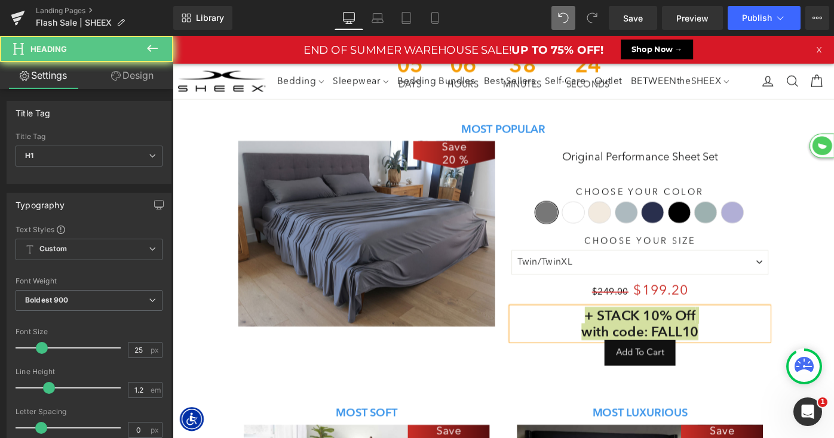
drag, startPoint x: 42, startPoint y: 185, endPoint x: 98, endPoint y: 186, distance: 56.2
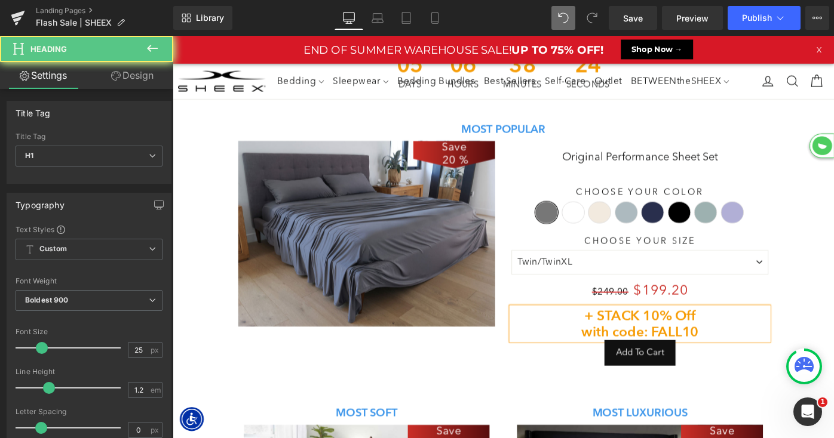
click at [130, 76] on link "Design" at bounding box center [132, 75] width 87 height 27
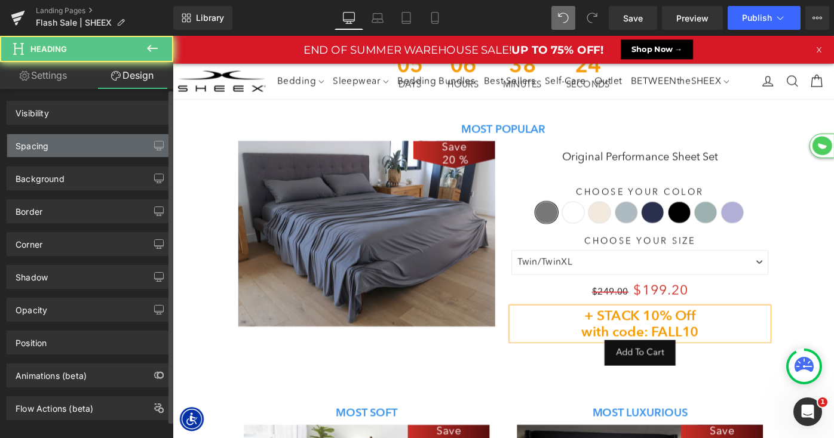
click at [79, 144] on div "Spacing" at bounding box center [89, 145] width 164 height 23
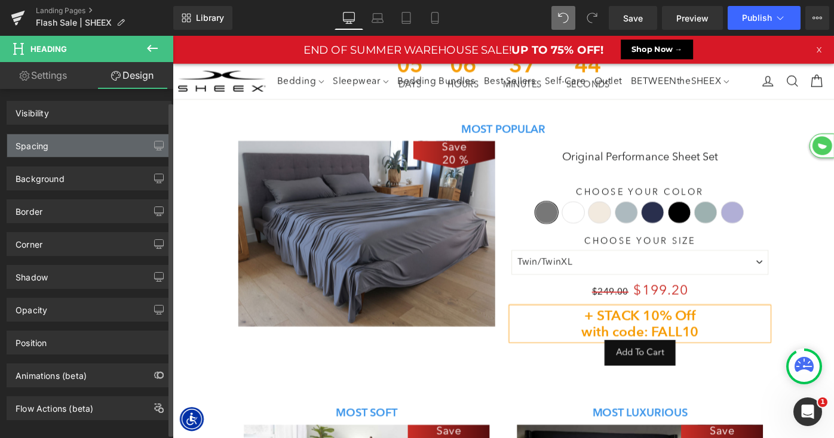
click at [82, 136] on div "Spacing" at bounding box center [89, 145] width 164 height 23
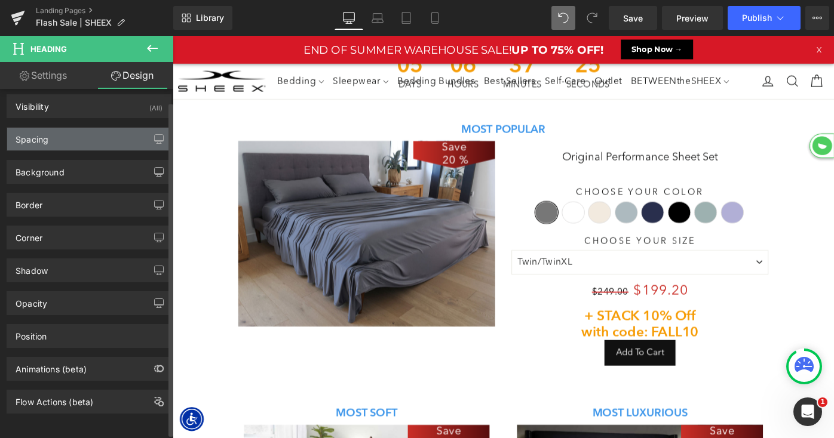
scroll to position [12, 0]
click at [57, 138] on div "Spacing" at bounding box center [89, 139] width 164 height 23
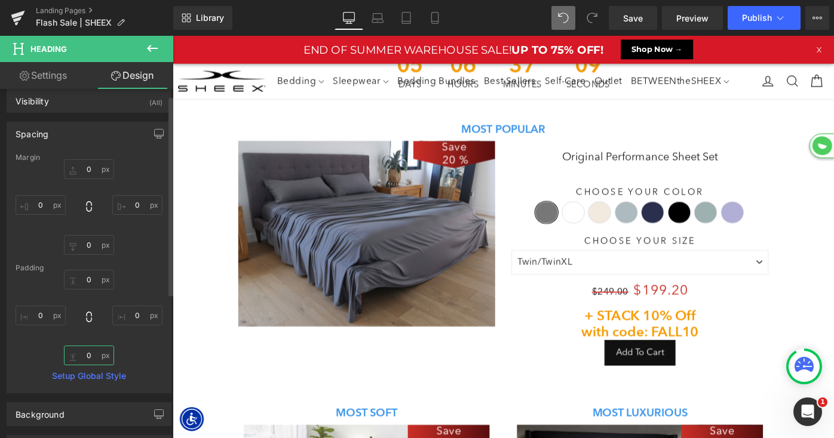
click at [81, 355] on input "0" at bounding box center [89, 356] width 50 height 20
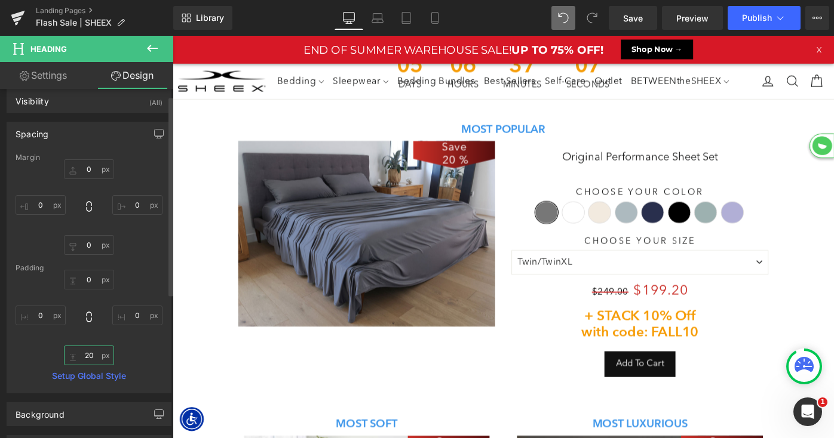
scroll to position [1694, 723]
type input "10"
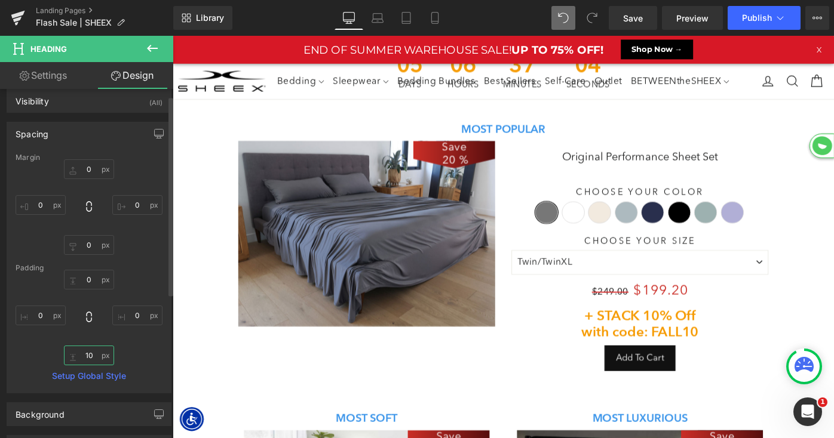
scroll to position [1688, 723]
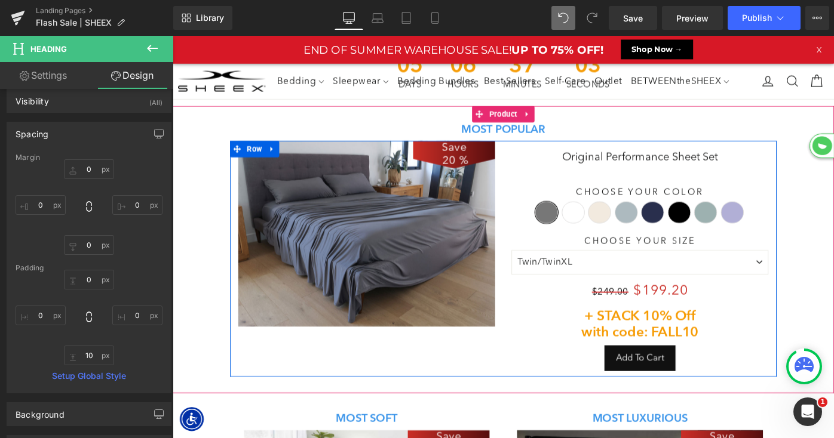
drag, startPoint x: 622, startPoint y: 321, endPoint x: 689, endPoint y: 274, distance: 81.9
click at [622, 321] on div "$249.00 $199.20" at bounding box center [683, 318] width 281 height 30
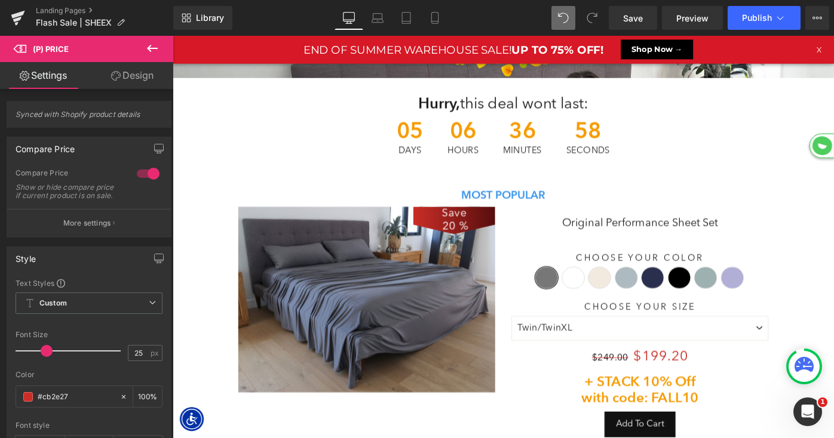
scroll to position [1727, 723]
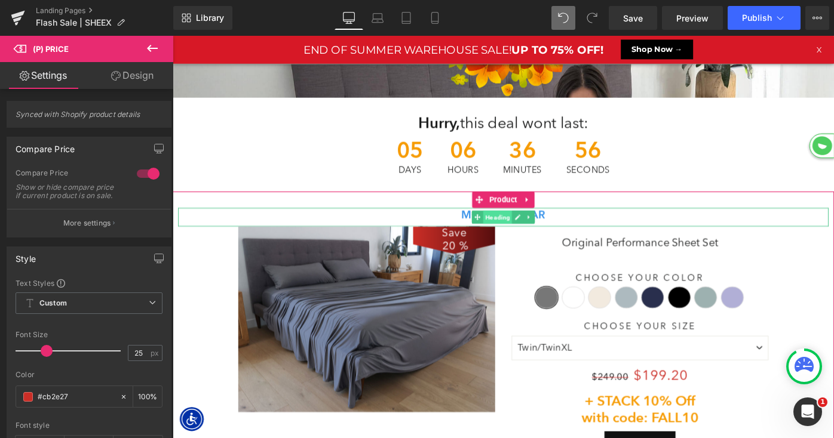
click at [520, 233] on span "Heading" at bounding box center [528, 234] width 32 height 14
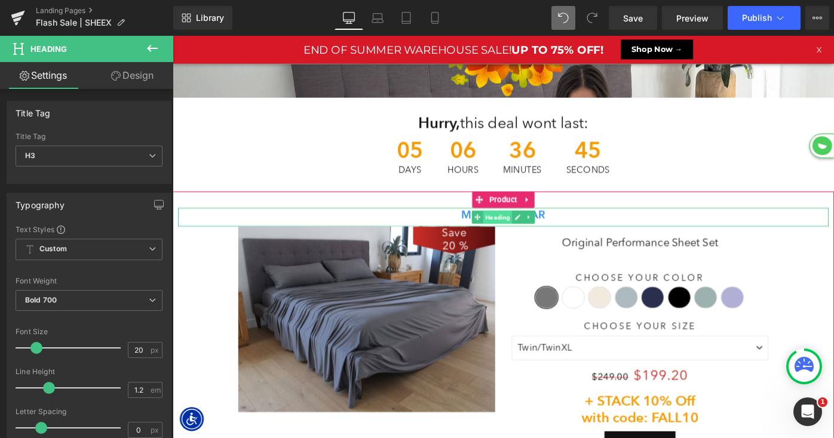
click at [525, 232] on span "Heading" at bounding box center [528, 234] width 32 height 14
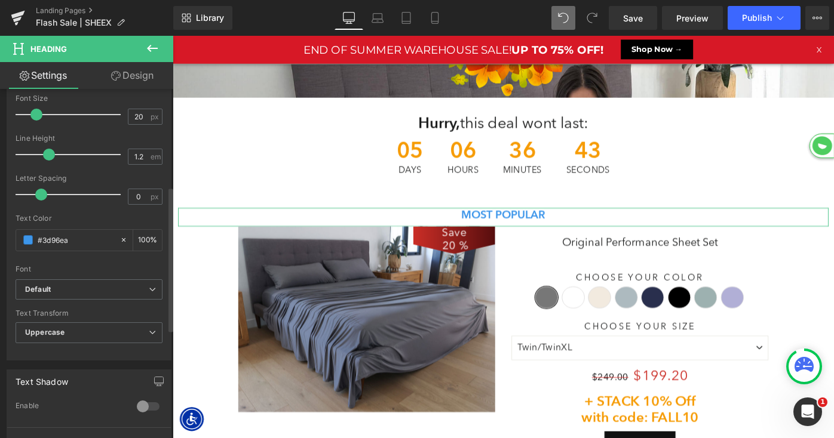
scroll to position [233, 0]
click at [63, 242] on input "#3d96ea" at bounding box center [76, 240] width 76 height 13
paste input "f38005"
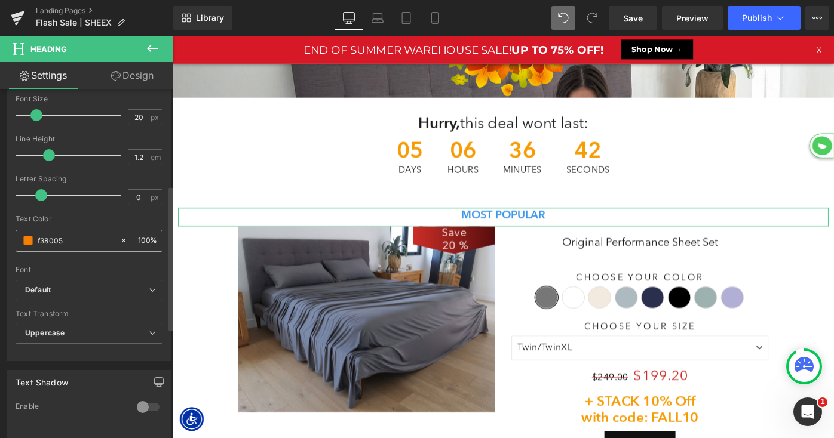
drag, startPoint x: 37, startPoint y: 240, endPoint x: 79, endPoint y: 242, distance: 42.5
click at [37, 240] on div "f38005" at bounding box center [67, 241] width 103 height 21
click at [82, 239] on input "#f38005" at bounding box center [76, 240] width 76 height 13
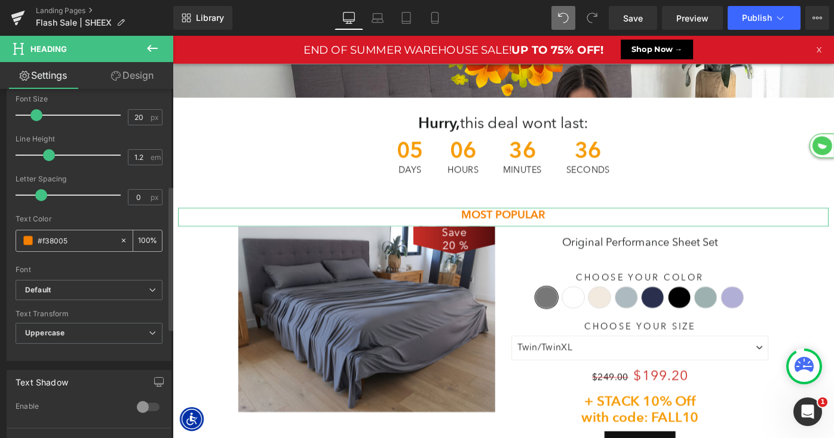
click at [82, 239] on input "#f38005" at bounding box center [76, 240] width 76 height 13
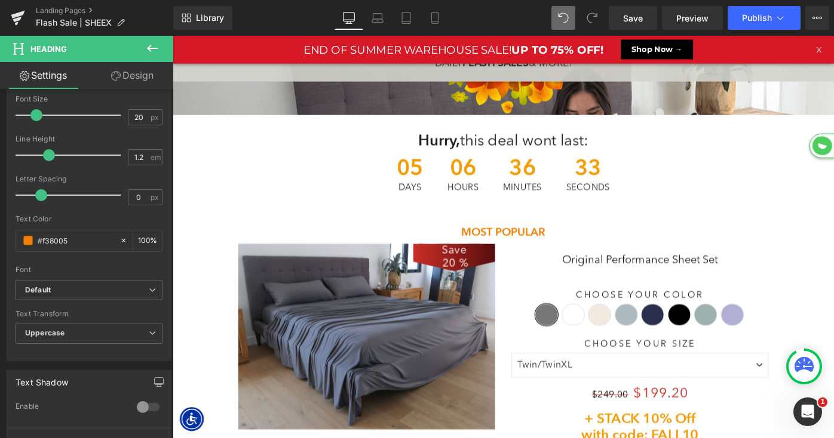
scroll to position [109, 0]
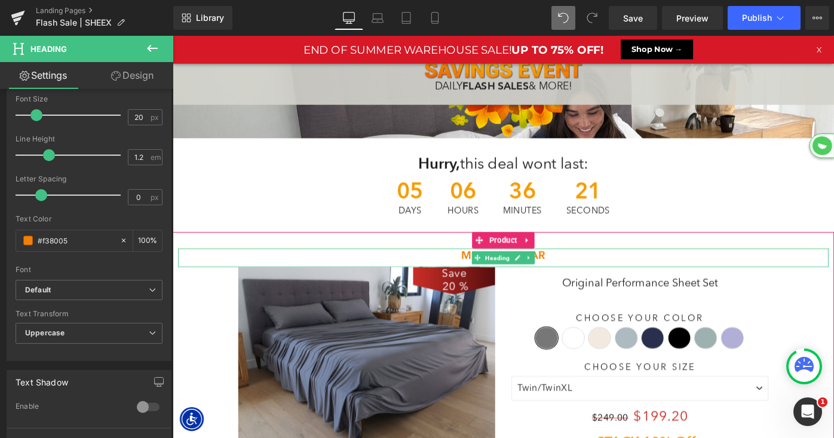
click at [526, 274] on span "Heading" at bounding box center [528, 279] width 32 height 14
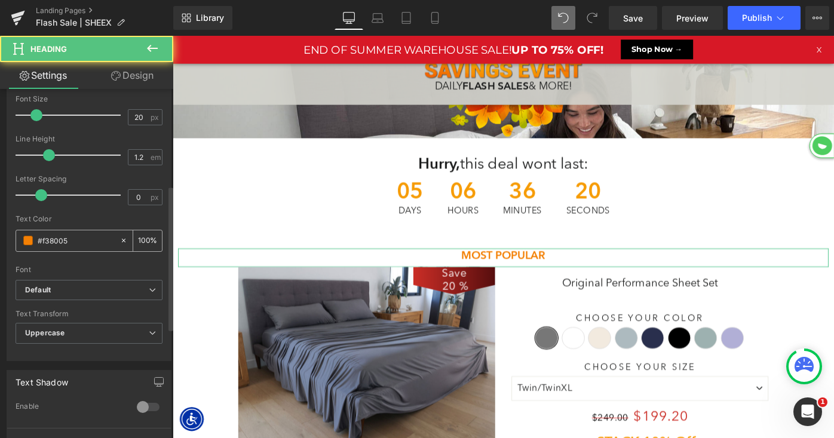
click at [63, 242] on input "#f38005" at bounding box center [76, 240] width 76 height 13
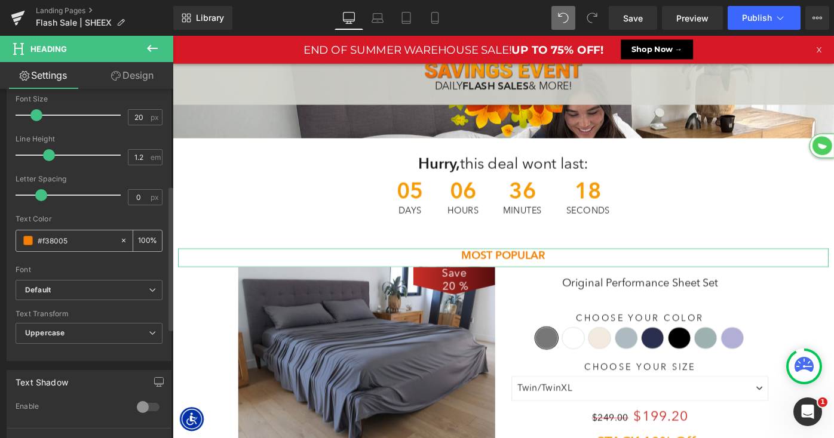
drag, startPoint x: 41, startPoint y: 241, endPoint x: 114, endPoint y: 241, distance: 72.9
click at [114, 241] on div "#f38005" at bounding box center [67, 241] width 103 height 21
paste input "c12a00"
type input "#c12a00"
click at [93, 232] on div "#c12a00" at bounding box center [67, 241] width 103 height 21
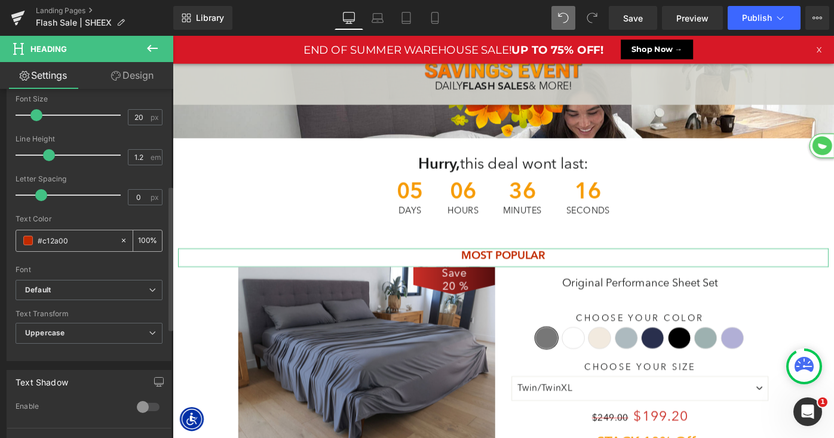
click at [72, 243] on input "#c12a00" at bounding box center [76, 240] width 76 height 13
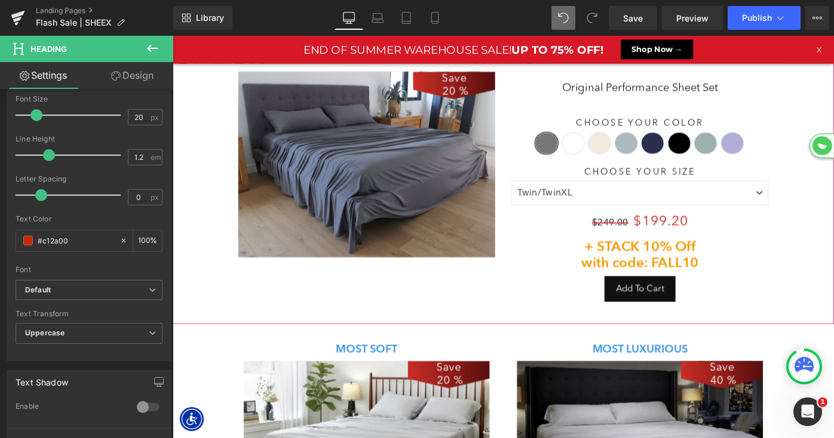
scroll to position [358, 0]
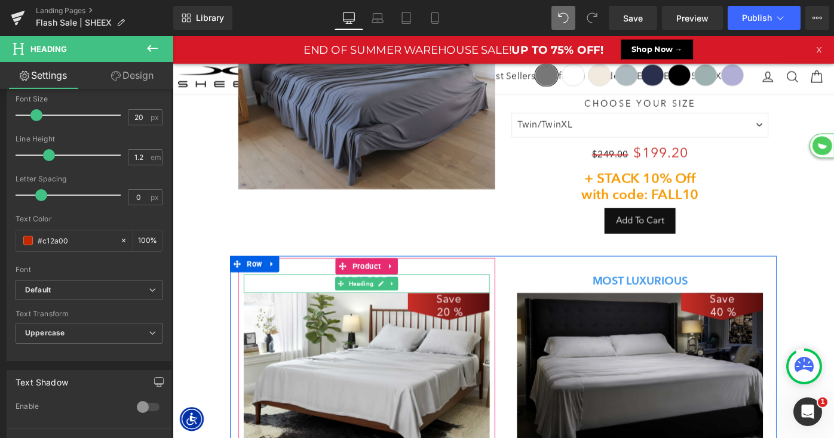
click at [376, 302] on div "MOST SOFT Heading" at bounding box center [384, 307] width 269 height 20
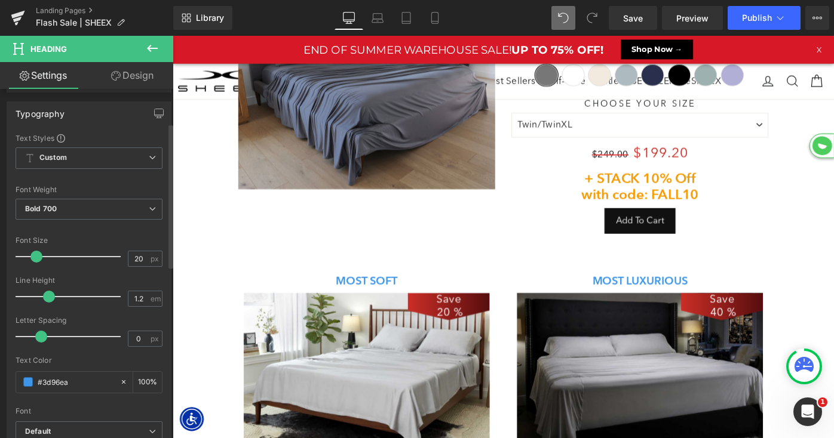
scroll to position [189, 0]
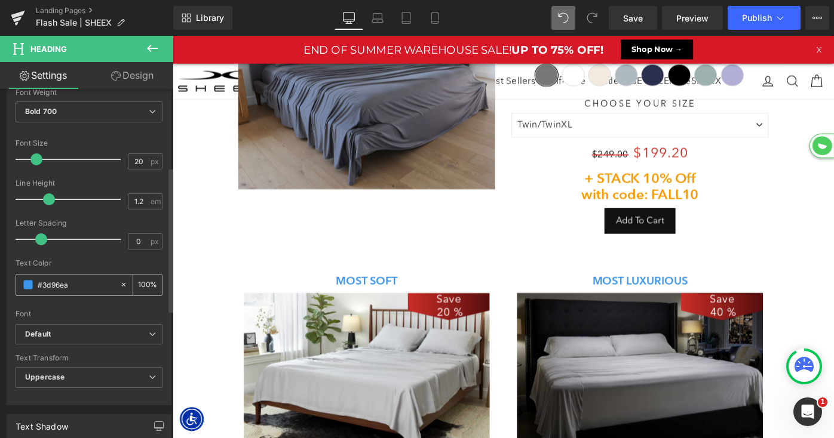
click at [55, 284] on input "#3d96ea" at bounding box center [76, 284] width 76 height 13
paste input "c12a00"
type input "#c12a00"
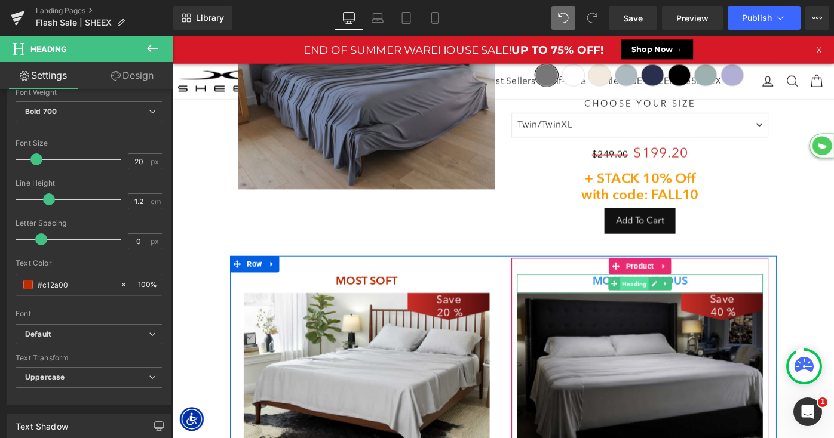
click at [685, 305] on span "Heading" at bounding box center [677, 307] width 32 height 14
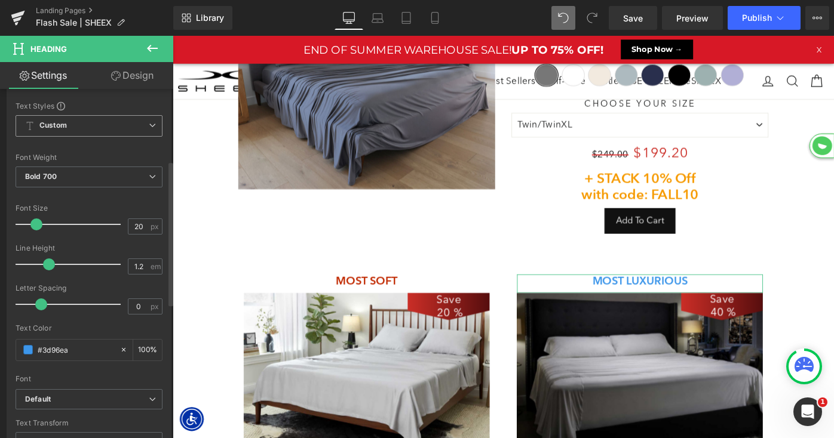
scroll to position [273, 0]
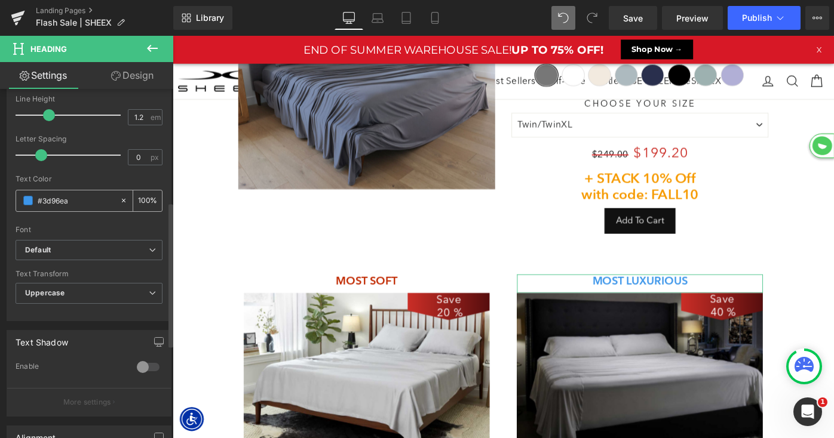
click at [53, 198] on input "#3d96ea" at bounding box center [76, 200] width 76 height 13
paste input "c12a00"
type input "#c12a00"
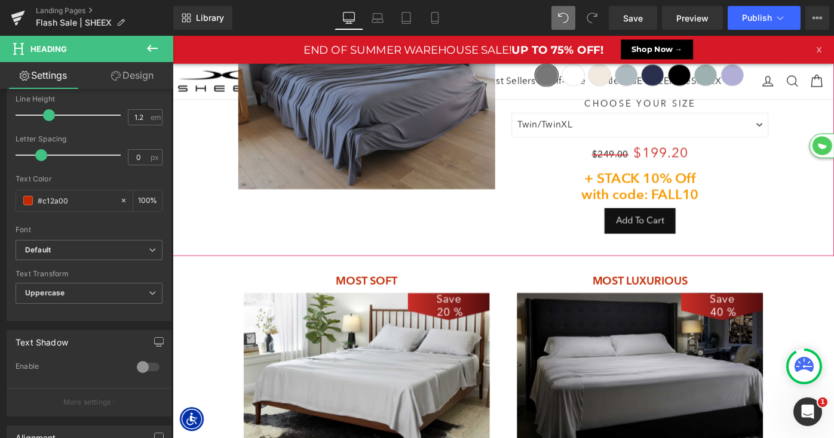
click at [210, 242] on div "MOST POPULAR Heading Save 20 % (P) Image Original Performance Sheet Set (P) Tit…" at bounding box center [534, 119] width 711 height 278
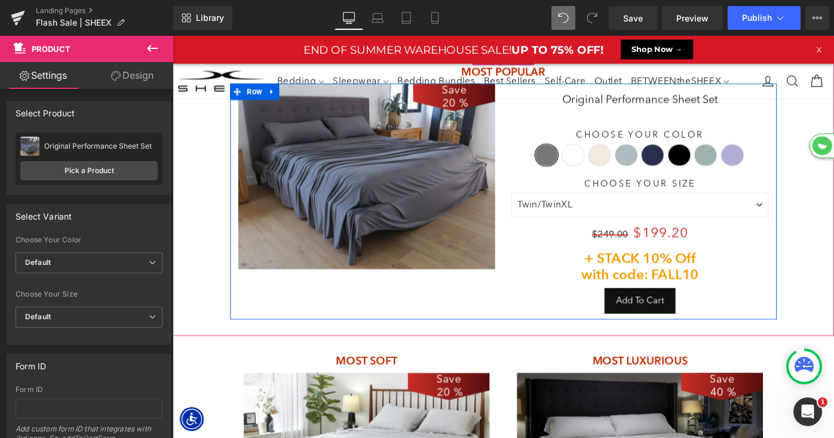
scroll to position [297, 0]
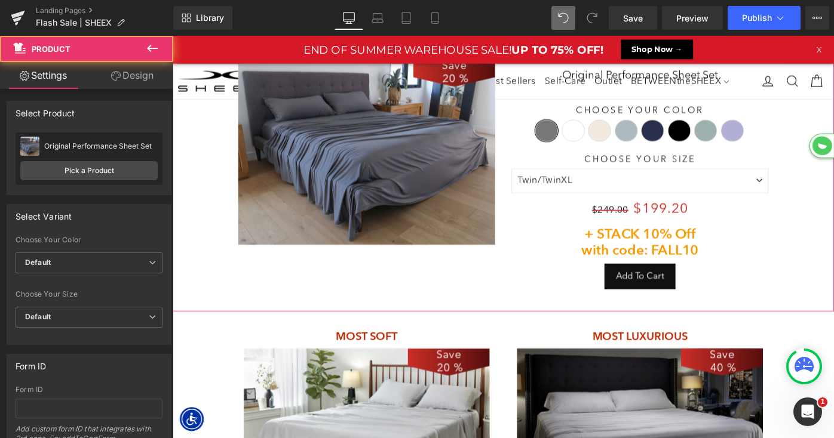
click at [833, 265] on div "MOST POPULAR Heading Save 20 % (P) Image Original Performance Sheet Set (P) Tit…" at bounding box center [534, 180] width 711 height 278
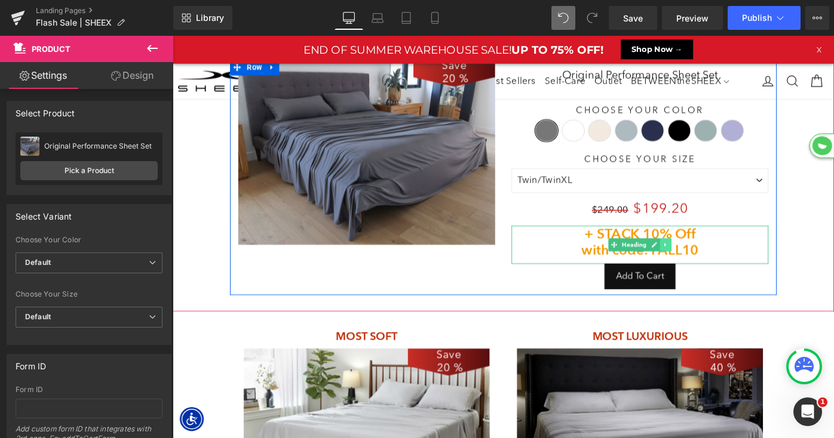
click at [714, 265] on link at bounding box center [711, 264] width 13 height 14
click at [705, 265] on icon at bounding box center [705, 264] width 7 height 7
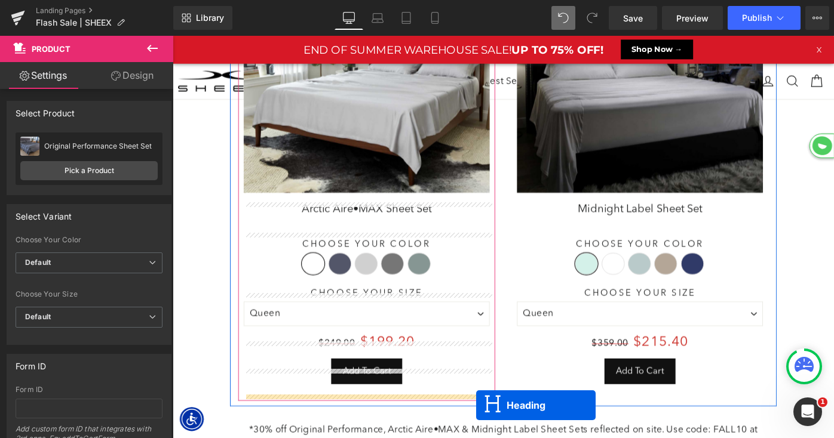
scroll to position [799, 0]
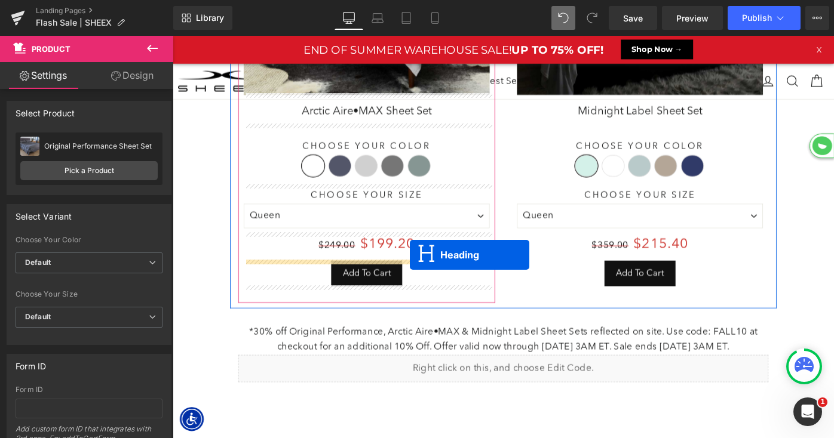
drag, startPoint x: 656, startPoint y: 308, endPoint x: 432, endPoint y: 276, distance: 226.2
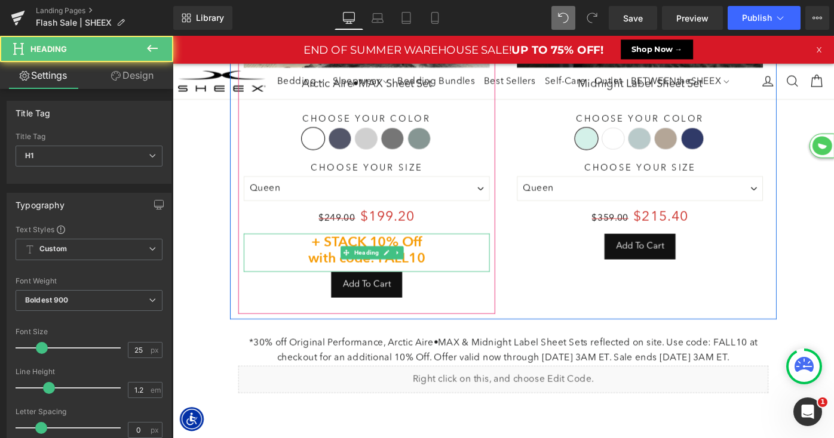
scroll to position [1730, 723]
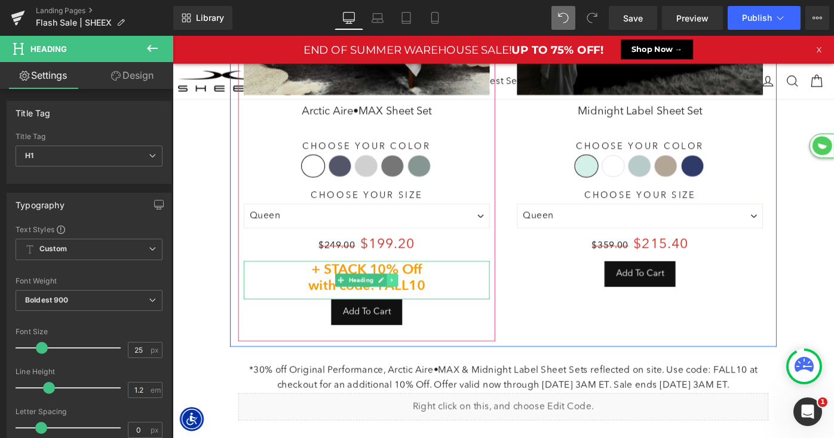
click at [417, 300] on link at bounding box center [413, 303] width 13 height 14
click at [409, 302] on icon at bounding box center [406, 303] width 7 height 7
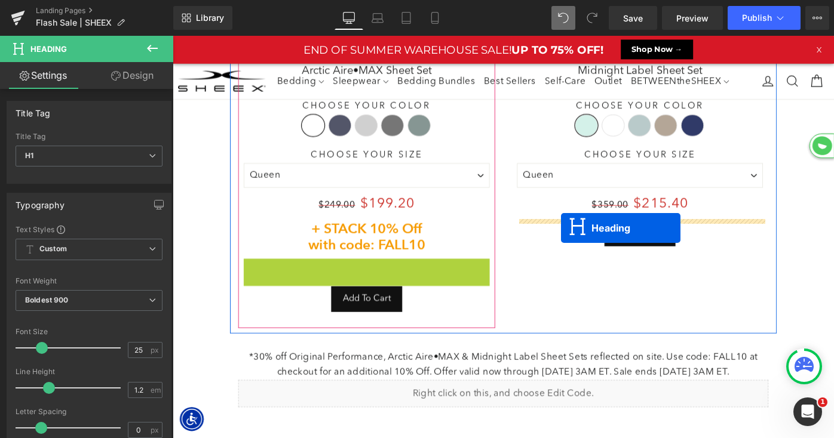
scroll to position [1759, 723]
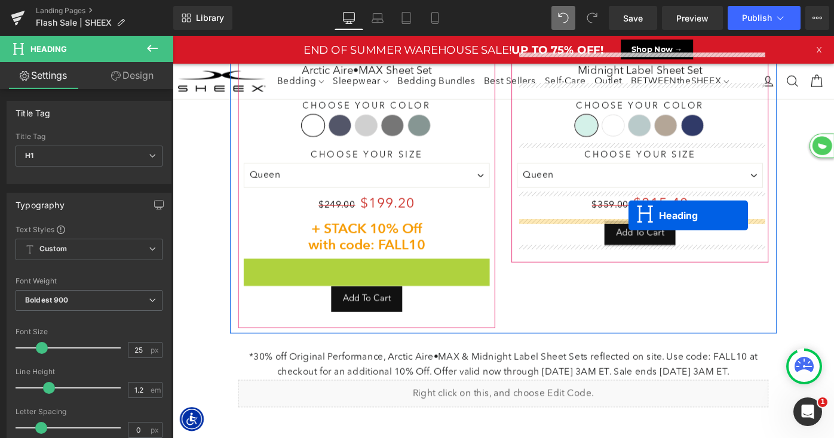
drag, startPoint x: 360, startPoint y: 299, endPoint x: 671, endPoint y: 232, distance: 317.7
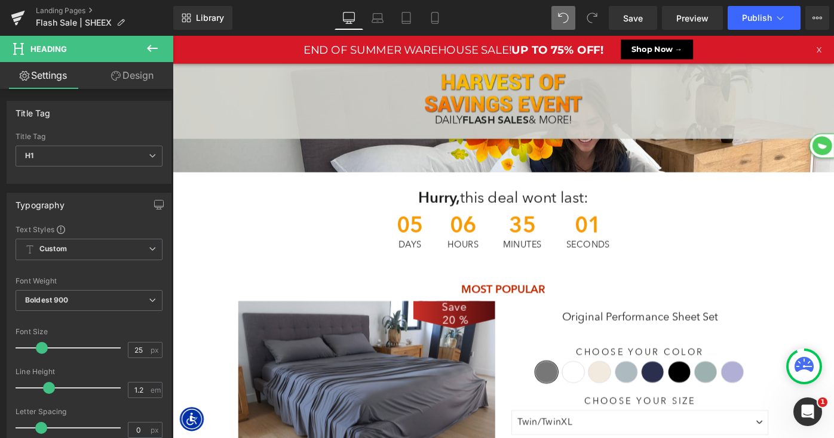
scroll to position [0, 0]
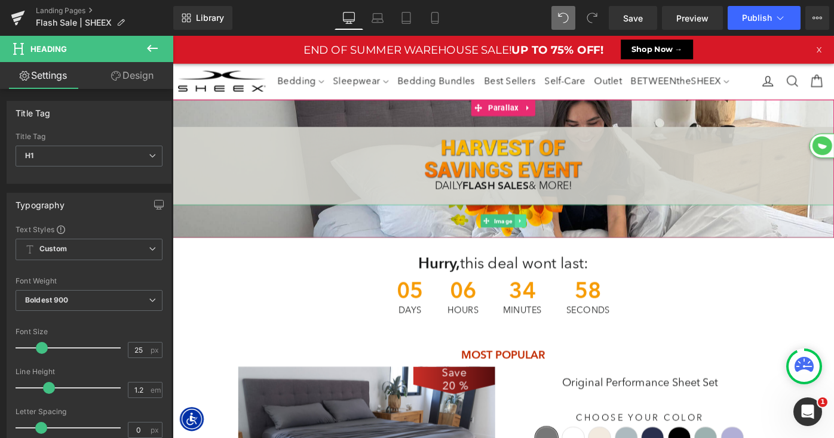
click at [550, 239] on icon at bounding box center [552, 238] width 7 height 7
click at [547, 239] on icon at bounding box center [546, 238] width 7 height 7
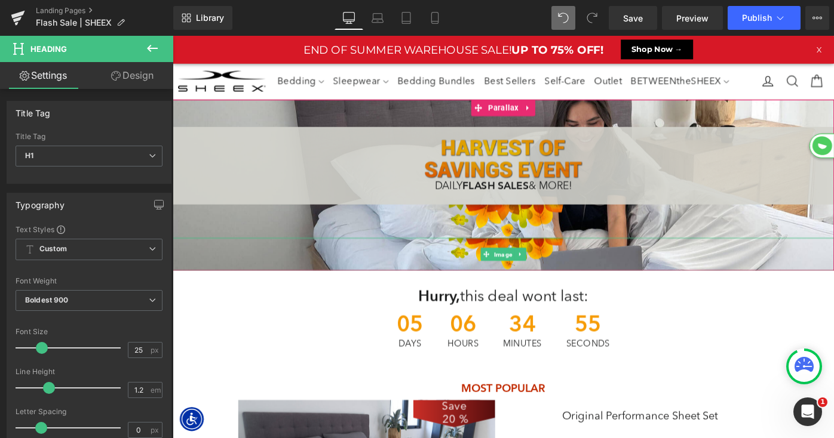
scroll to position [1799, 723]
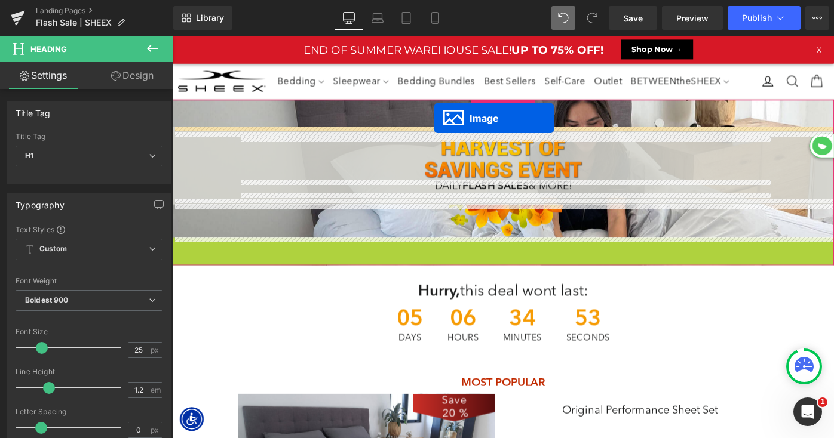
drag, startPoint x: 515, startPoint y: 273, endPoint x: 459, endPoint y: 126, distance: 157.5
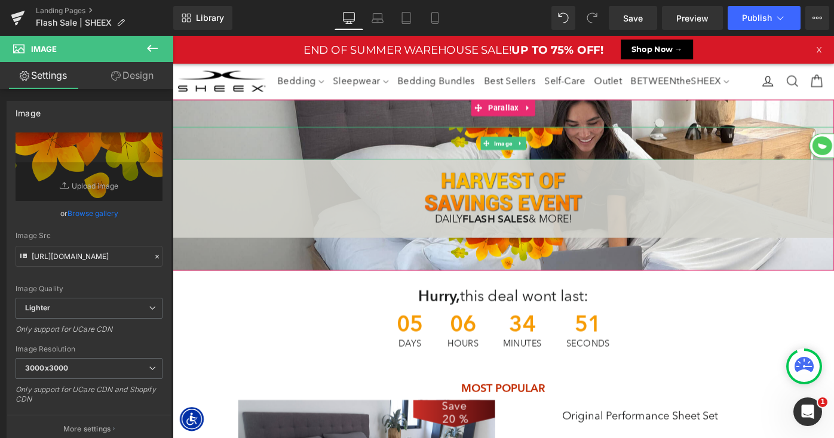
scroll to position [1805, 723]
click at [532, 156] on span "Image" at bounding box center [533, 153] width 24 height 14
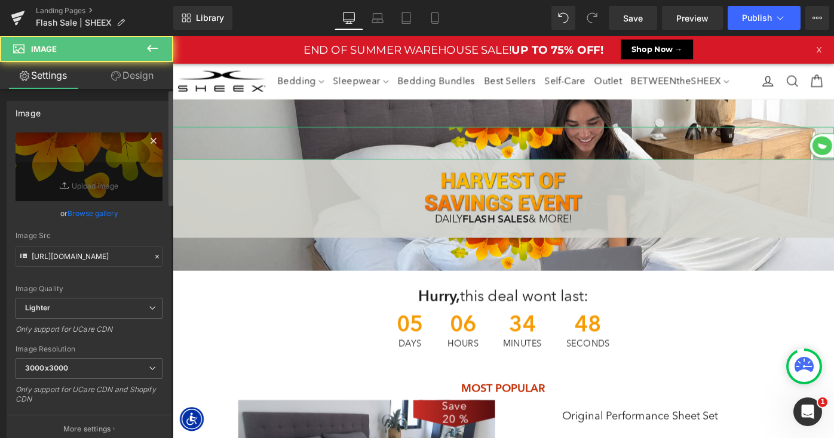
click at [149, 139] on icon at bounding box center [153, 141] width 14 height 14
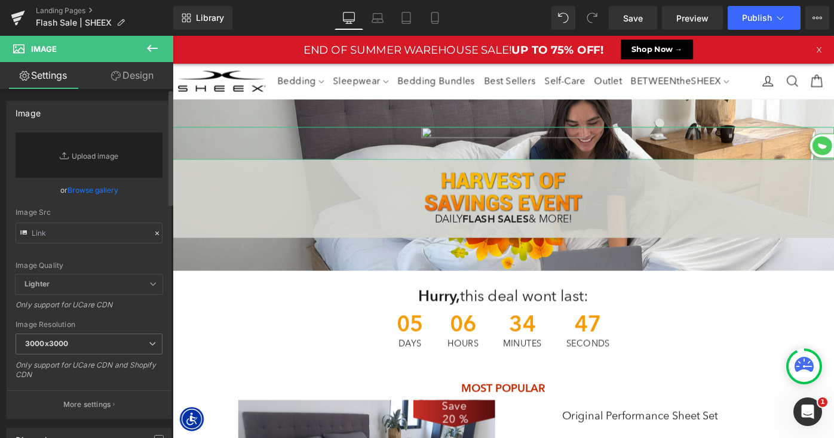
click at [98, 190] on link "Browse gallery" at bounding box center [92, 190] width 51 height 21
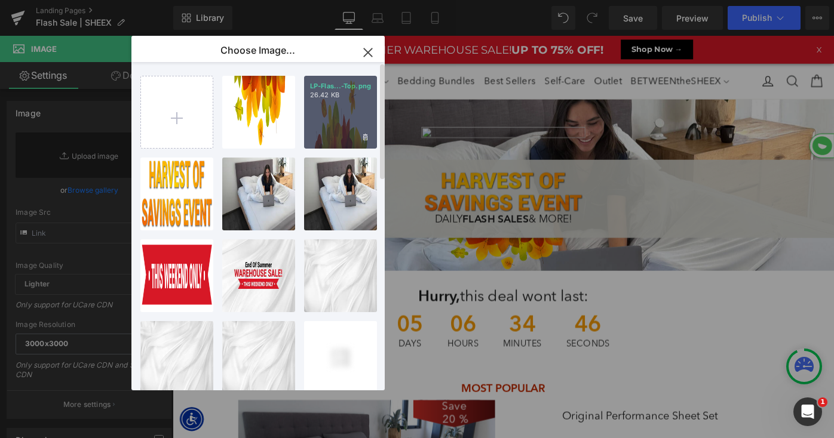
click at [327, 112] on div "LP-Flas...-Top.png 26.42 KB" at bounding box center [340, 112] width 73 height 73
type input "[URL][DOMAIN_NAME]"
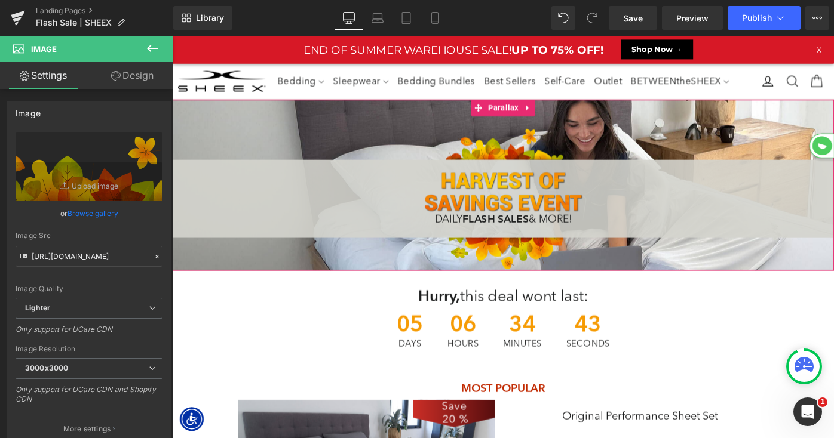
click at [528, 118] on span "Parallax" at bounding box center [533, 115] width 39 height 18
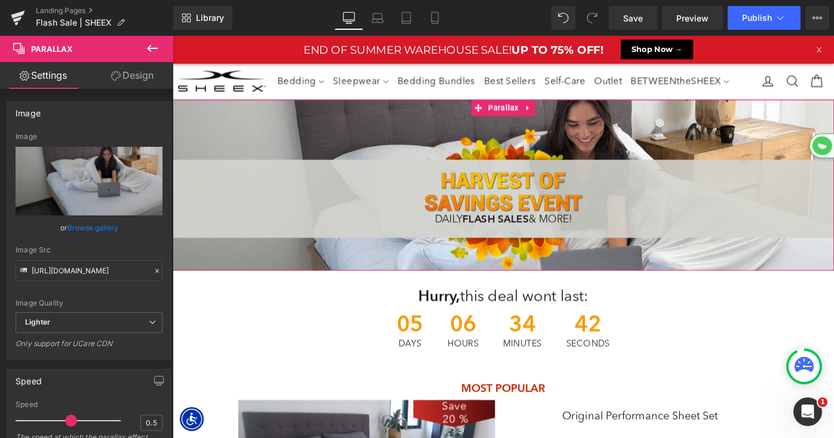
click at [131, 71] on link "Design" at bounding box center [132, 75] width 87 height 27
click at [0, 0] on div "Spacing" at bounding box center [0, 0] width 0 height 0
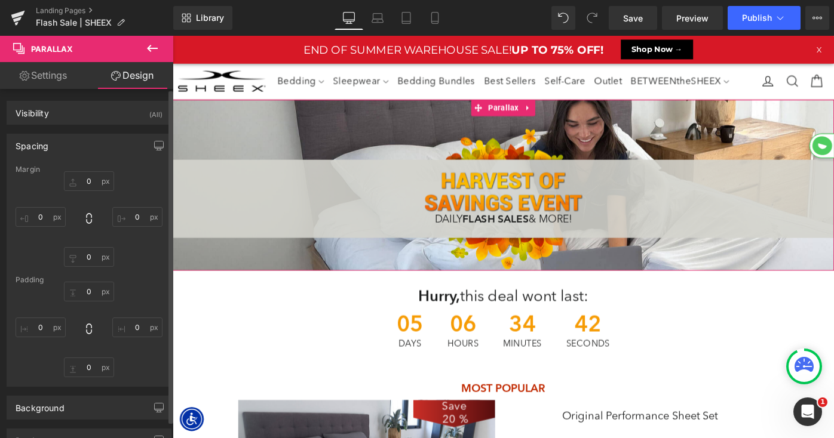
type input "0"
type input "50"
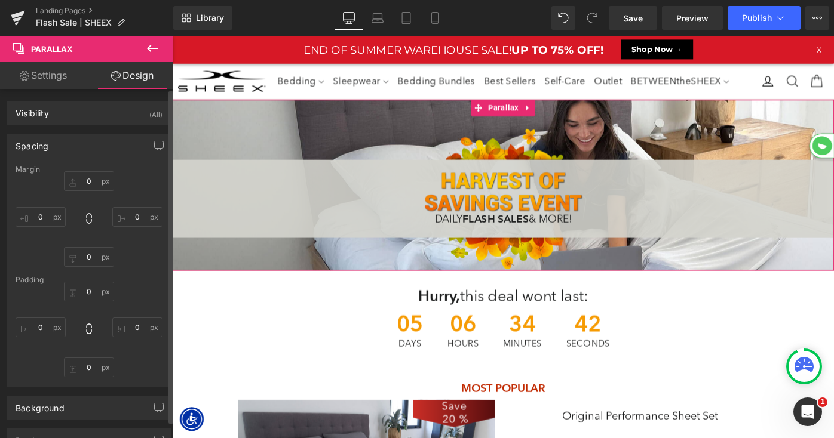
type input "0"
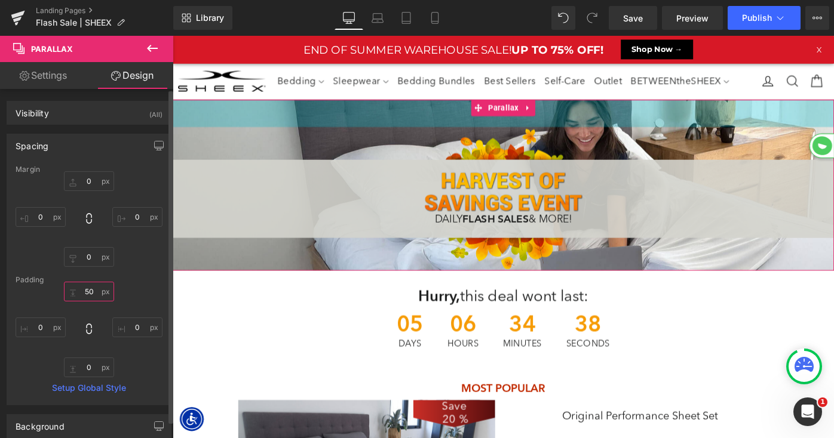
click at [84, 292] on input "50" at bounding box center [89, 292] width 50 height 20
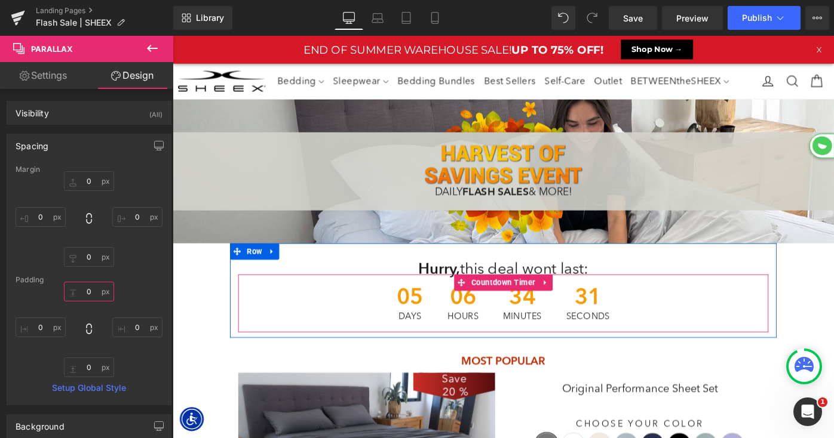
scroll to position [1776, 723]
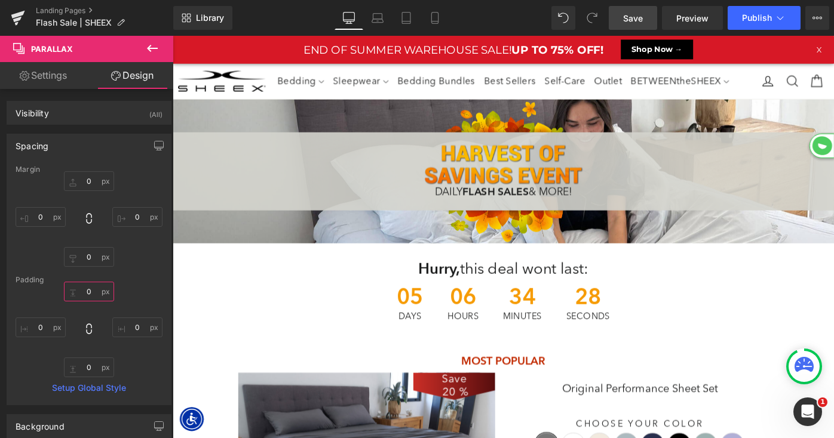
type input "0"
click at [636, 15] on span "Save" at bounding box center [633, 18] width 20 height 13
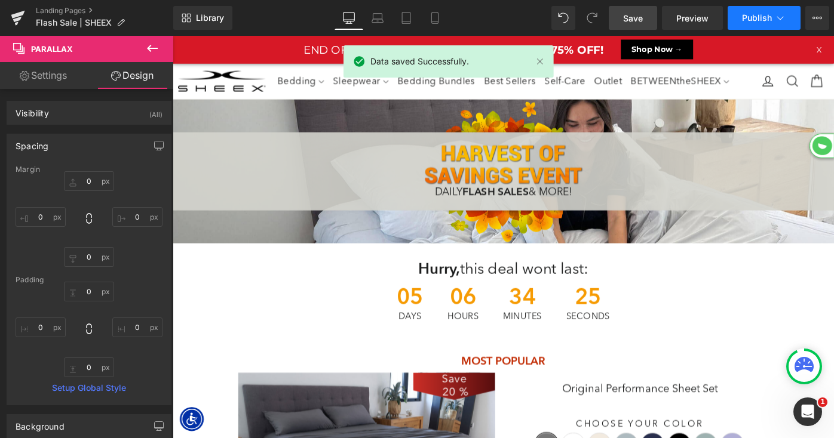
click at [760, 20] on span "Publish" at bounding box center [757, 18] width 30 height 10
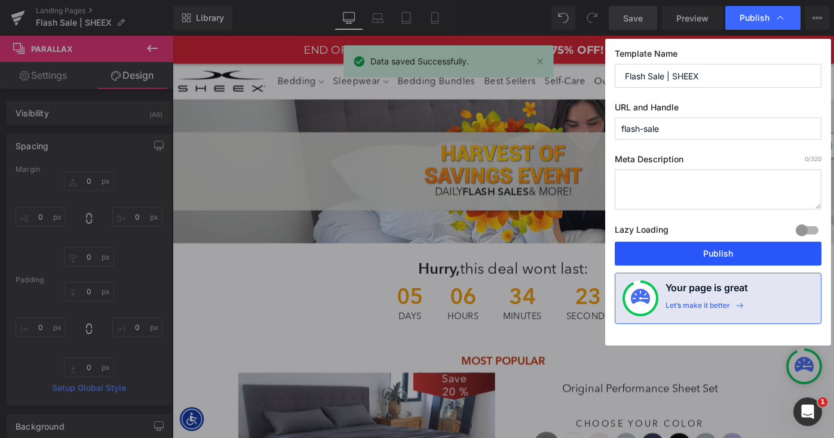
drag, startPoint x: 703, startPoint y: 252, endPoint x: 566, endPoint y: 119, distance: 191.3
click at [703, 252] on button "Publish" at bounding box center [718, 254] width 207 height 24
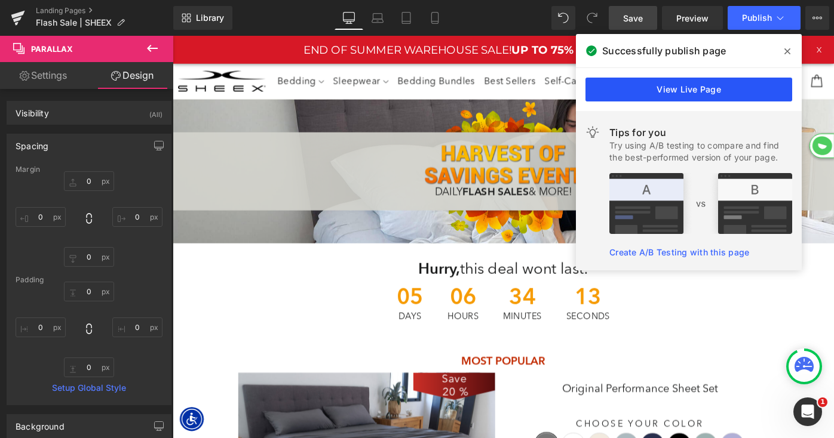
click at [702, 94] on link "View Live Page" at bounding box center [688, 90] width 207 height 24
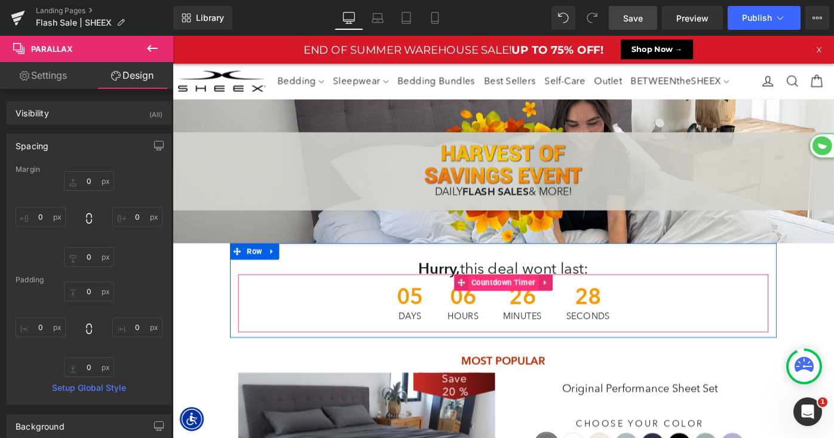
click at [524, 306] on span "Countdown Timer" at bounding box center [534, 306] width 76 height 18
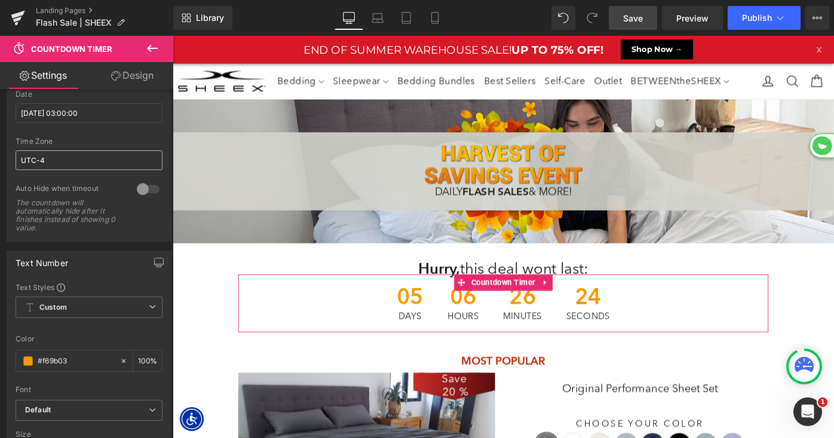
scroll to position [100, 0]
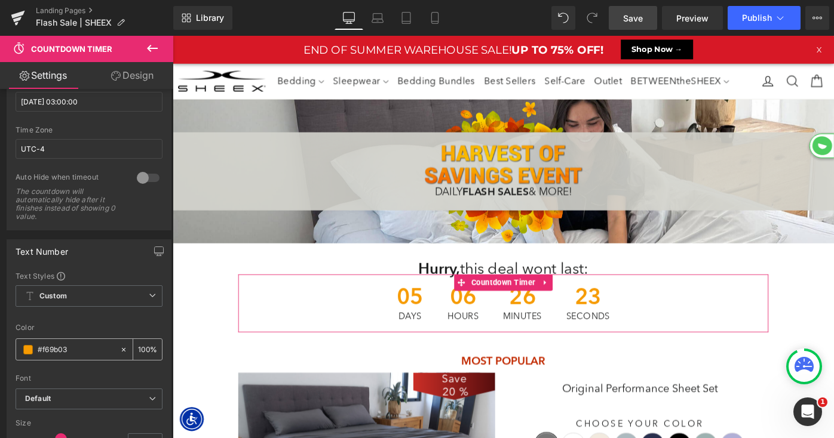
click at [67, 345] on input "#f69b03" at bounding box center [76, 349] width 76 height 13
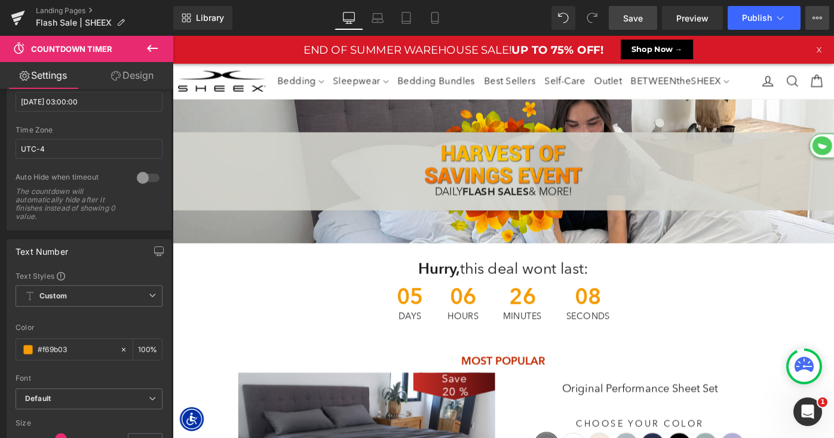
click at [818, 16] on icon at bounding box center [817, 18] width 10 height 10
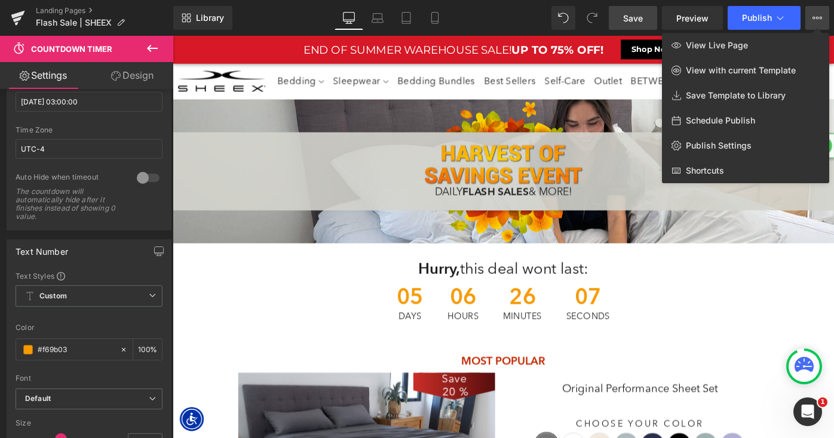
click at [733, 123] on span "Schedule Publish" at bounding box center [720, 120] width 69 height 11
select select
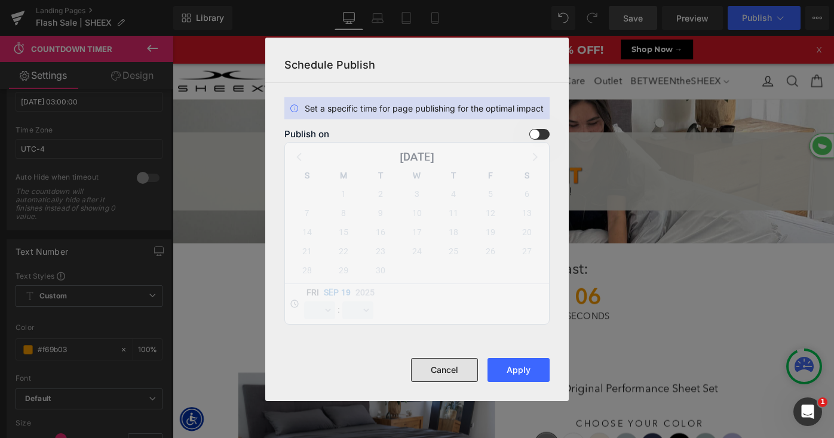
click at [448, 368] on button "Cancel" at bounding box center [444, 370] width 67 height 24
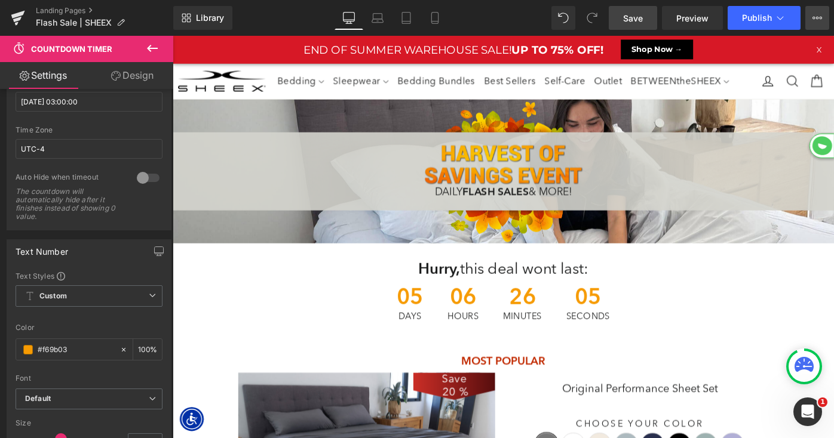
click at [815, 14] on icon at bounding box center [817, 18] width 10 height 10
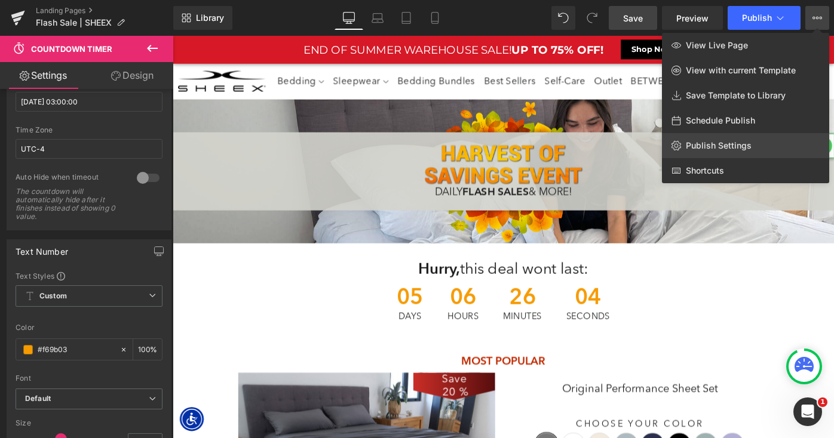
click at [736, 148] on span "Publish Settings" at bounding box center [719, 145] width 66 height 11
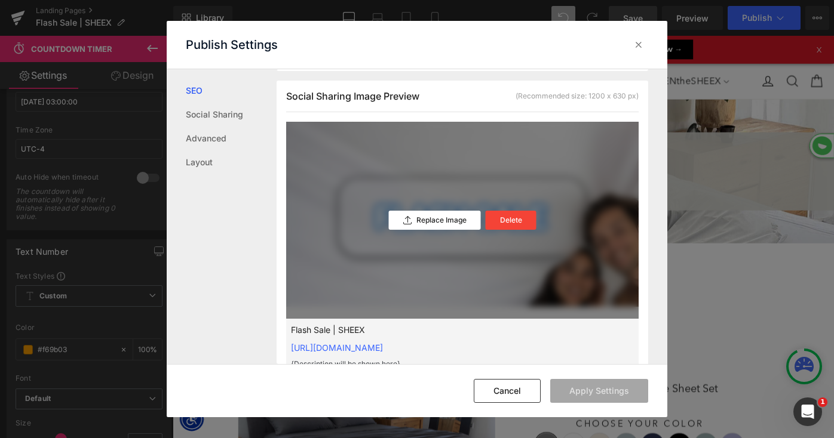
scroll to position [325, 0]
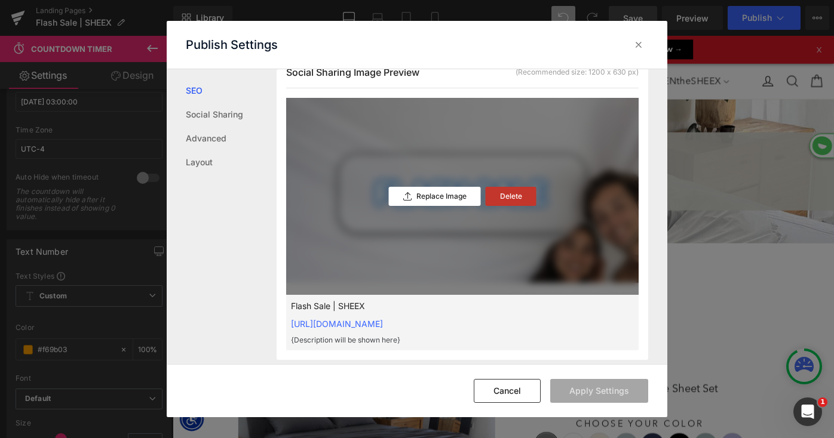
click at [504, 196] on p "Delete" at bounding box center [511, 196] width 22 height 8
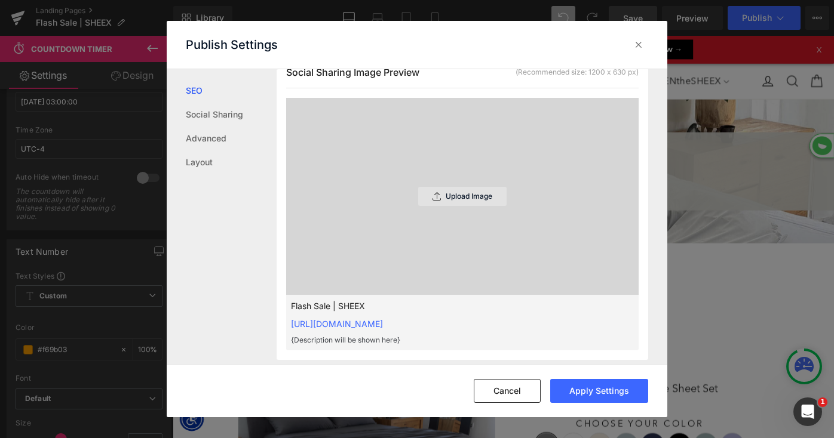
click at [465, 196] on p "Upload Image" at bounding box center [469, 196] width 47 height 8
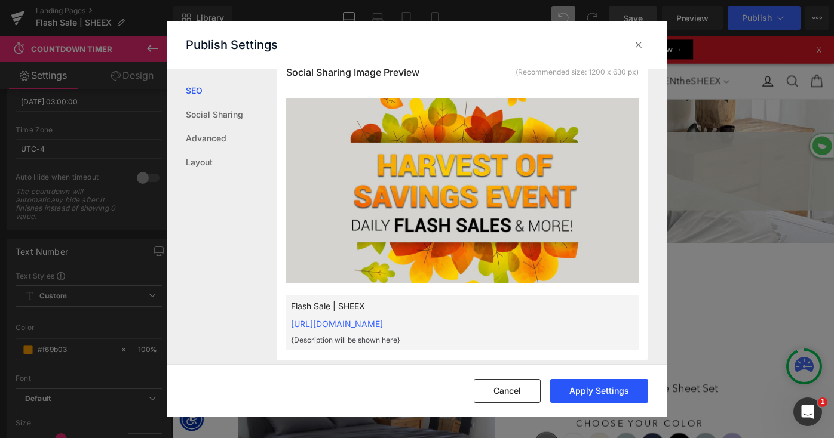
click at [588, 391] on button "Apply Settings" at bounding box center [599, 391] width 98 height 24
click at [638, 46] on icon at bounding box center [638, 45] width 12 height 12
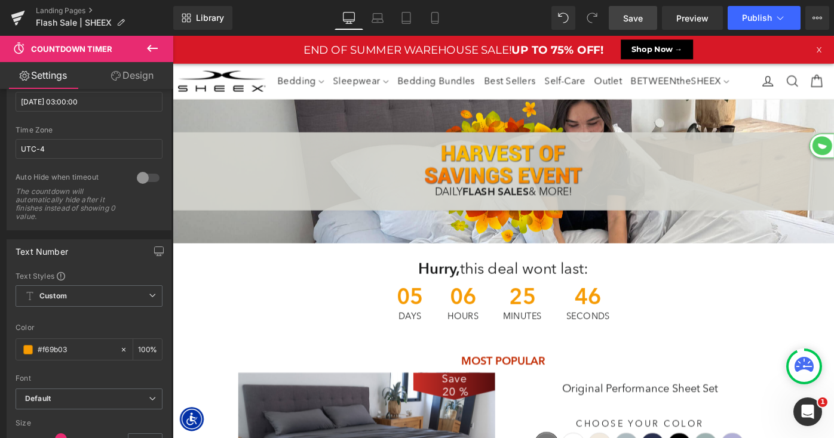
click at [637, 22] on span "Save" at bounding box center [633, 18] width 20 height 13
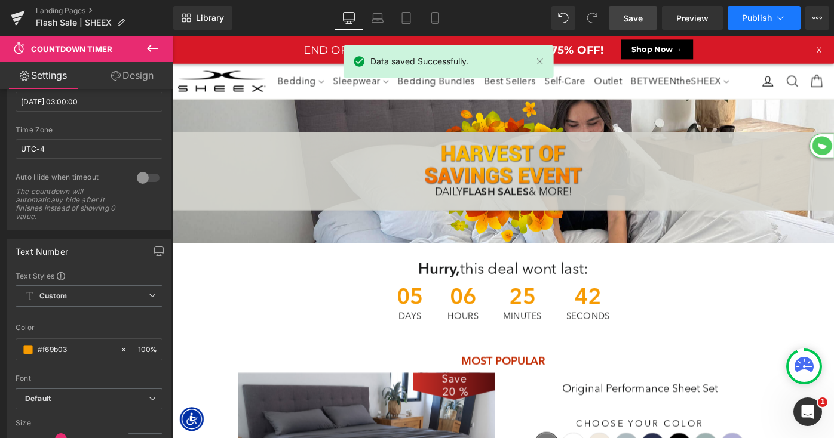
click at [750, 23] on button "Publish" at bounding box center [763, 18] width 73 height 24
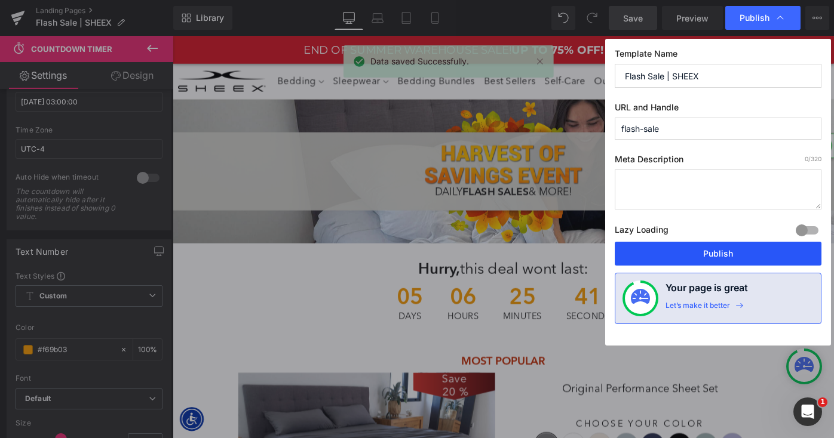
click at [683, 256] on button "Publish" at bounding box center [718, 254] width 207 height 24
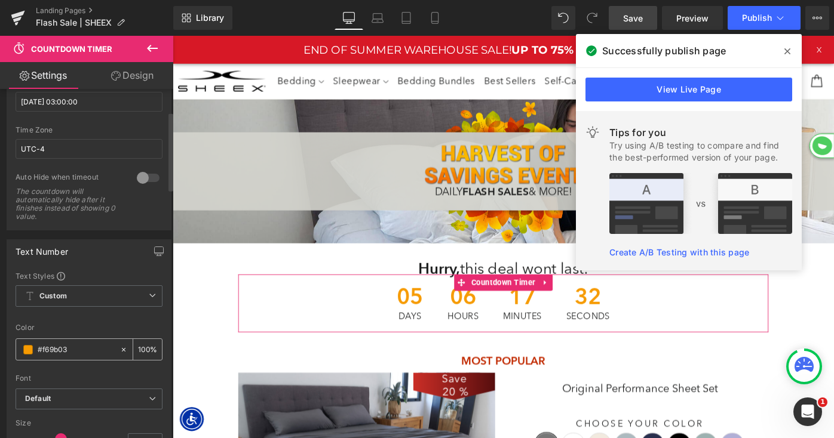
click at [56, 348] on input "#f69b03" at bounding box center [76, 349] width 76 height 13
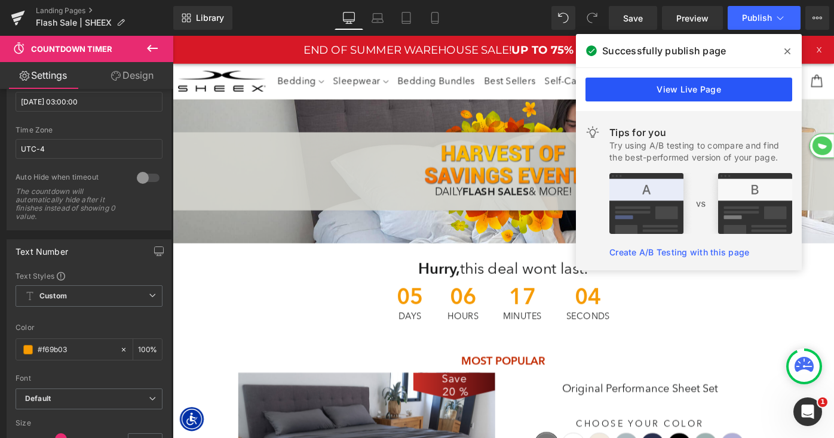
click at [713, 93] on link "View Live Page" at bounding box center [688, 90] width 207 height 24
